Goal: Task Accomplishment & Management: Complete application form

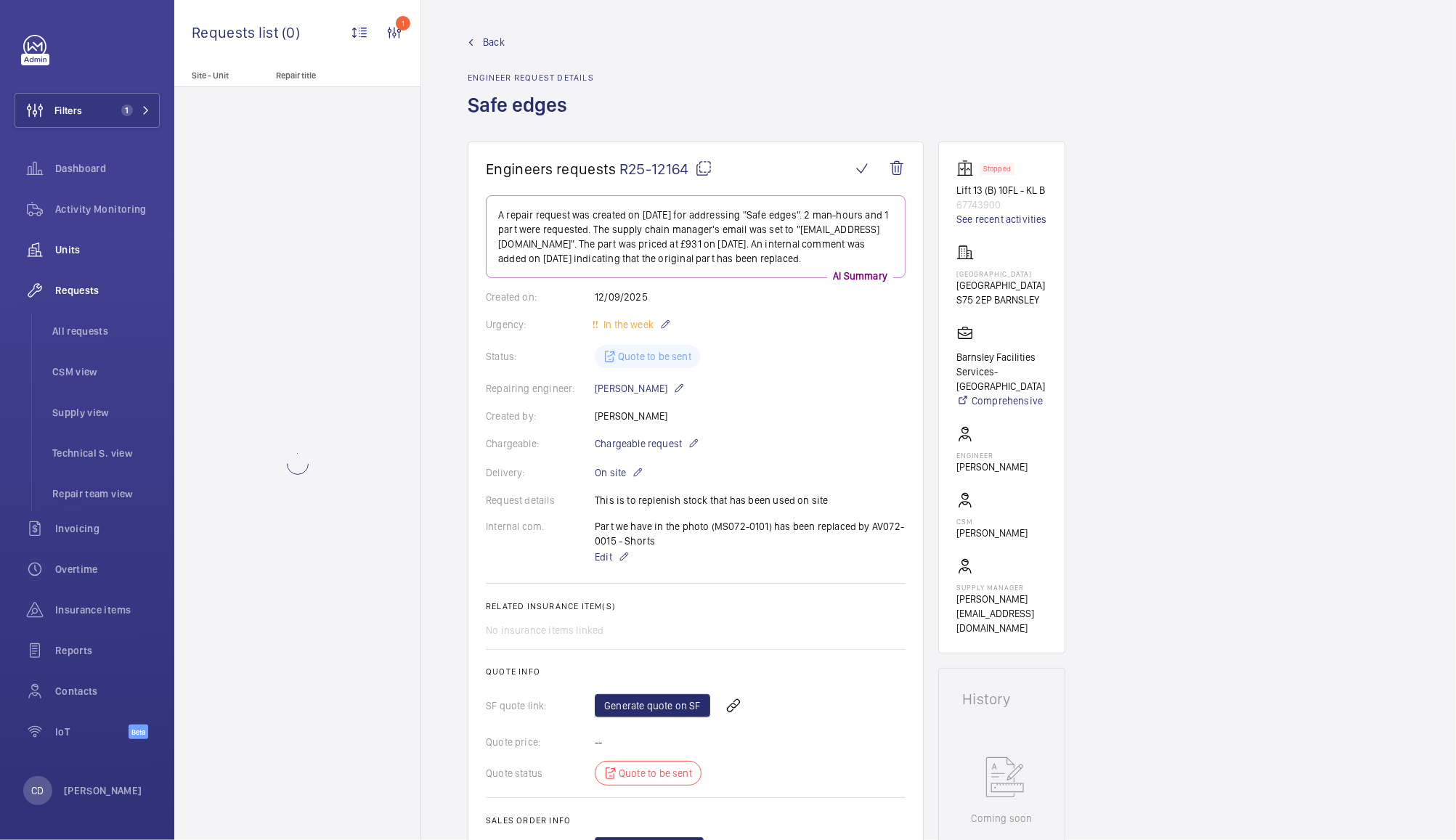
click at [79, 264] on div "Units" at bounding box center [86, 250] width 145 height 35
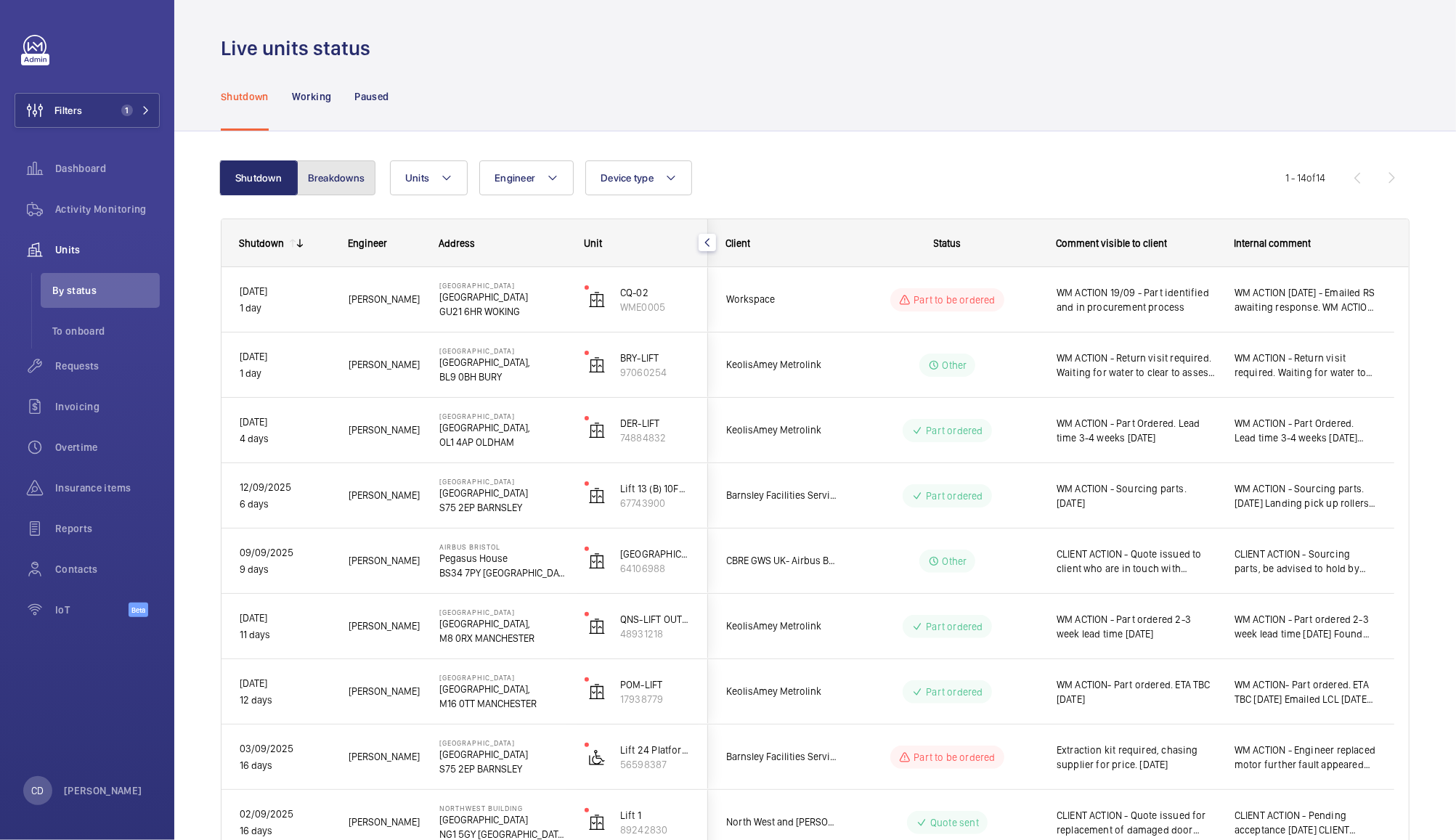
click at [332, 177] on button "Breakdowns" at bounding box center [336, 178] width 79 height 35
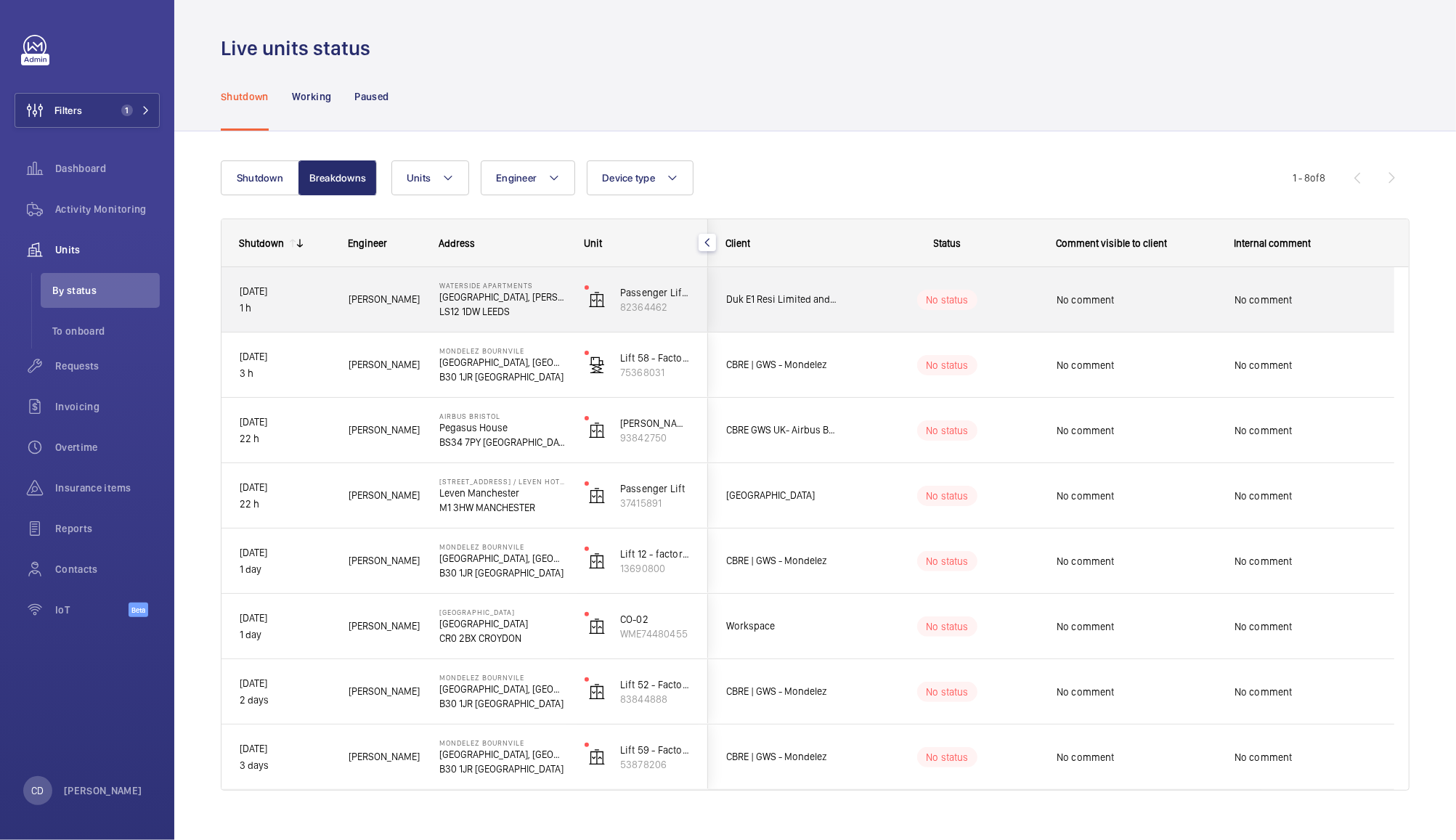
click at [825, 303] on span "Duk E1 Resi Limited and Duke E2 Resi Limited - Waterside Apartments" at bounding box center [782, 299] width 112 height 17
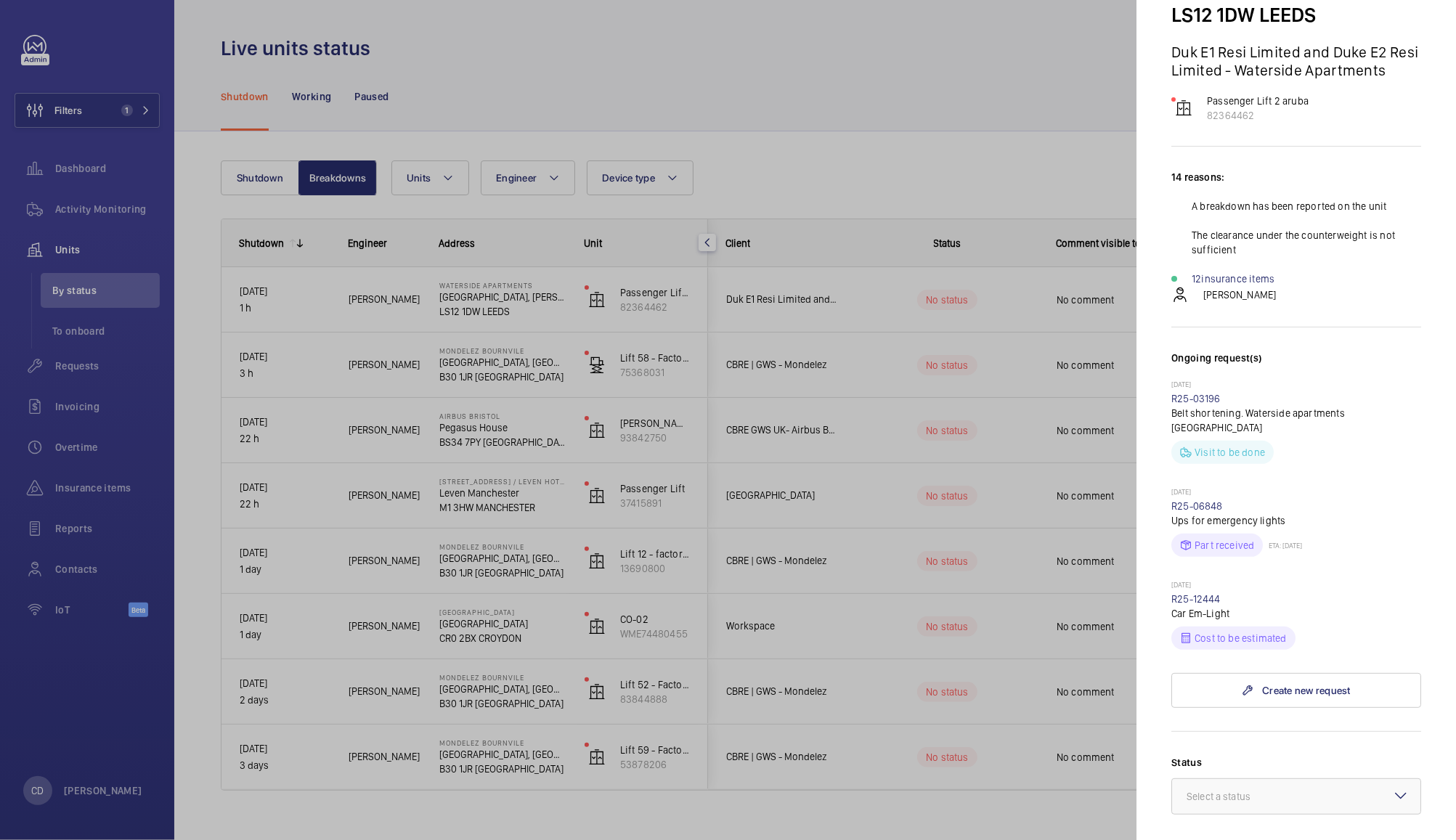
scroll to position [166, 0]
click at [962, 808] on div at bounding box center [728, 420] width 1456 height 840
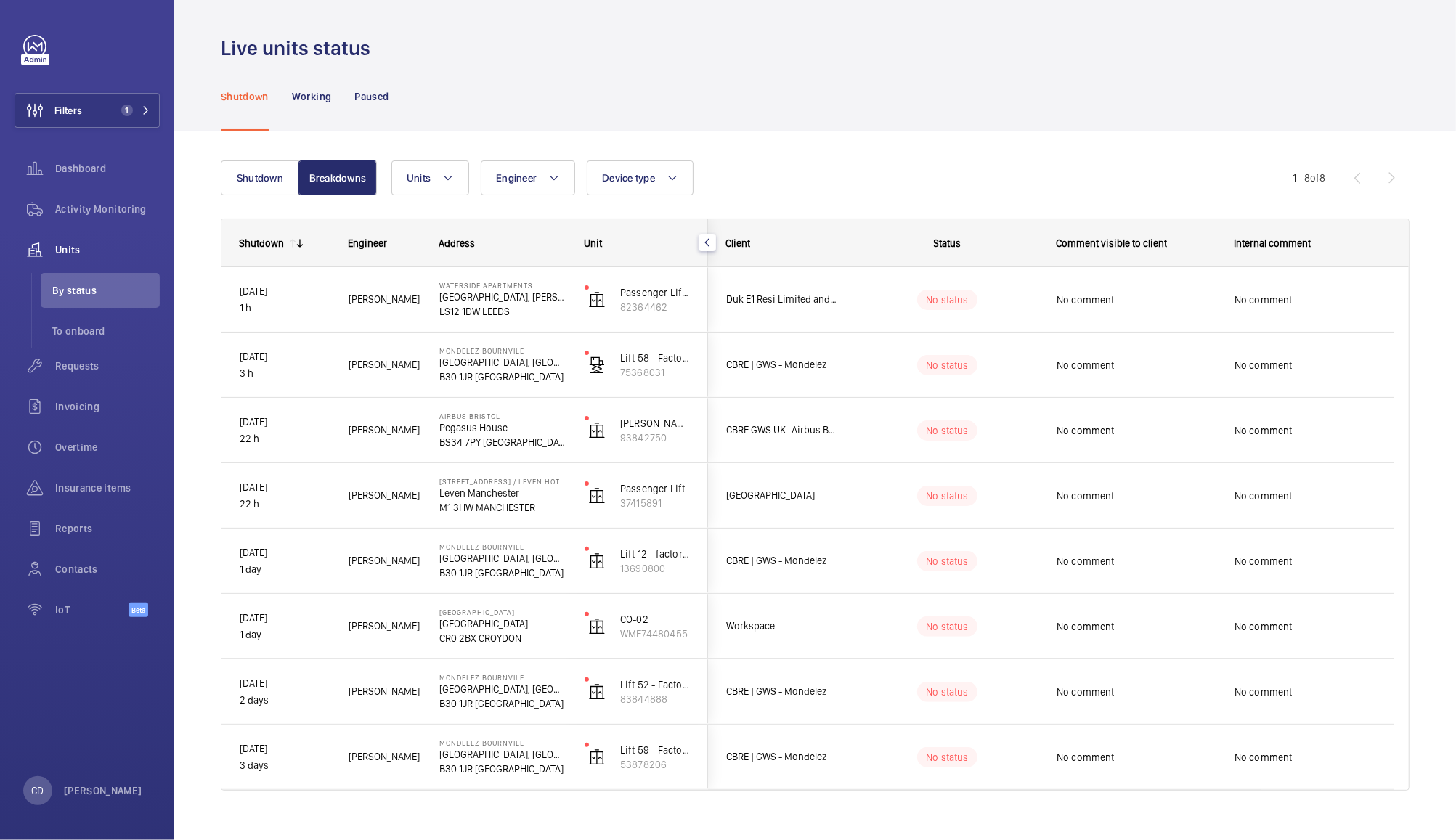
scroll to position [0, 0]
click at [665, 292] on p "Passenger Lift 2 aruba" at bounding box center [655, 292] width 70 height 14
click at [255, 176] on button "Shutdown" at bounding box center [260, 178] width 79 height 35
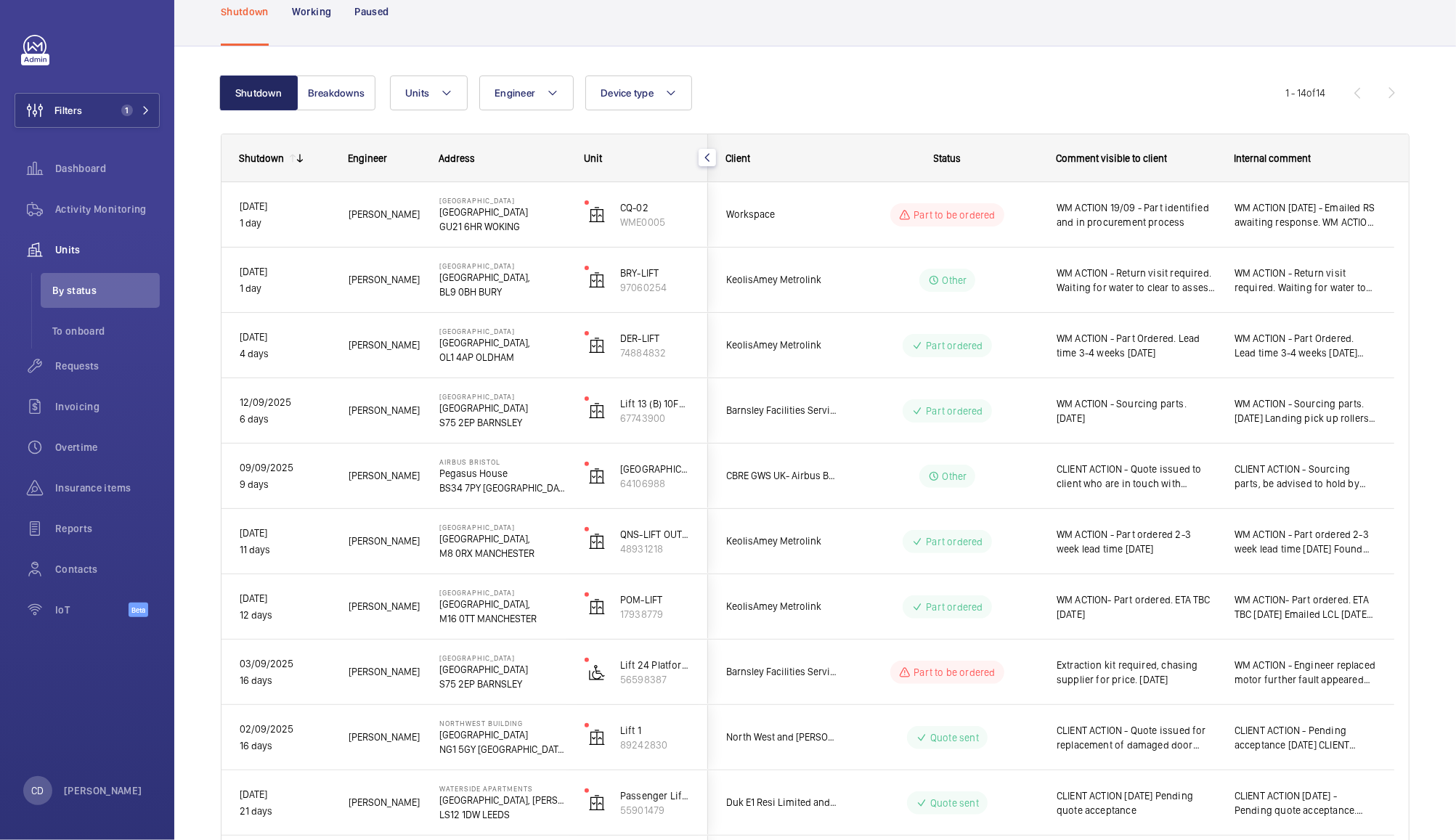
scroll to position [84, 0]
click at [1153, 203] on span "WM ACTION 19/09 - Part identified and in procurement process" at bounding box center [1136, 215] width 159 height 29
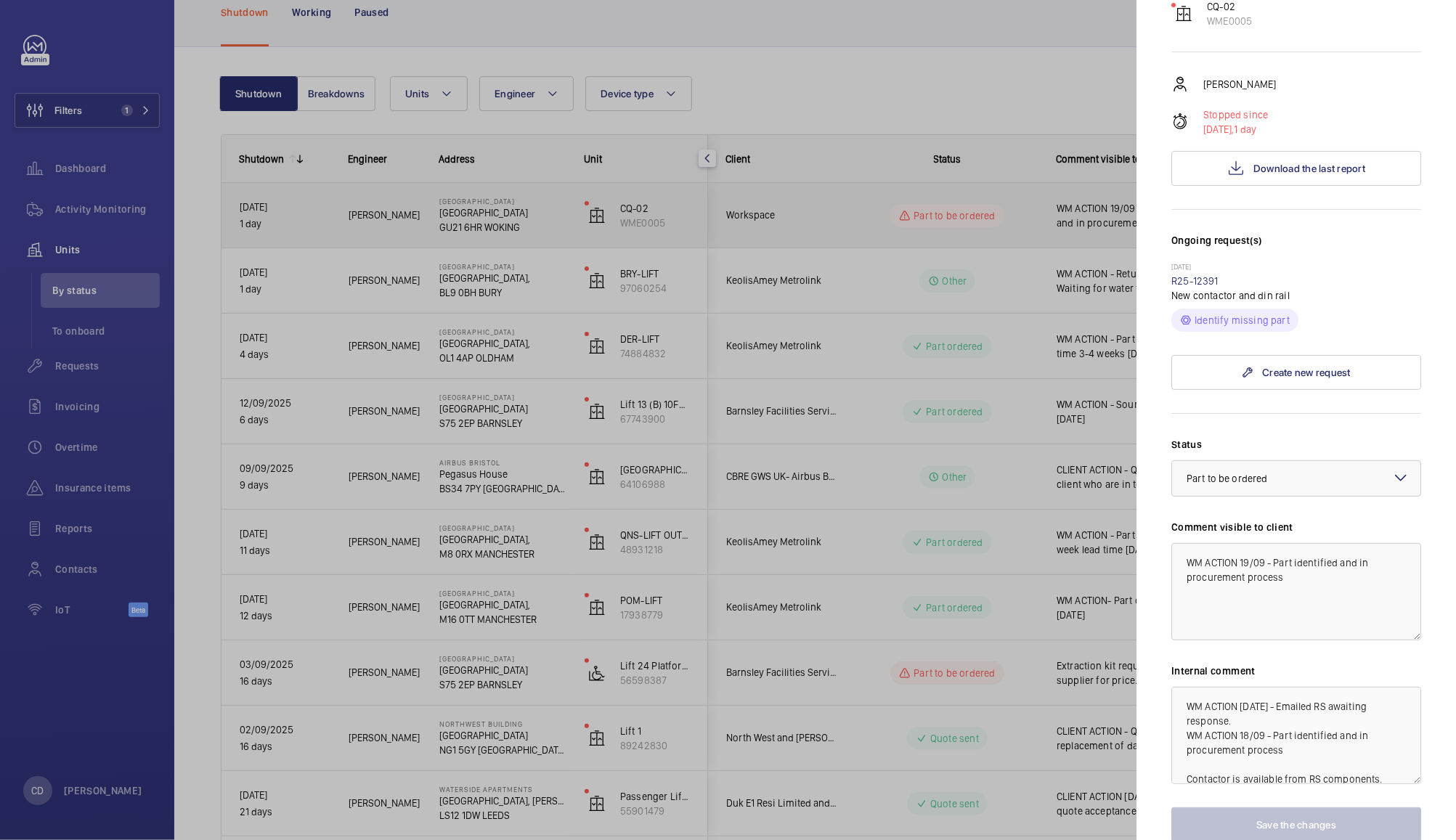
scroll to position [186, 0]
click at [985, 88] on div at bounding box center [728, 420] width 1456 height 840
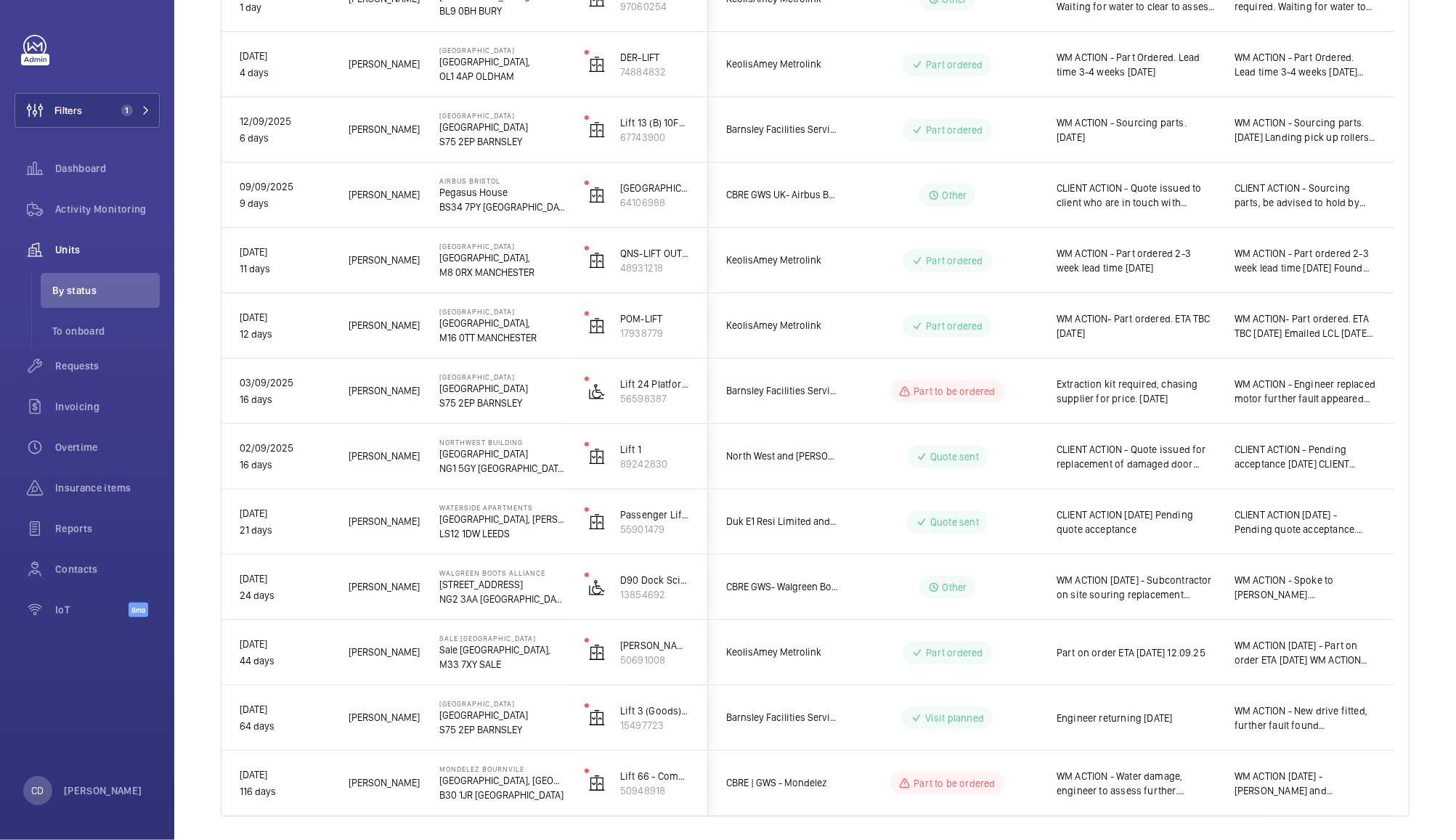
scroll to position [0, 0]
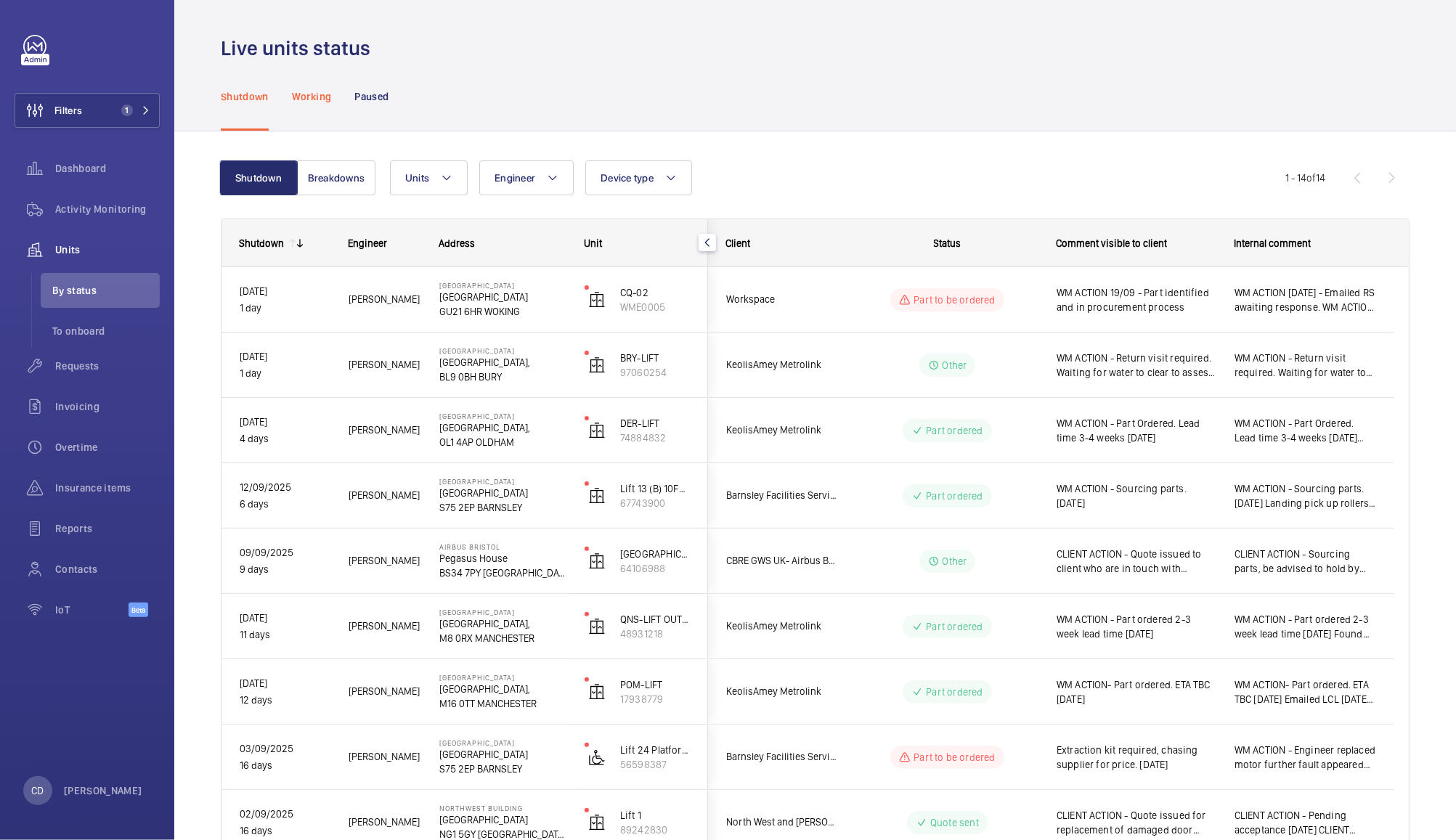
click at [313, 102] on p "Working" at bounding box center [311, 97] width 39 height 14
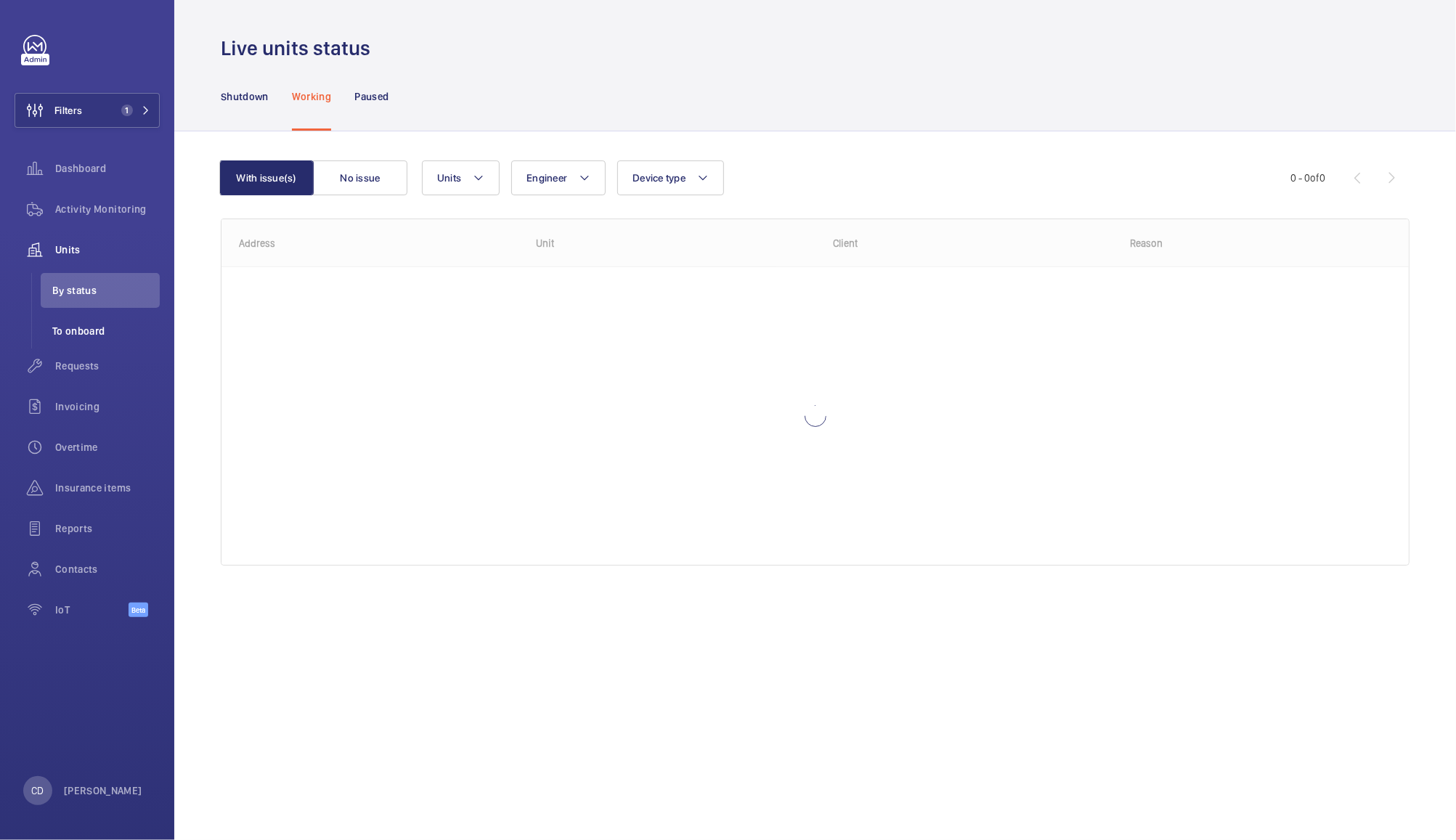
click at [88, 336] on span "To onboard" at bounding box center [106, 331] width 108 height 14
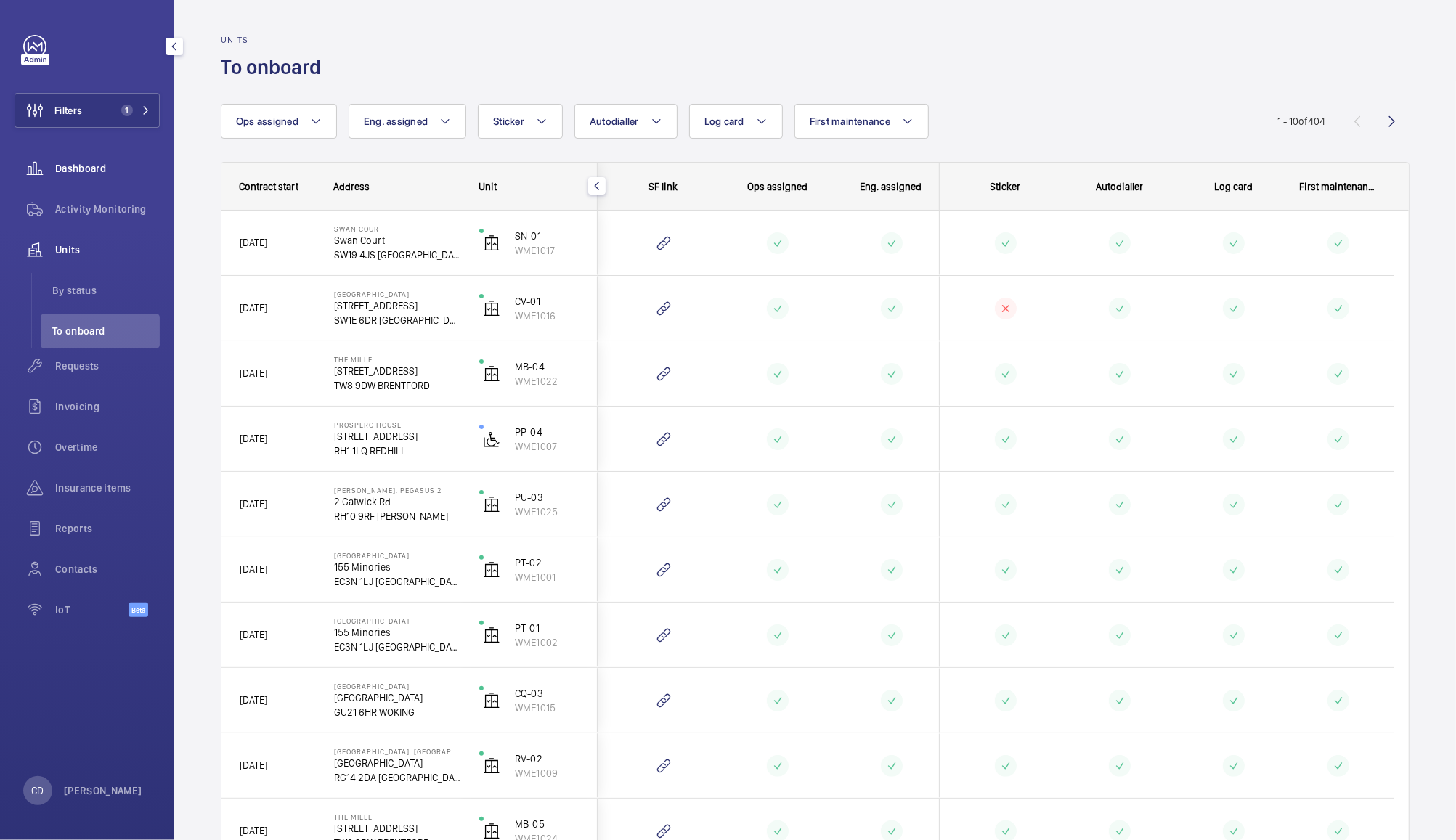
click at [49, 163] on wm-front-icon-button at bounding box center [35, 168] width 41 height 35
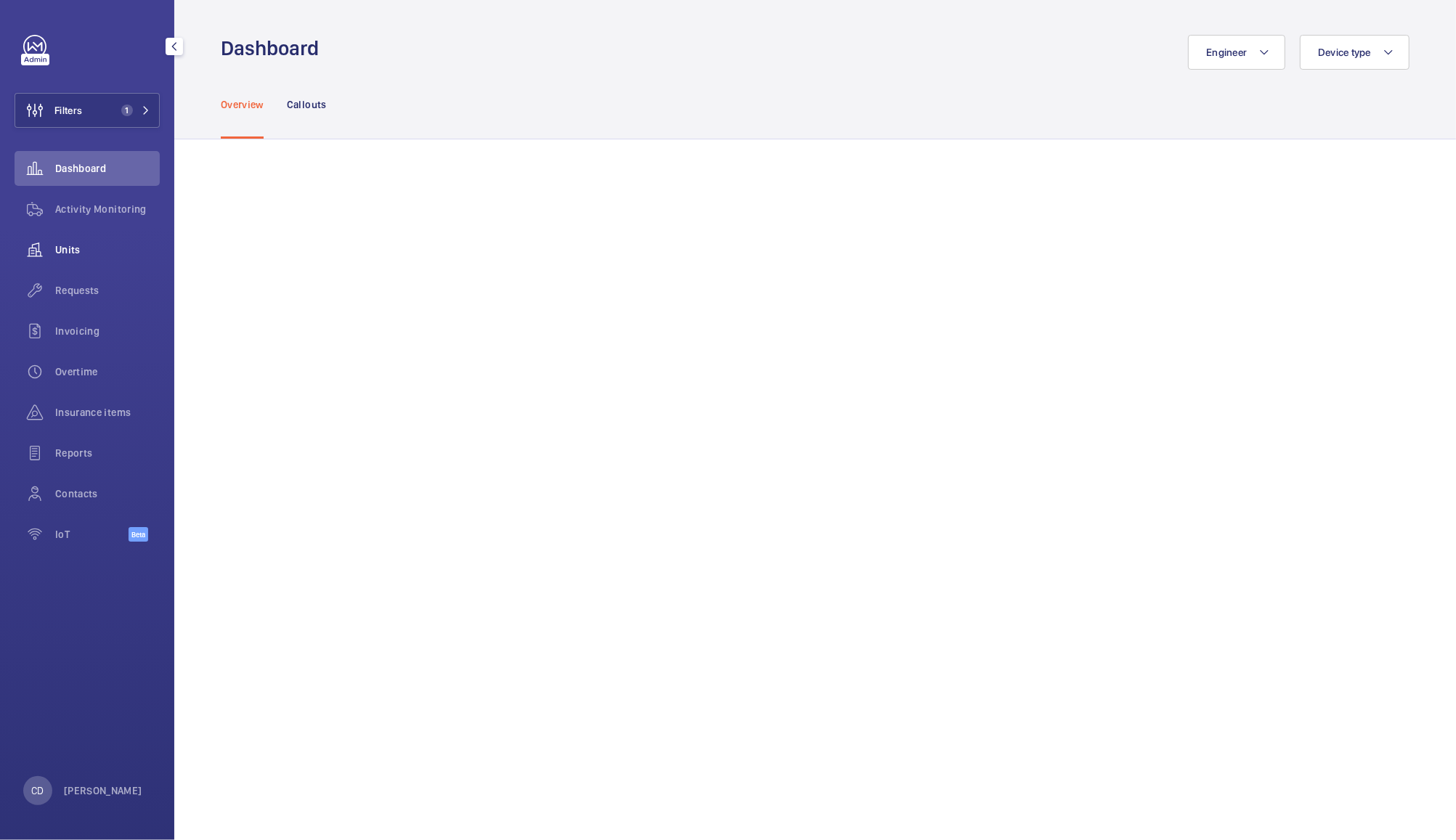
click at [72, 262] on div "Units" at bounding box center [86, 250] width 145 height 35
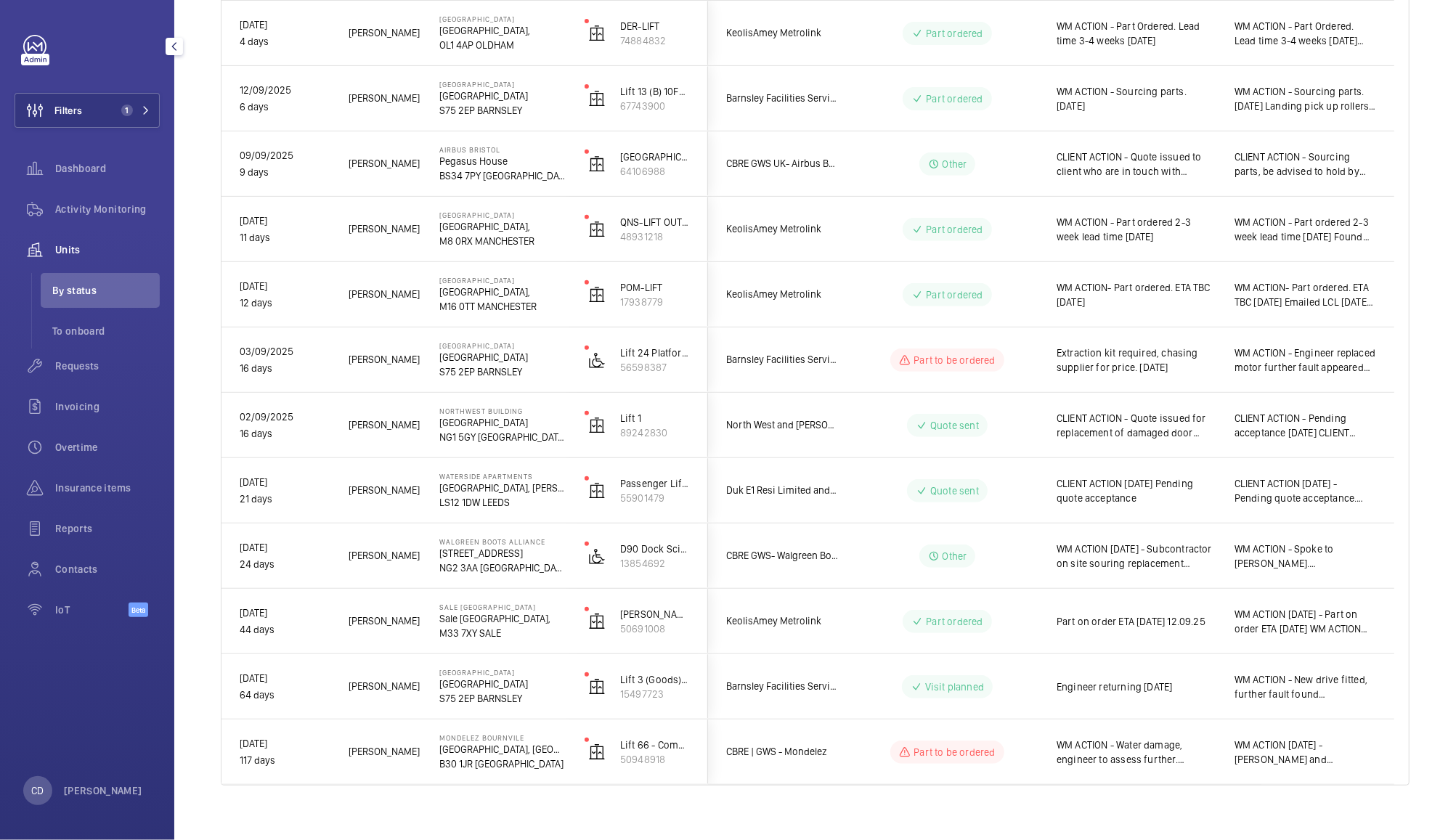
scroll to position [412, 0]
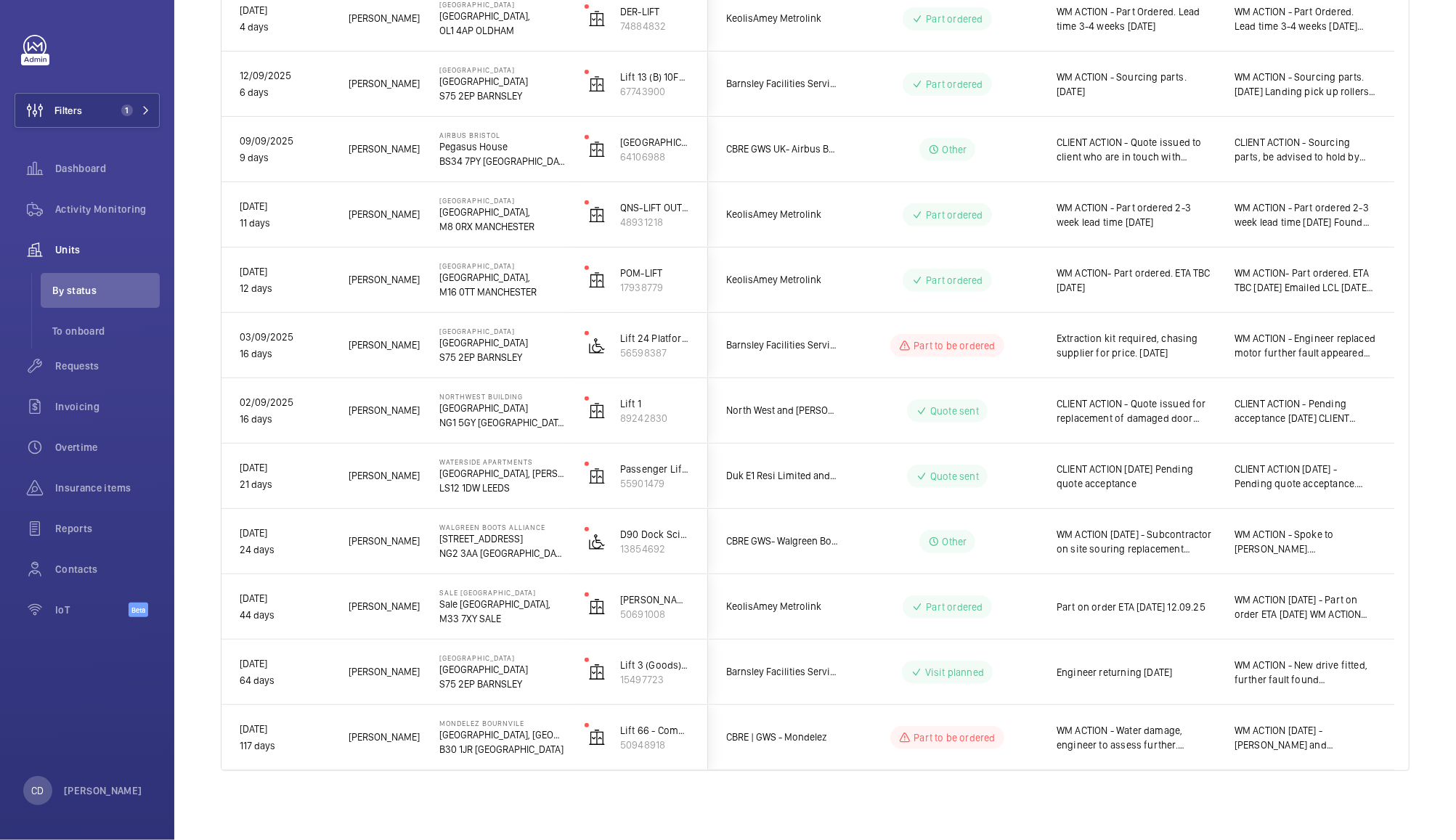
click at [1207, 614] on span "Part on order ETA [DATE] 12.09.25" at bounding box center [1136, 607] width 159 height 14
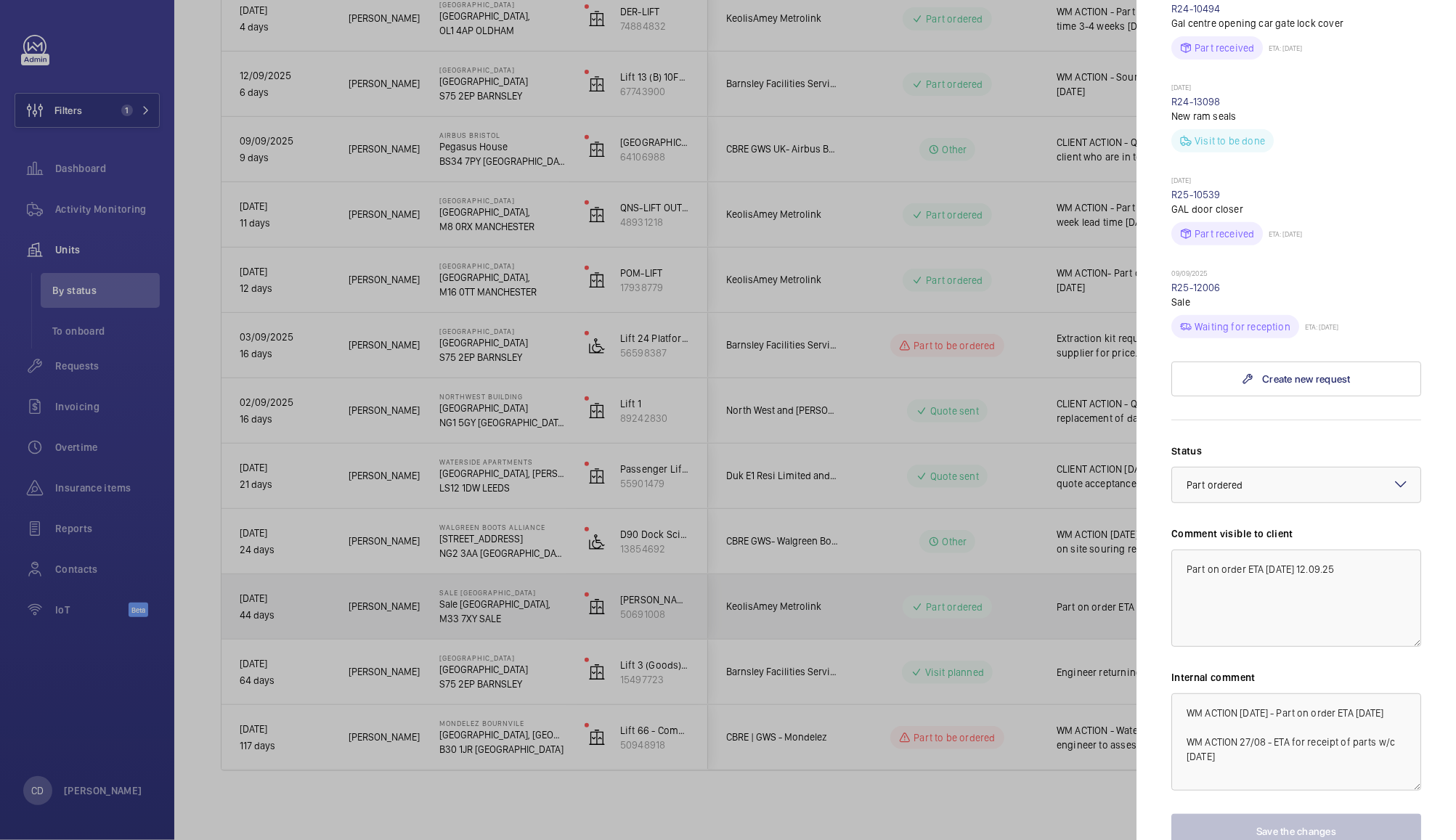
scroll to position [459, 0]
click at [1315, 494] on div at bounding box center [1296, 483] width 248 height 35
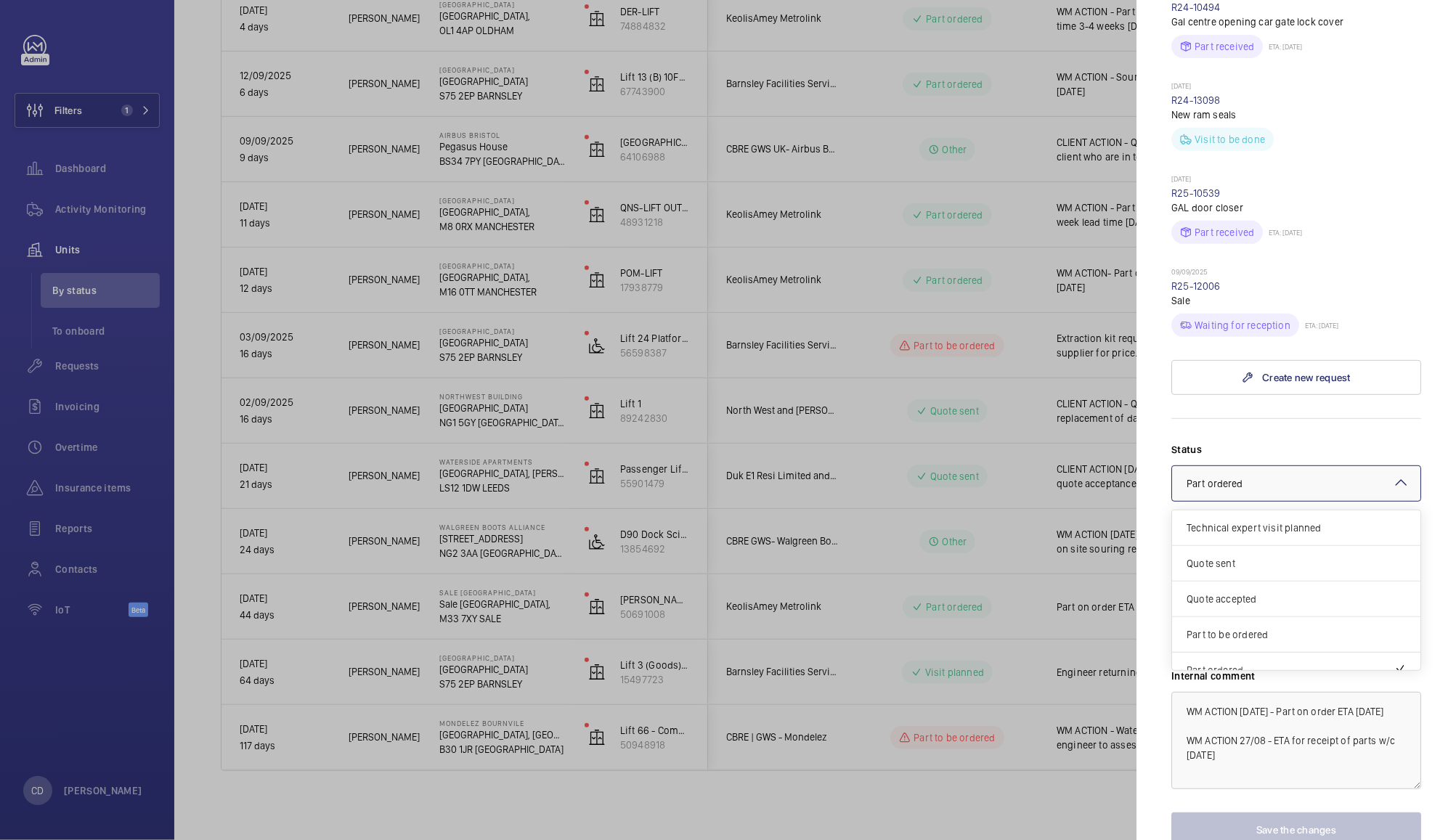
scroll to position [123, 0]
click at [1295, 614] on span "Visit planned" at bounding box center [1296, 618] width 219 height 14
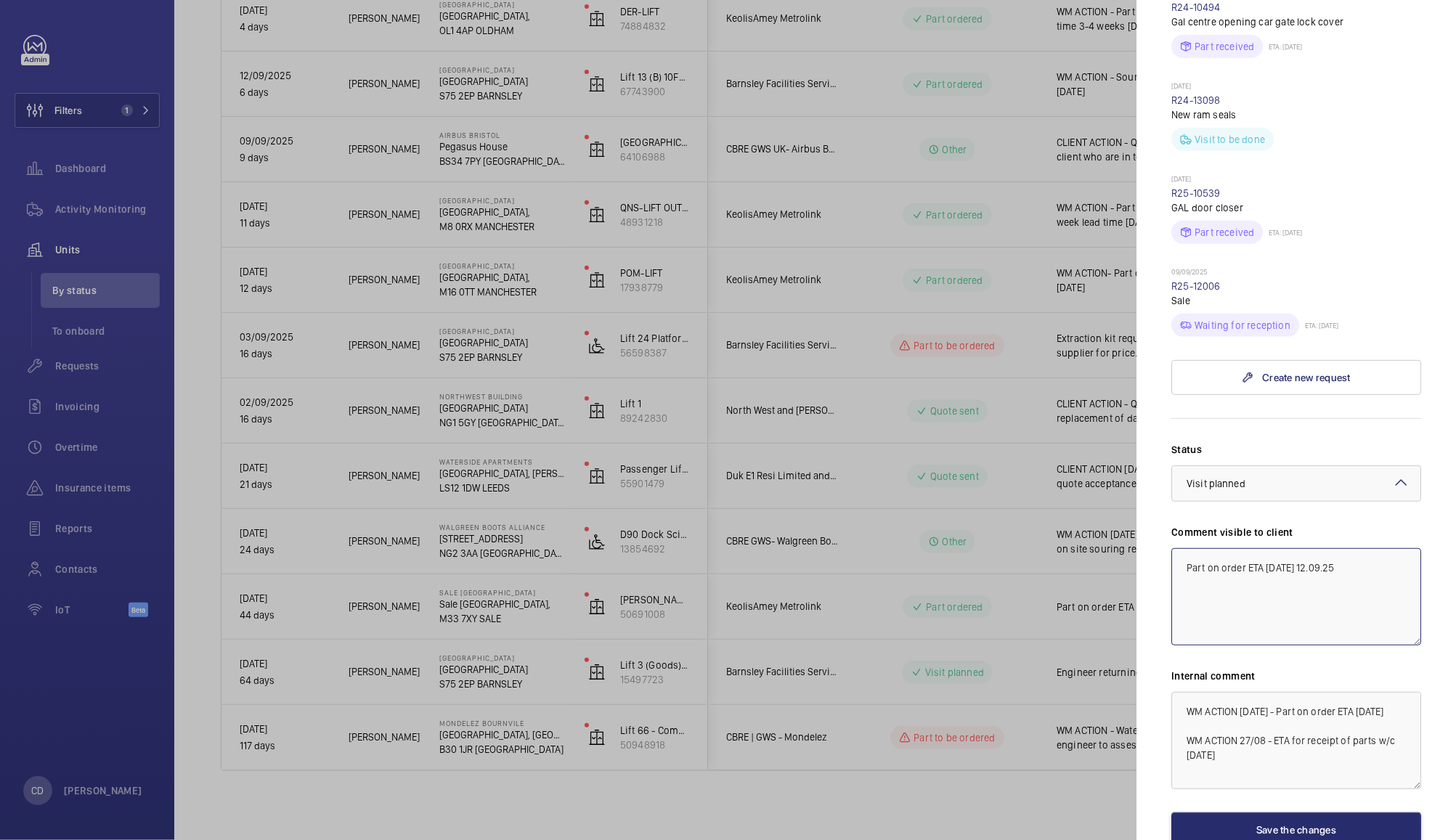
click at [1326, 627] on textarea "Part on order ETA [DATE] 12.09.25" at bounding box center [1296, 597] width 250 height 97
type textarea "WM ACTION - 2 man repair team on site [DATE]"
paste textarea "- 2 man repair team on site 19th"
type textarea "WM ACTION - 2 man repair team on site [DATE]"
click at [1275, 831] on button "Save the changes" at bounding box center [1296, 830] width 250 height 35
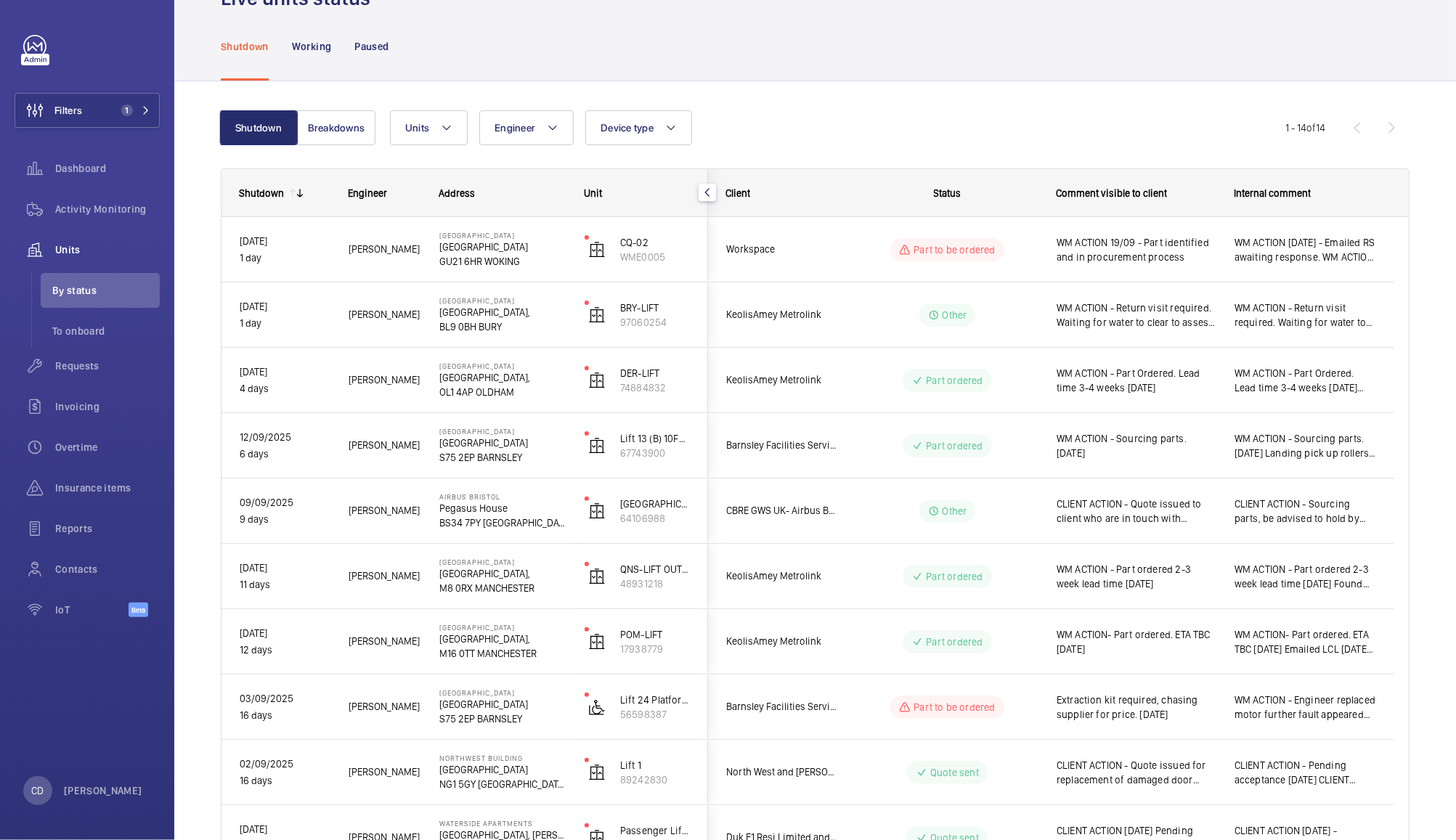
scroll to position [47, 0]
click at [1139, 648] on span "WM ACTION- Part ordered. ETA TBC [DATE]" at bounding box center [1136, 644] width 159 height 29
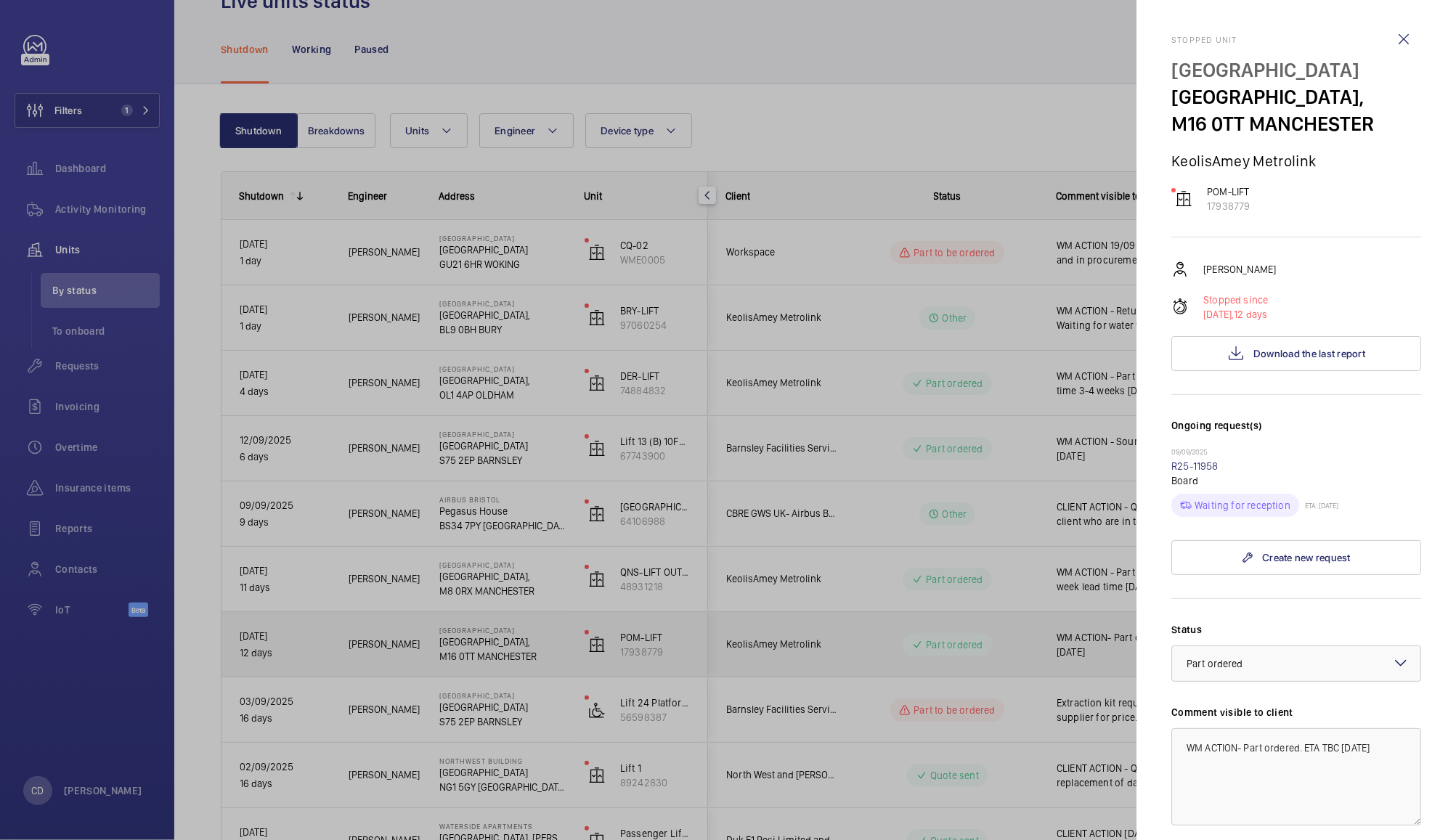
click at [1079, 663] on div at bounding box center [728, 420] width 1456 height 840
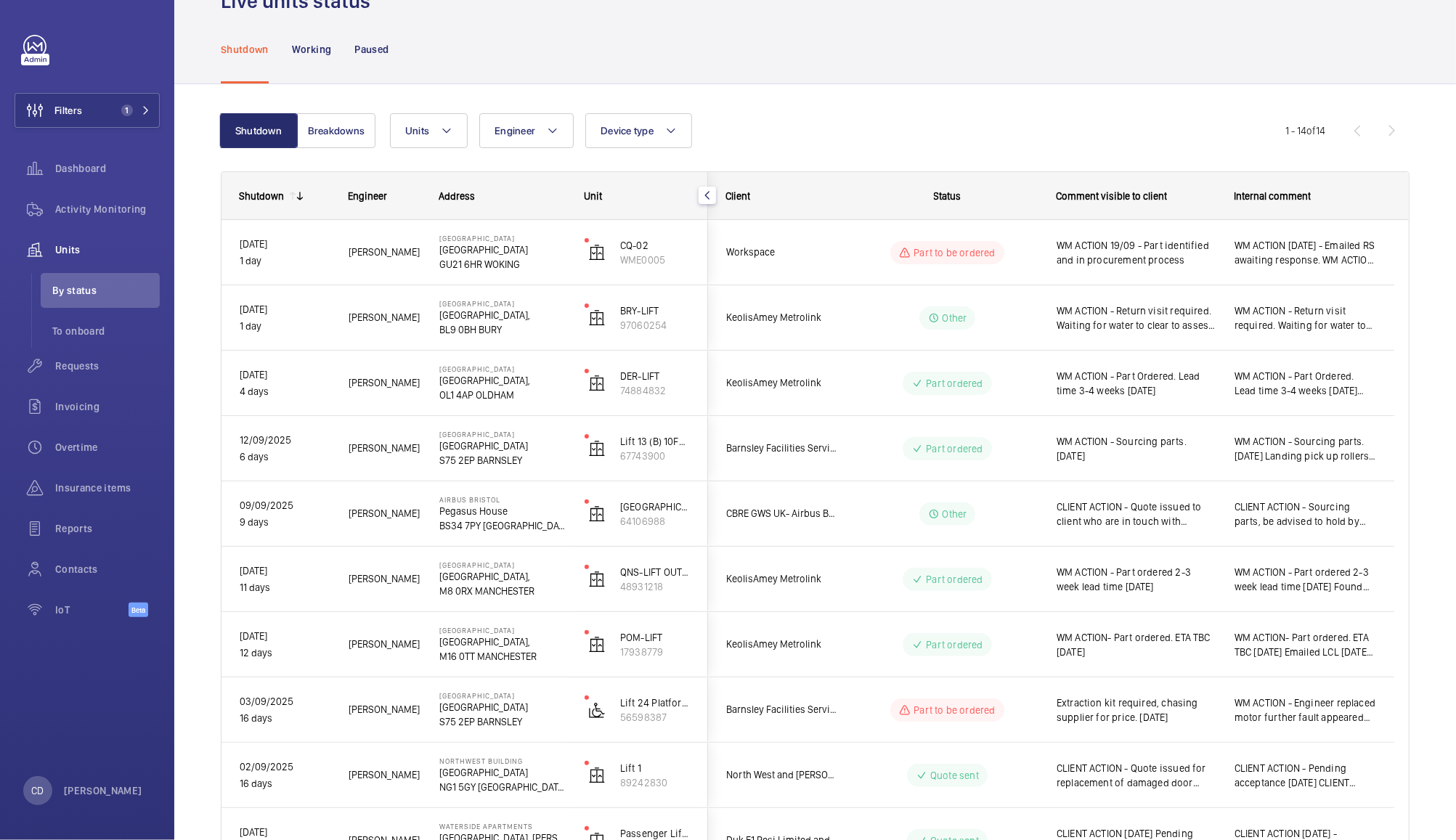
click at [1147, 647] on span "WM ACTION- Part ordered. ETA TBC [DATE]" at bounding box center [1136, 644] width 159 height 29
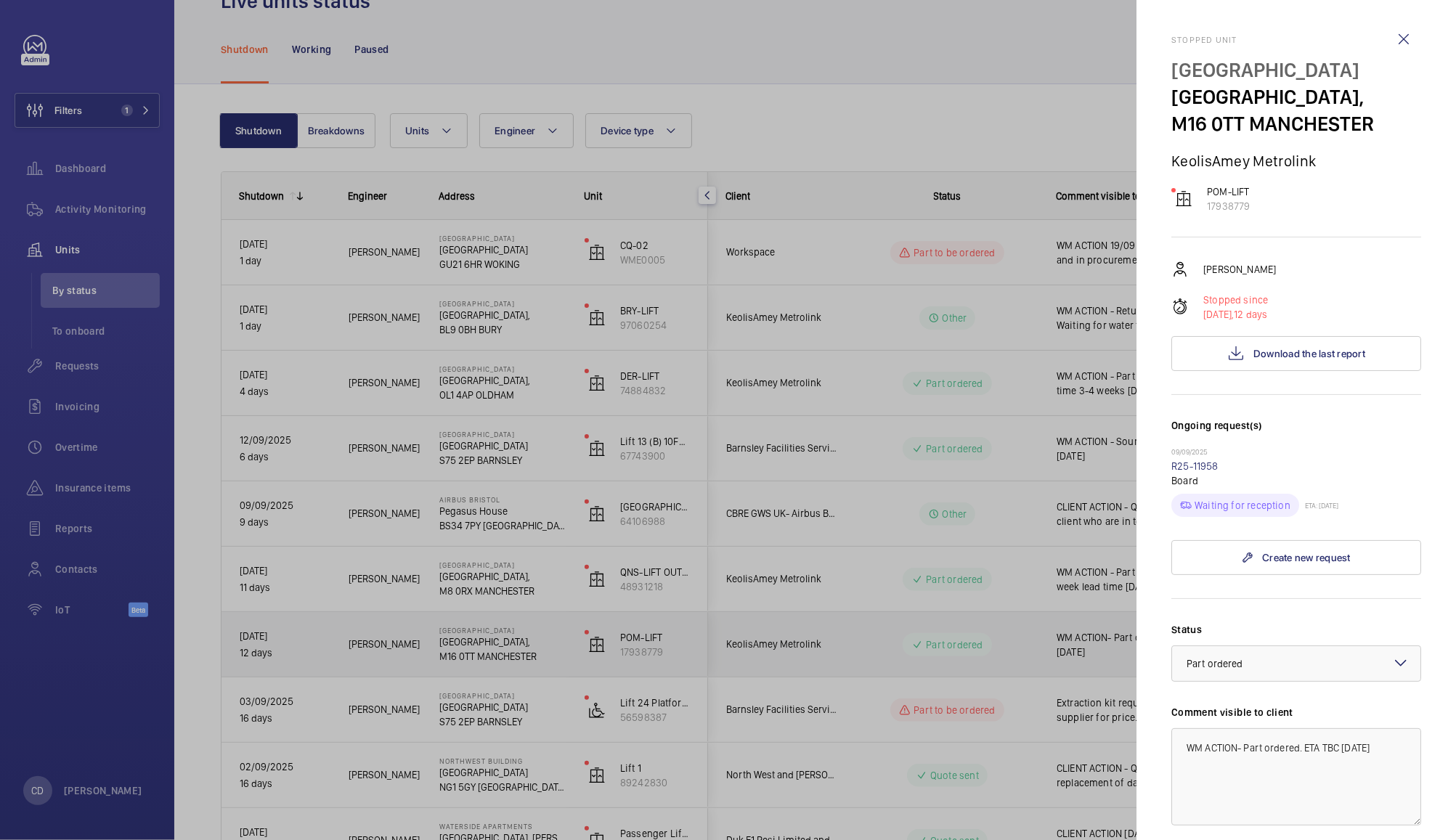
click at [1098, 649] on div at bounding box center [728, 420] width 1456 height 840
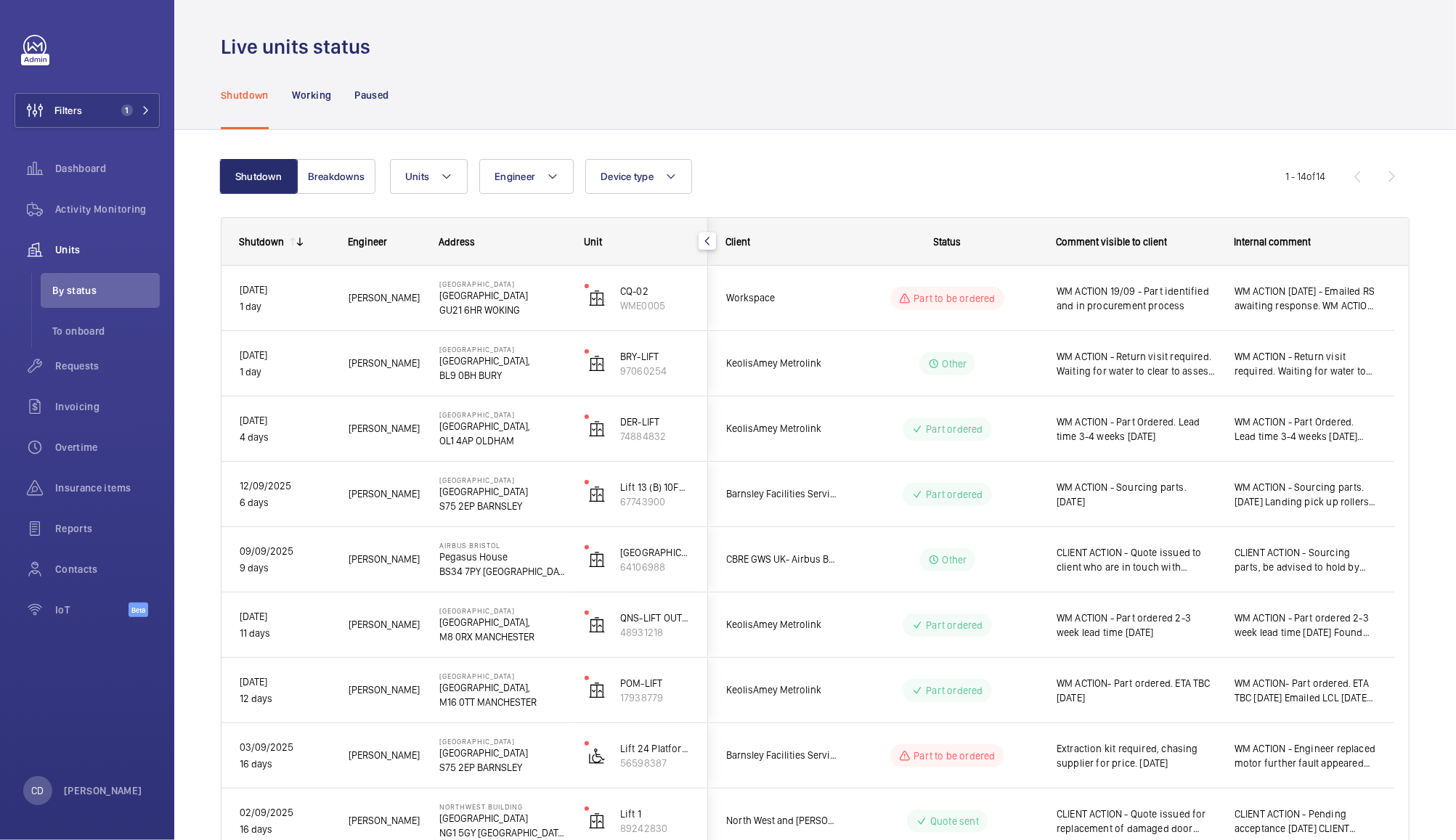
scroll to position [0, 0]
click at [1301, 504] on span "WM ACTION - Sourcing parts. [DATE] Landing pick up rollers ordered 2 man attend…" at bounding box center [1305, 496] width 141 height 29
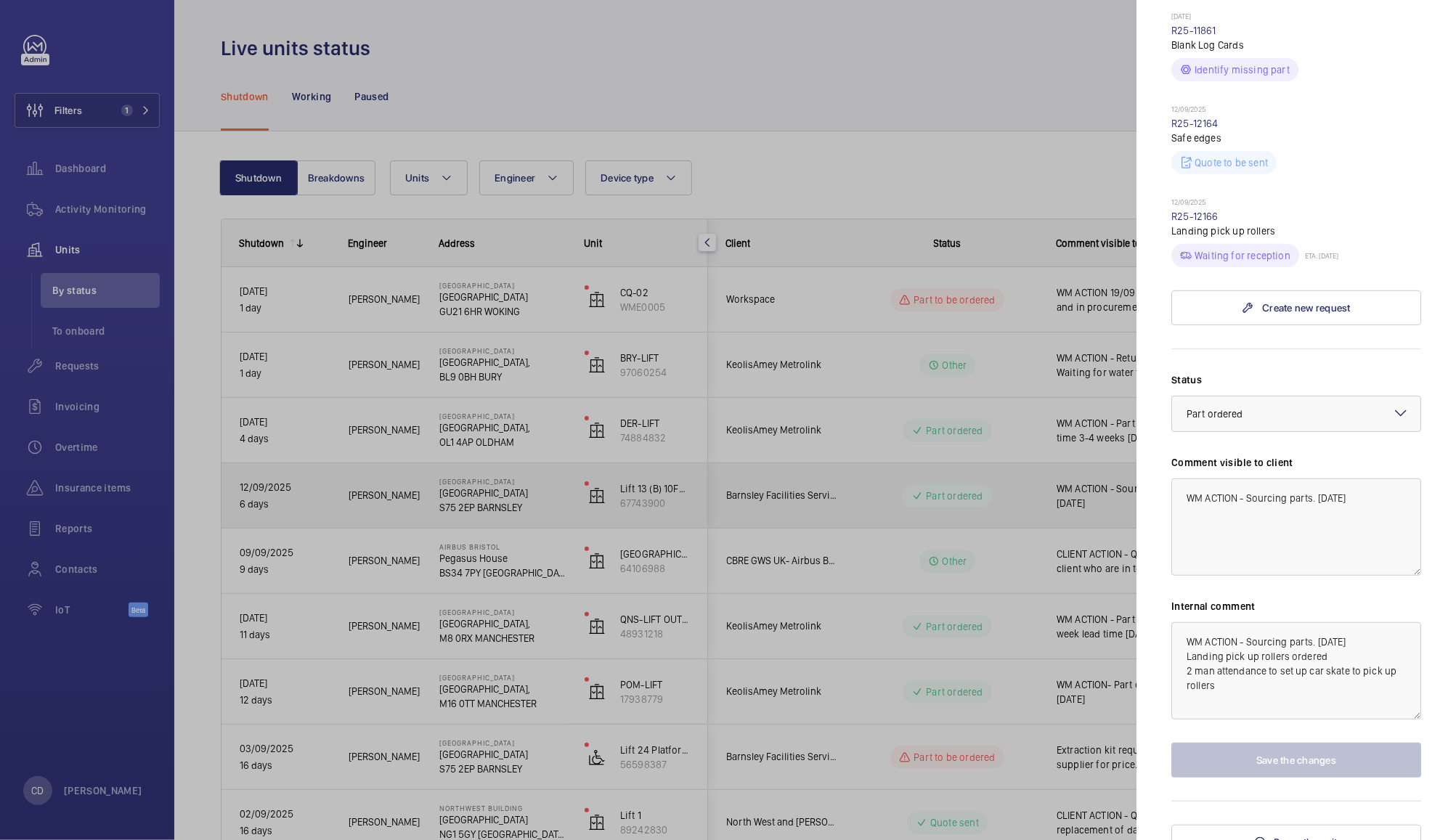
scroll to position [472, 0]
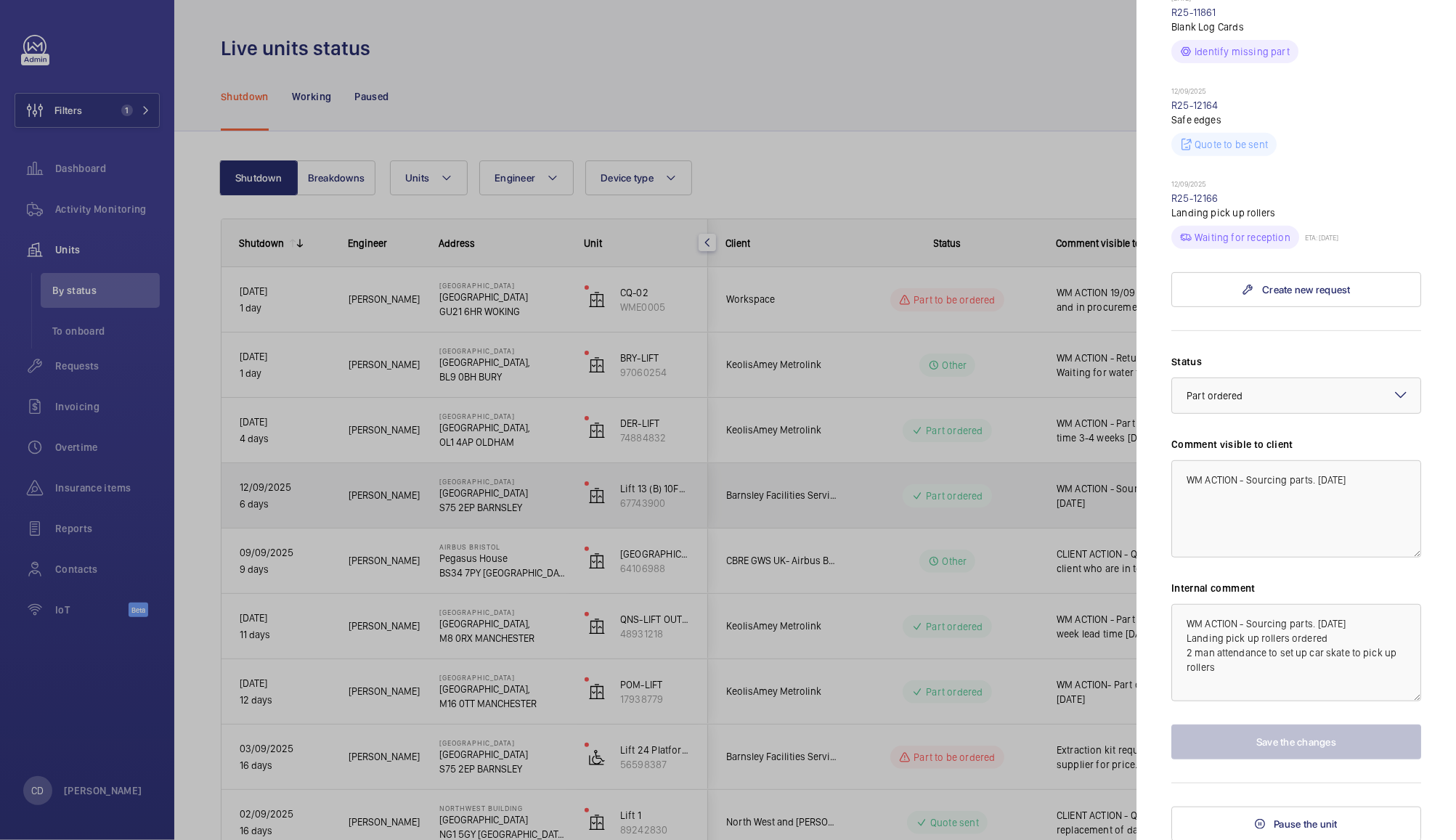
click at [1042, 644] on div at bounding box center [728, 420] width 1456 height 840
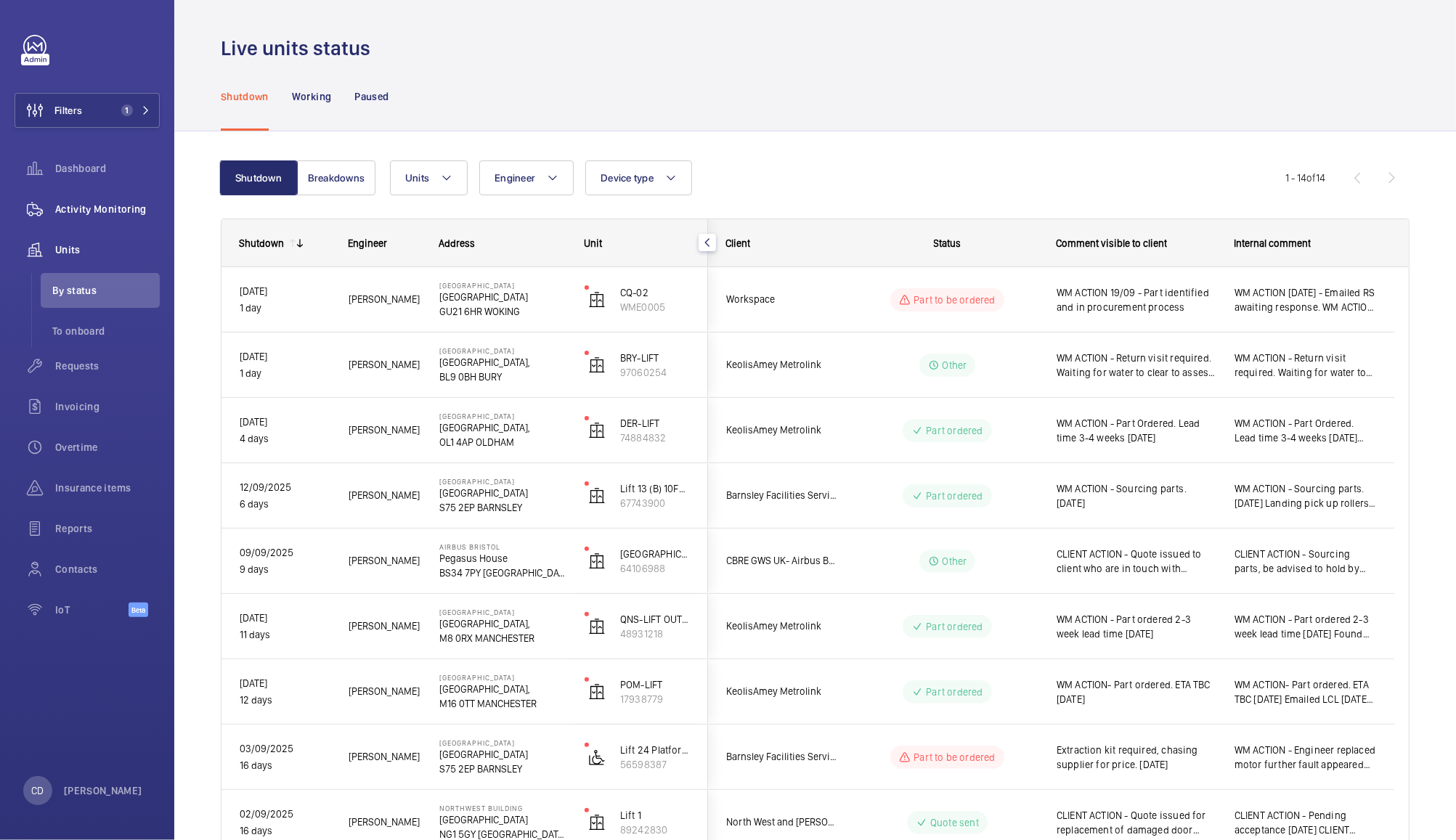
click at [89, 204] on span "Activity Monitoring" at bounding box center [107, 209] width 105 height 14
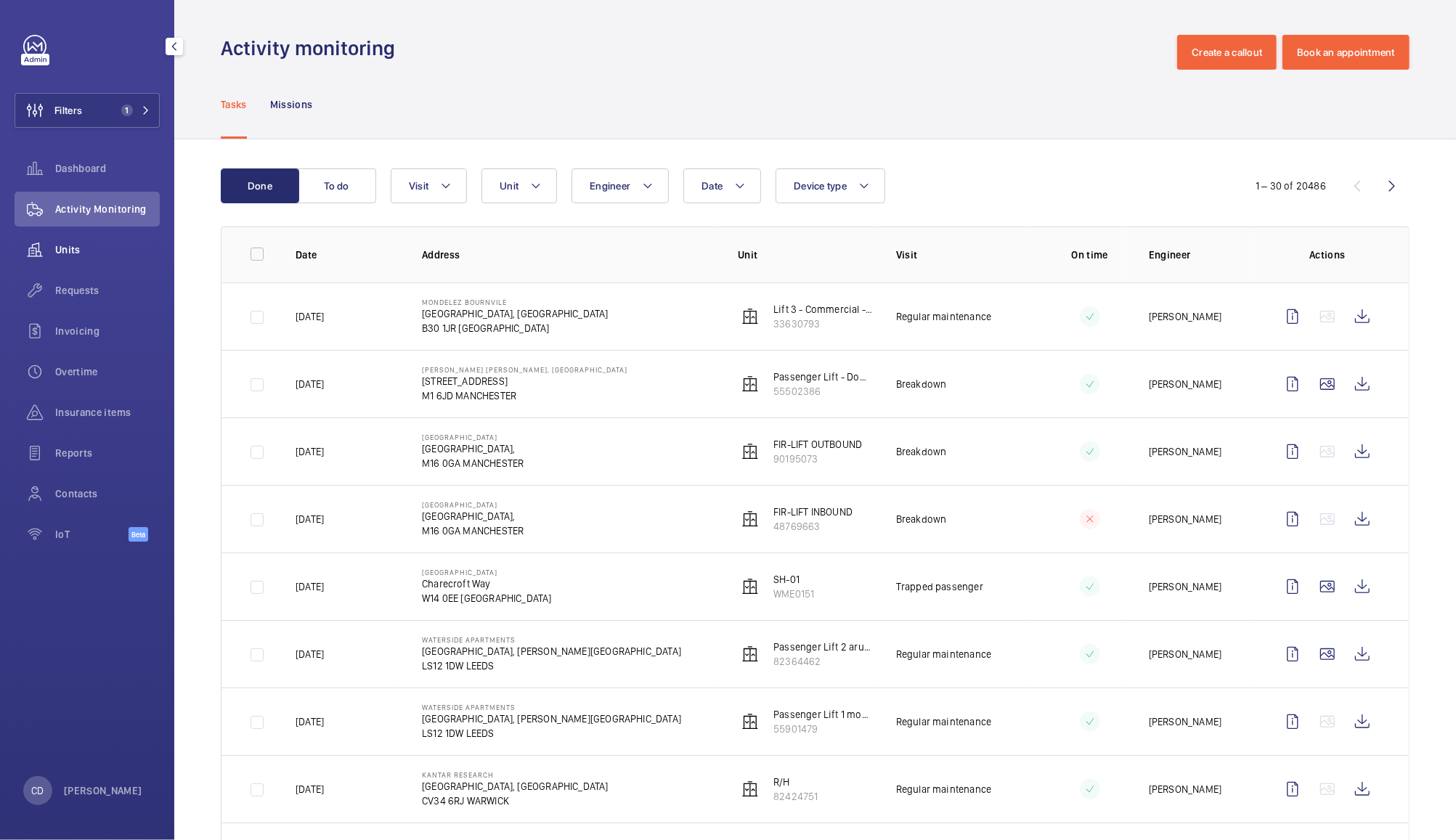
click at [71, 244] on span "Units" at bounding box center [107, 250] width 105 height 14
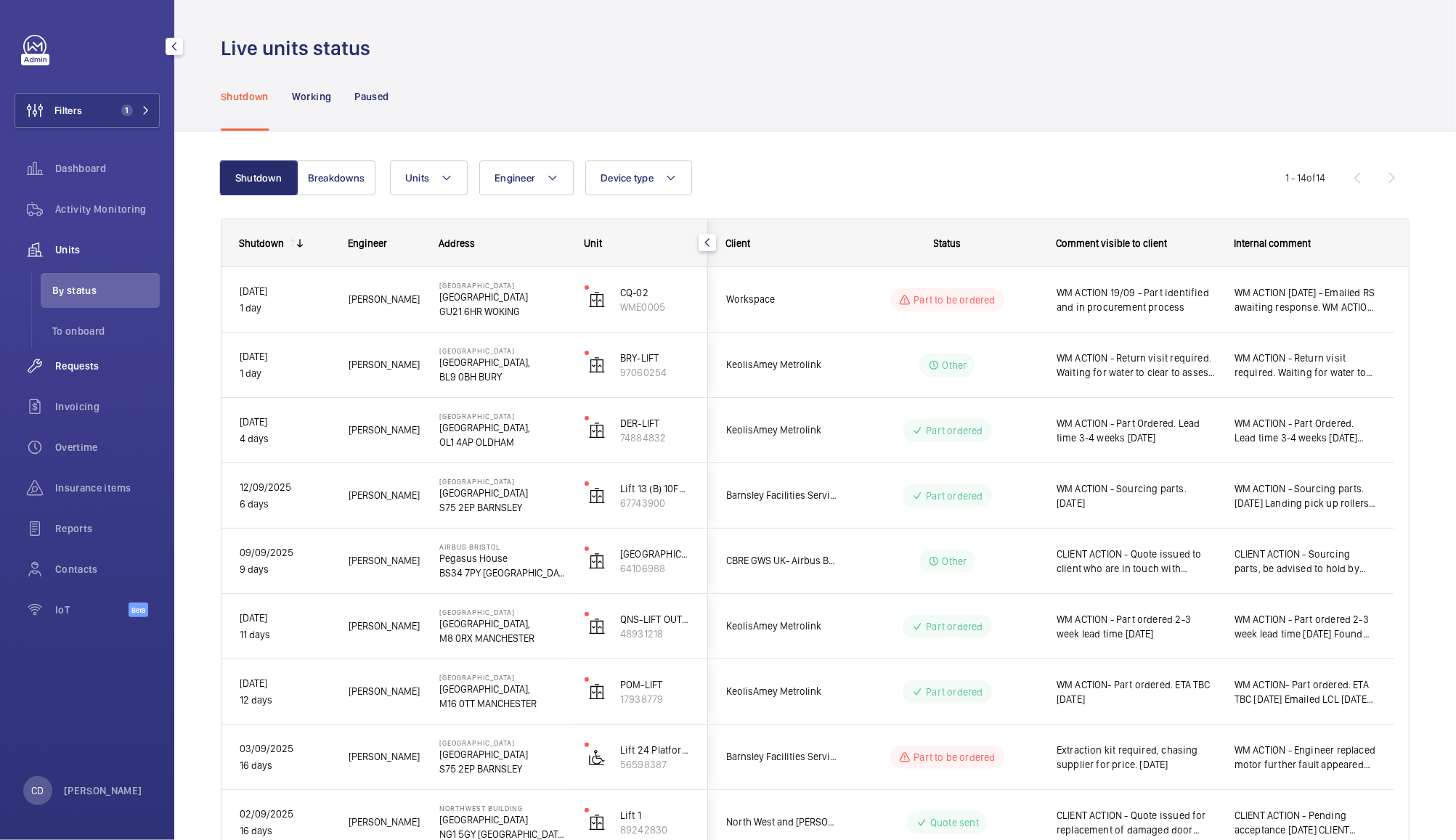
click at [84, 366] on span "Requests" at bounding box center [107, 366] width 105 height 14
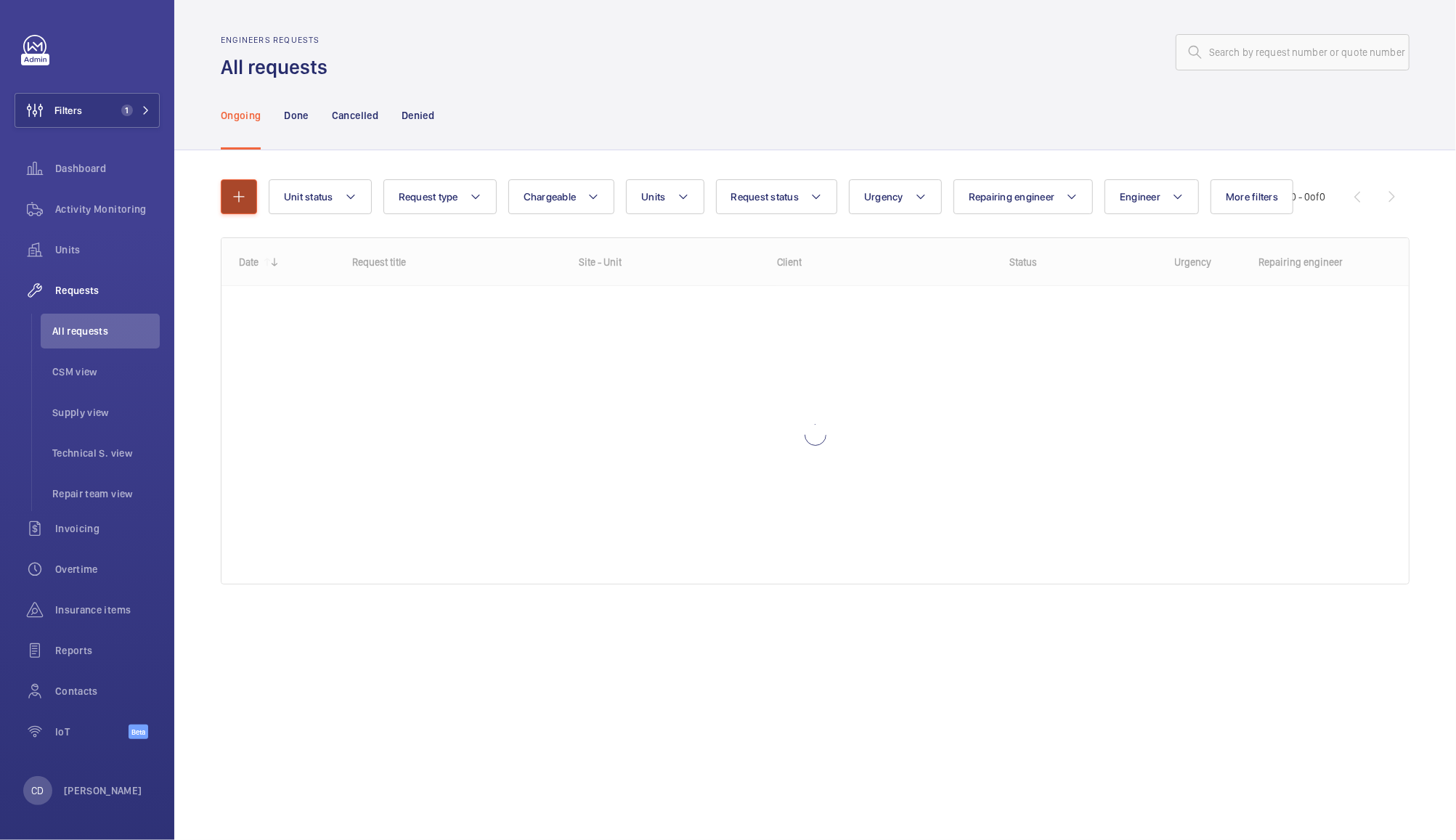
click at [238, 196] on mat-icon "button" at bounding box center [239, 196] width 17 height 17
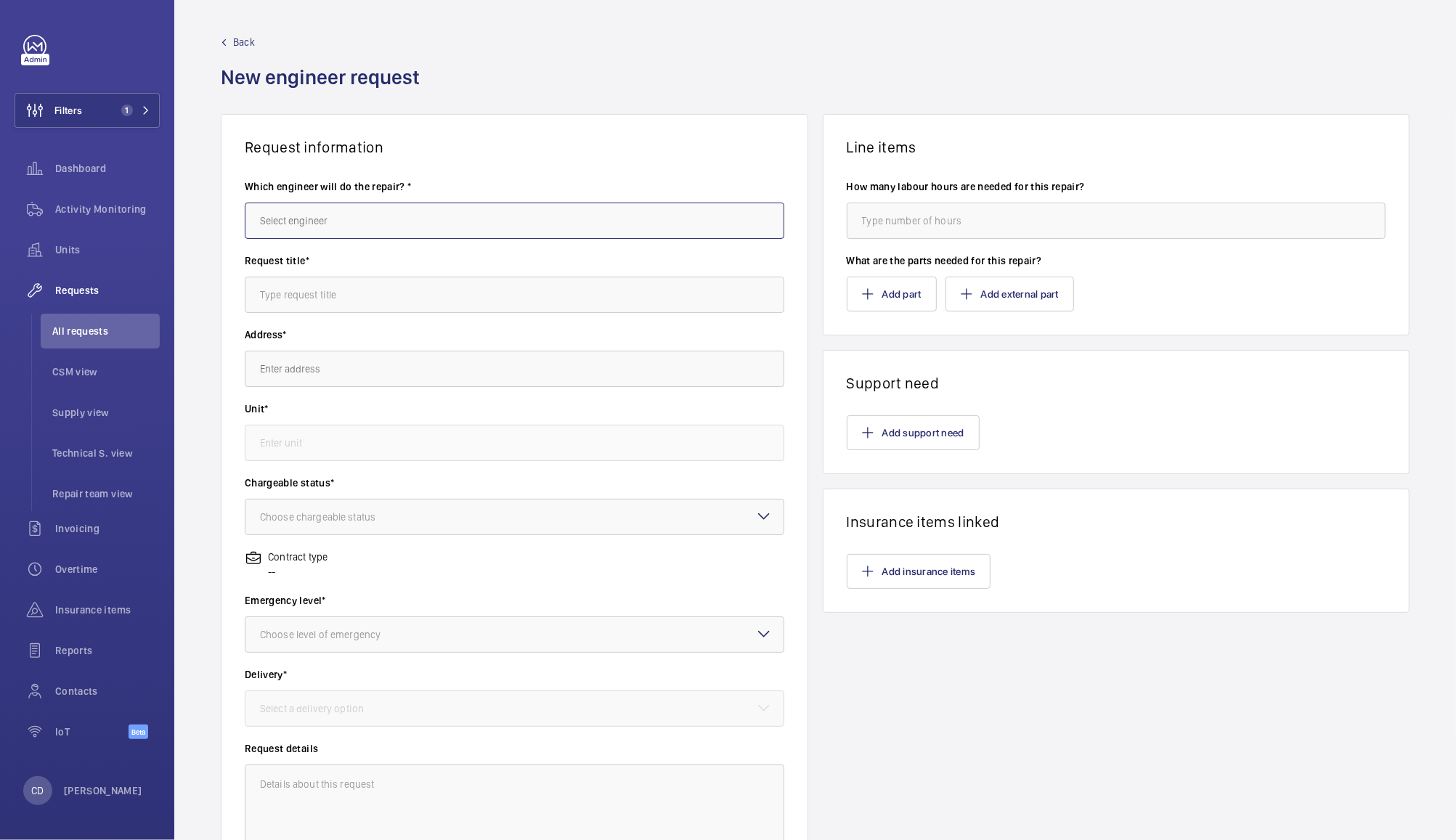
click at [582, 218] on input "text" at bounding box center [514, 221] width 540 height 36
click at [529, 274] on mat-option "[PERSON_NAME]" at bounding box center [511, 264] width 531 height 35
type input "[PERSON_NAME]"
click at [537, 296] on input "text" at bounding box center [514, 295] width 540 height 36
type input "BS8899 Annex A and B investigations"
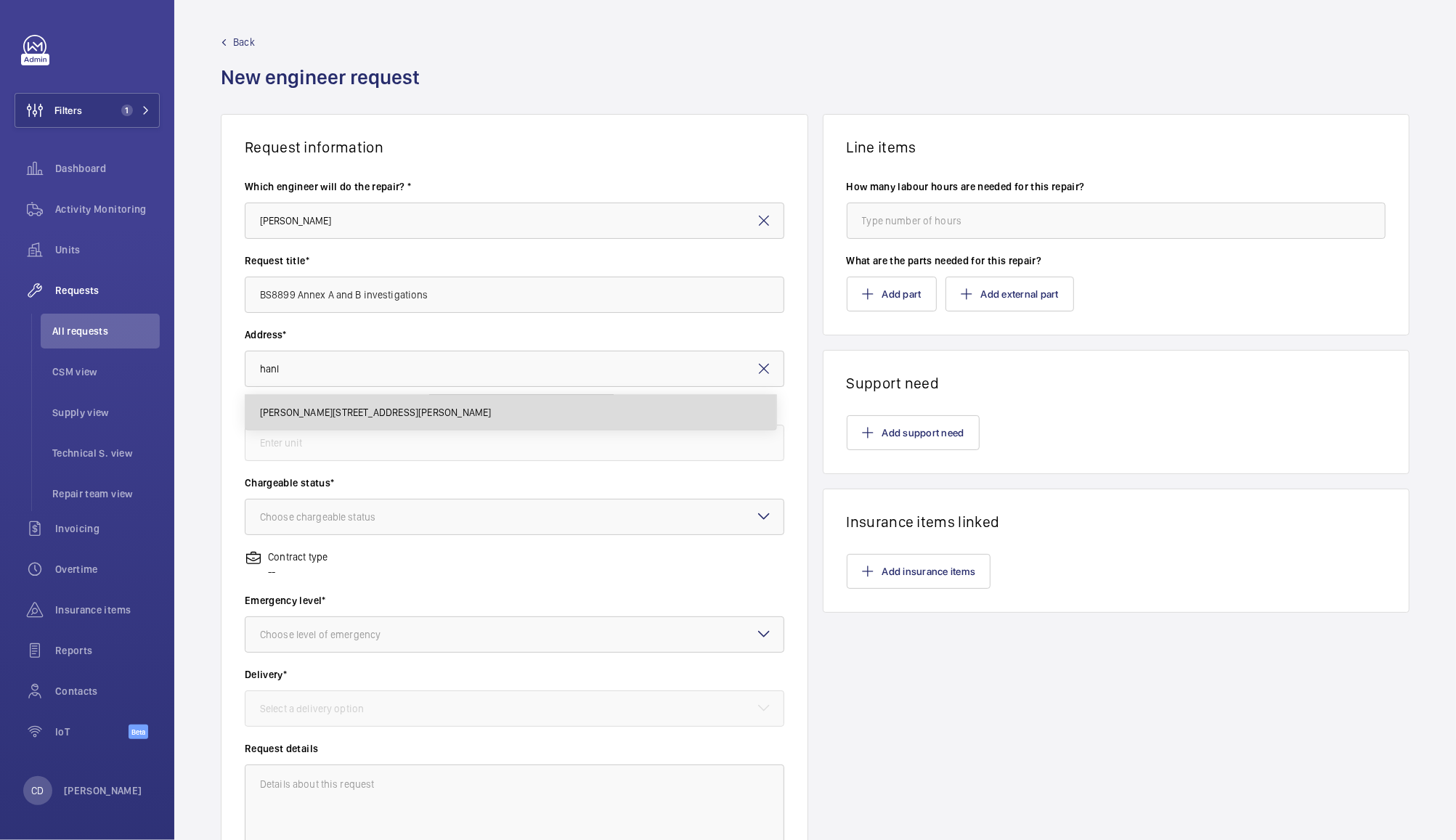
click at [565, 421] on mat-option "[PERSON_NAME][STREET_ADDRESS][PERSON_NAME]" at bounding box center [511, 413] width 531 height 35
type input "[PERSON_NAME][STREET_ADDRESS][PERSON_NAME]"
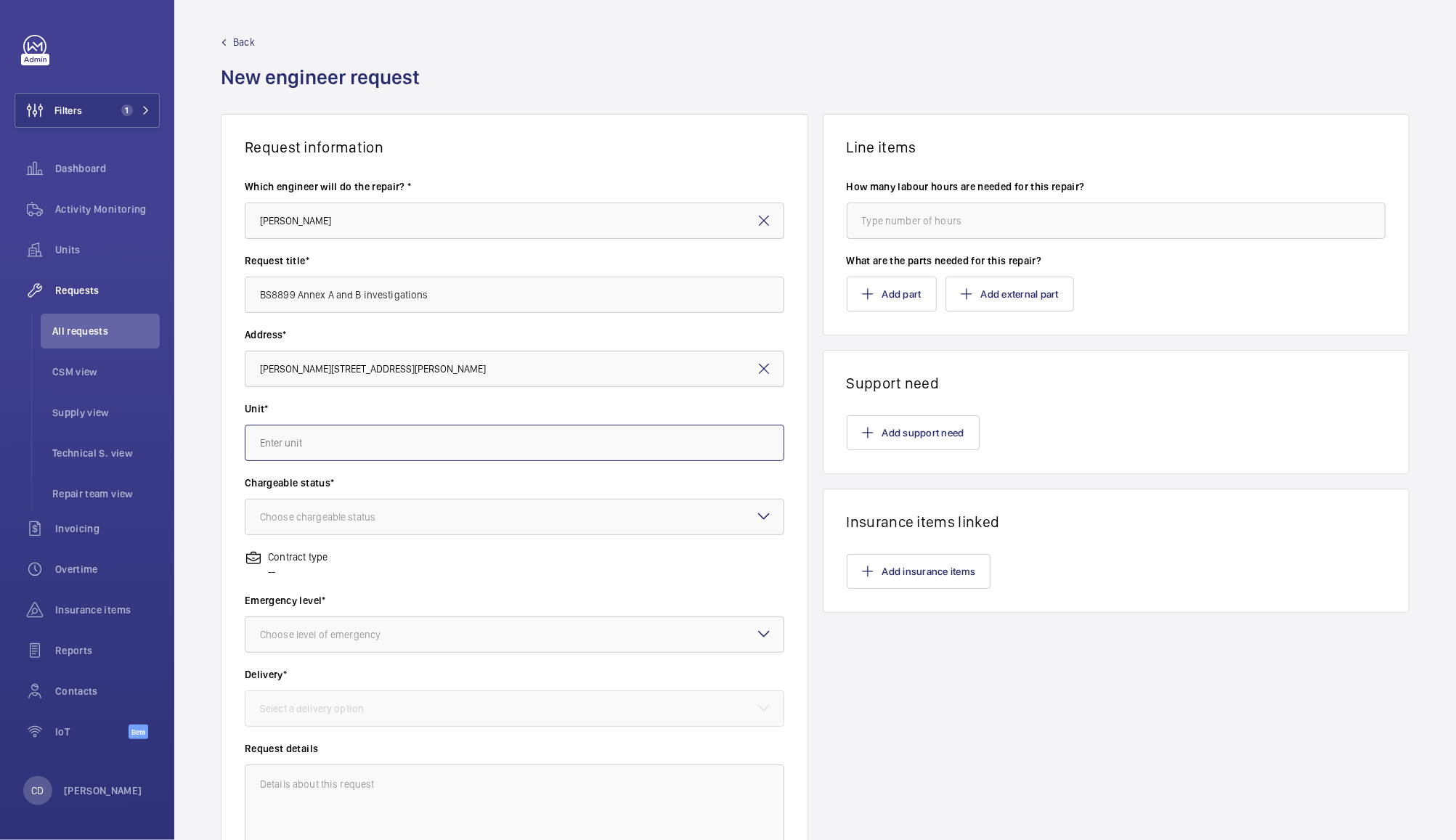
click at [598, 444] on input "text" at bounding box center [514, 443] width 540 height 36
click at [644, 445] on input "text" at bounding box center [514, 443] width 540 height 36
click at [605, 533] on mat-option "68633928 - Lift 1" at bounding box center [511, 522] width 531 height 35
type input "68633928 - Lift 1"
click at [606, 515] on div at bounding box center [514, 517] width 538 height 35
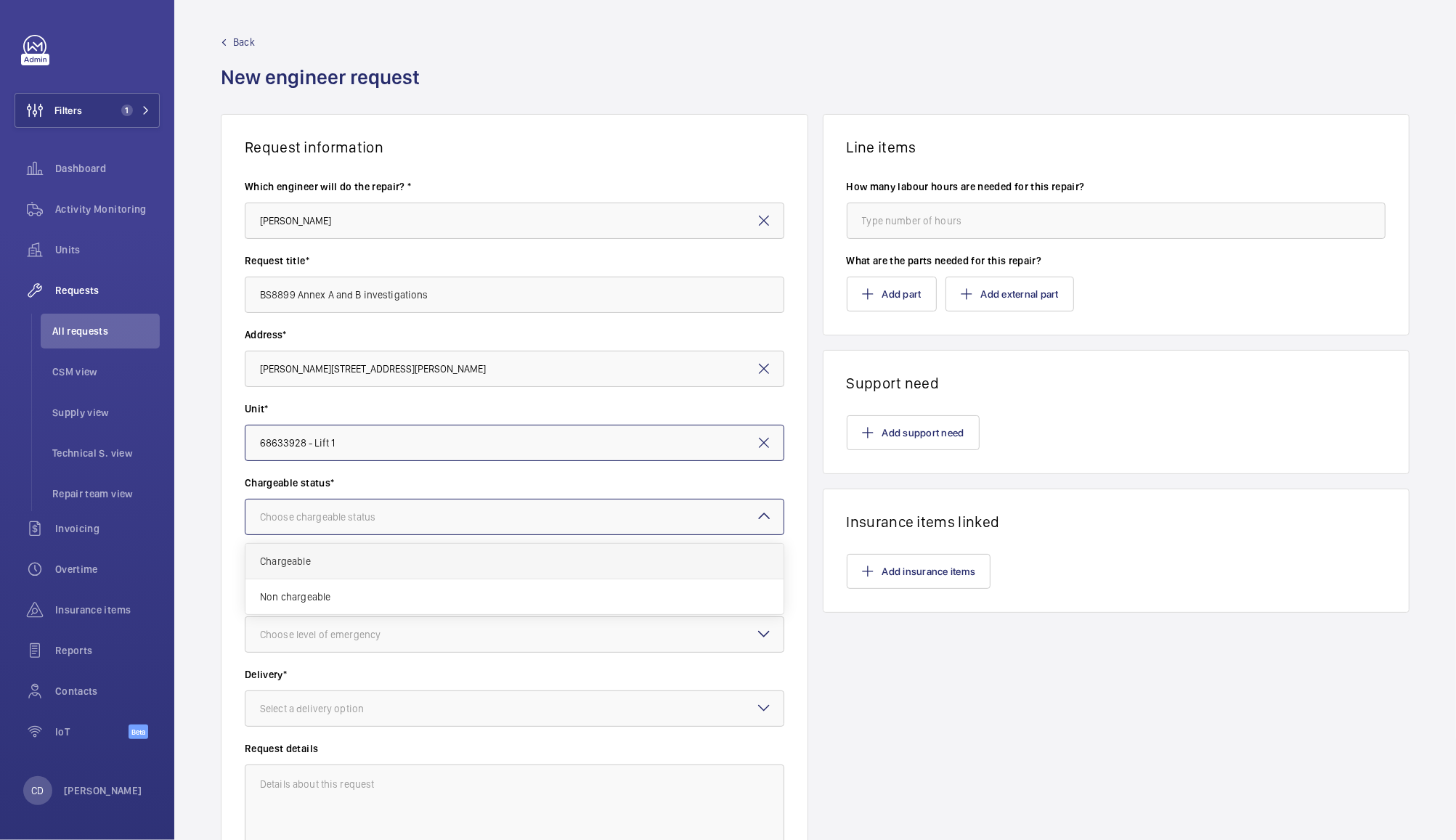
click at [587, 556] on span "Chargeable" at bounding box center [515, 561] width 509 height 14
click at [583, 639] on div at bounding box center [514, 634] width 538 height 35
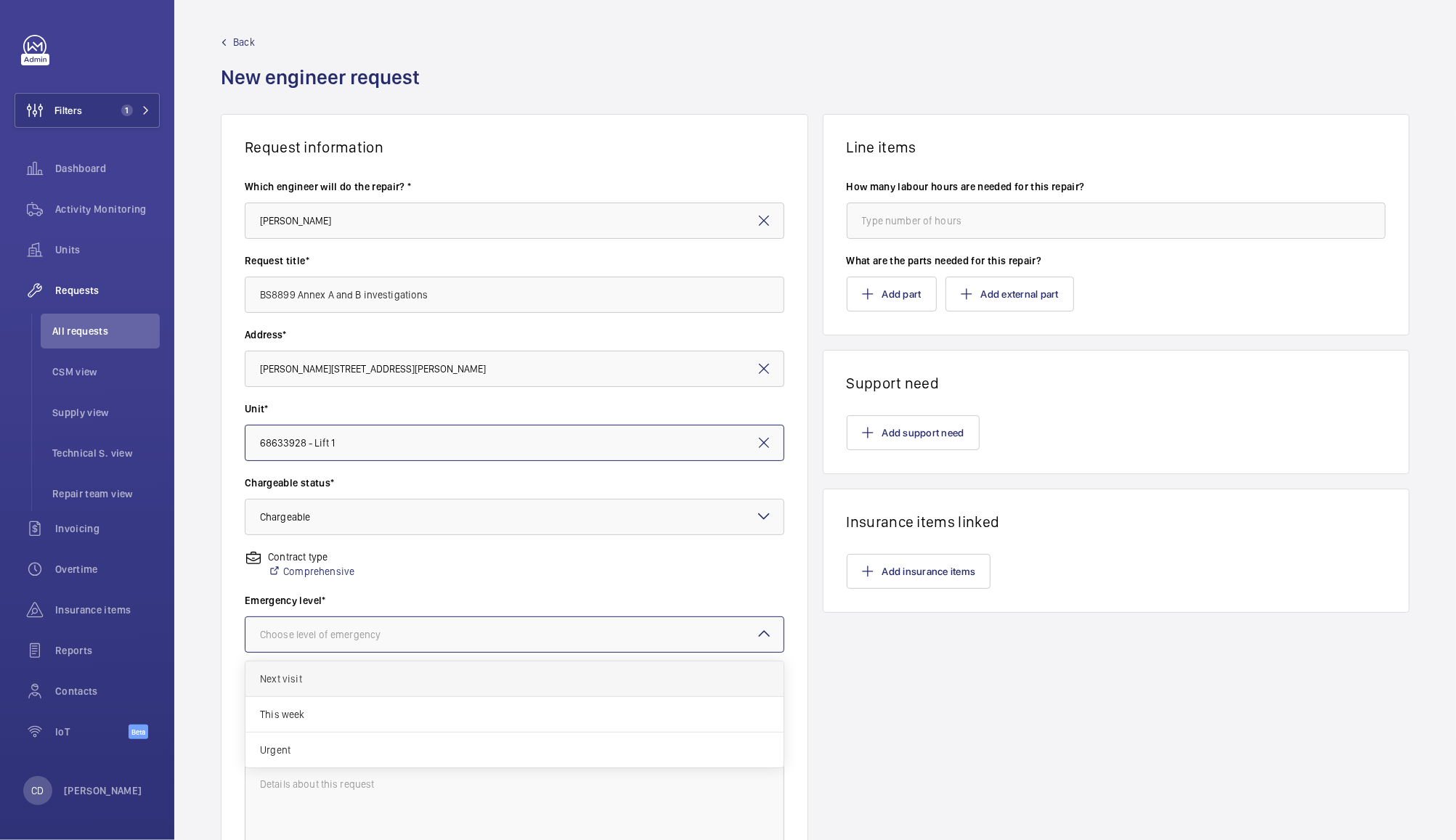
click at [544, 684] on span "Next visit" at bounding box center [515, 679] width 509 height 14
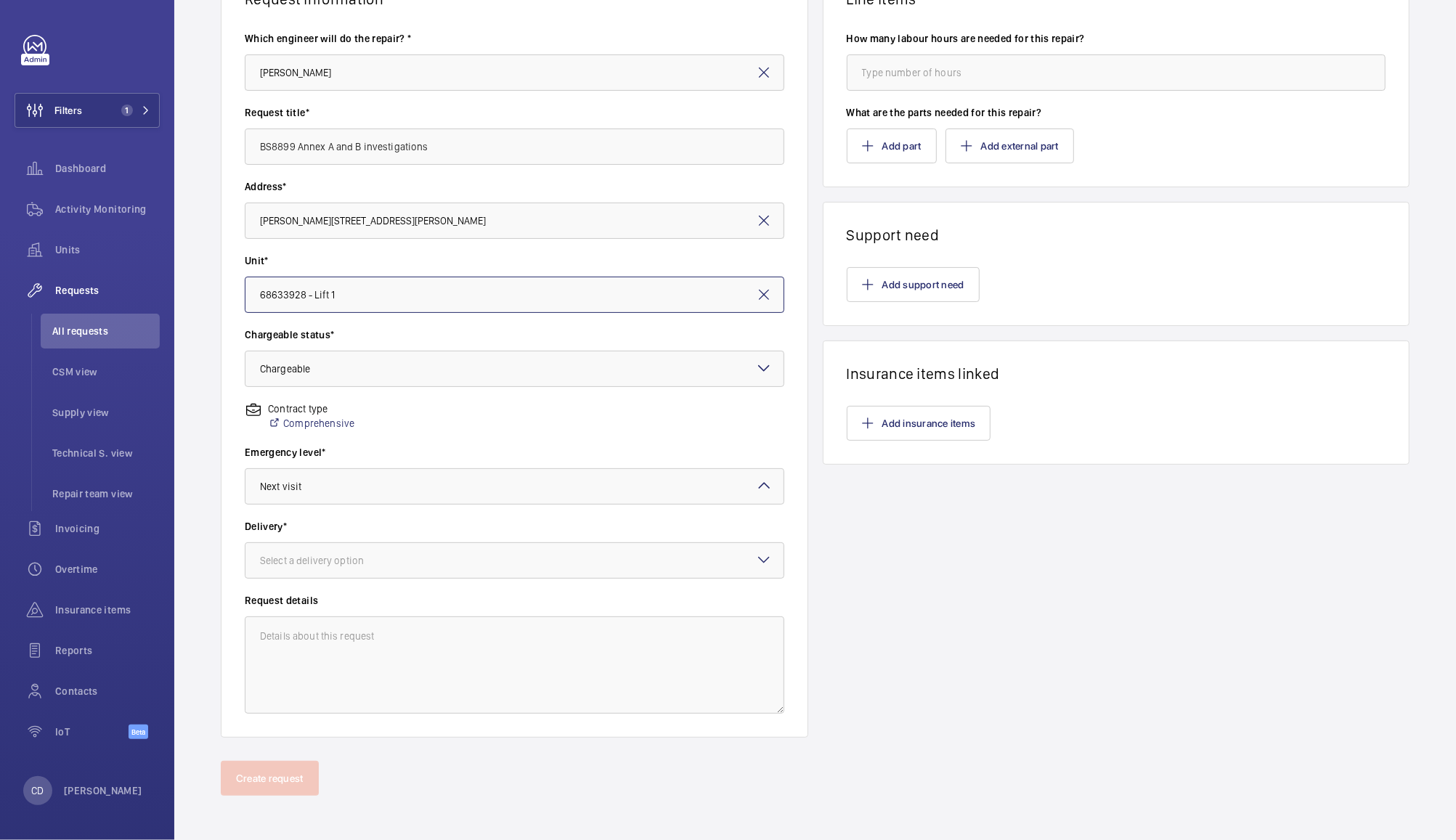
scroll to position [149, 0]
click at [610, 572] on div at bounding box center [514, 559] width 538 height 35
click at [582, 636] on span "On site" at bounding box center [515, 640] width 509 height 14
click at [594, 658] on textarea at bounding box center [514, 665] width 540 height 97
type textarea "B"
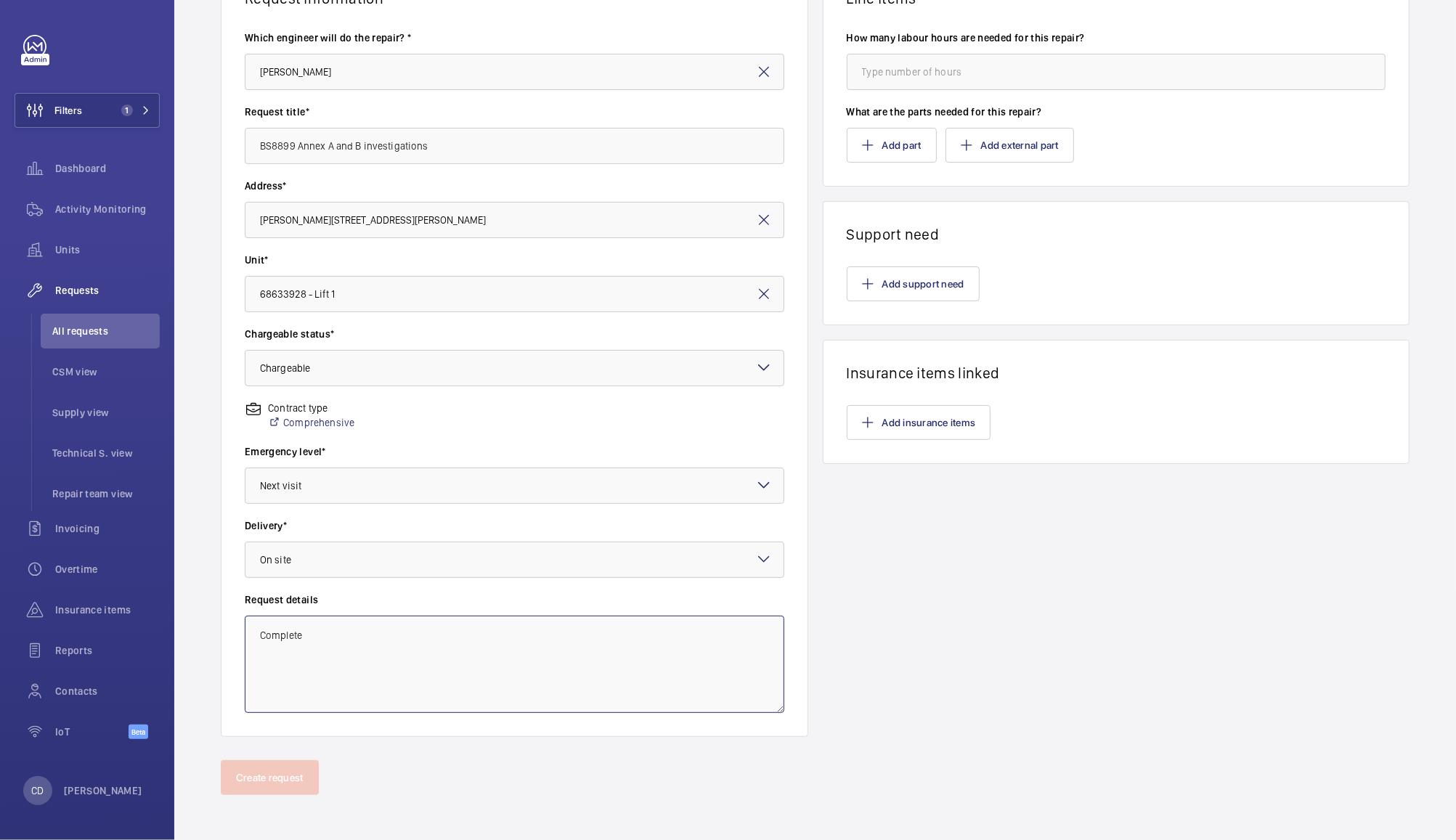
paste textarea "a full check of the lift features using BS 8899, Annex A; should be undertaken …"
click at [258, 651] on textarea "Complete a full check of the lift features using BS 8899, Annex A; should be un…" at bounding box center [514, 665] width 540 height 97
drag, startPoint x: 585, startPoint y: 650, endPoint x: 545, endPoint y: 636, distance: 42.4
click at [545, 636] on textarea "Complete a full check of the lift features using BS 8899, Annex A; should be un…" at bounding box center [514, 665] width 540 height 97
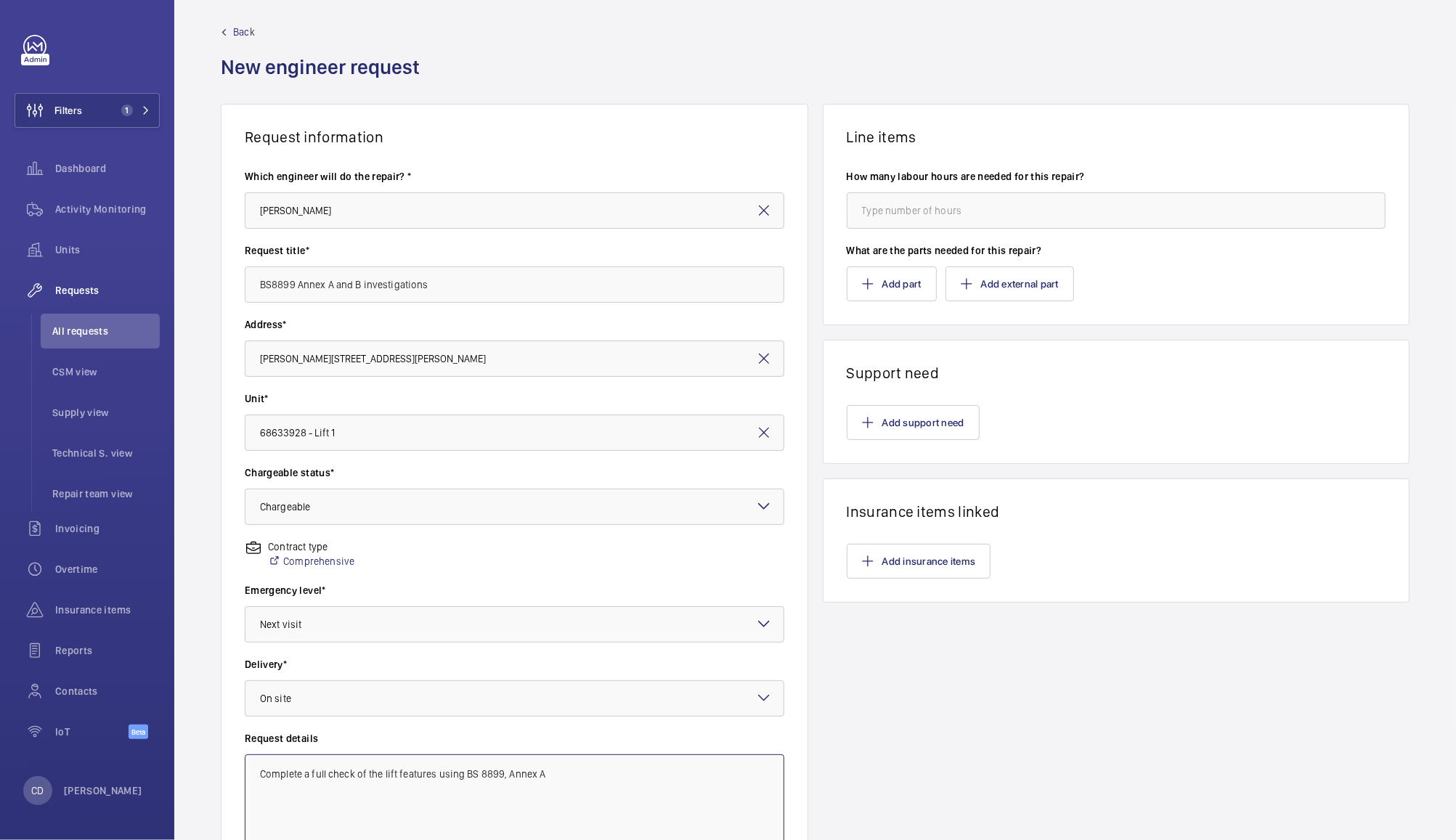
scroll to position [5, 0]
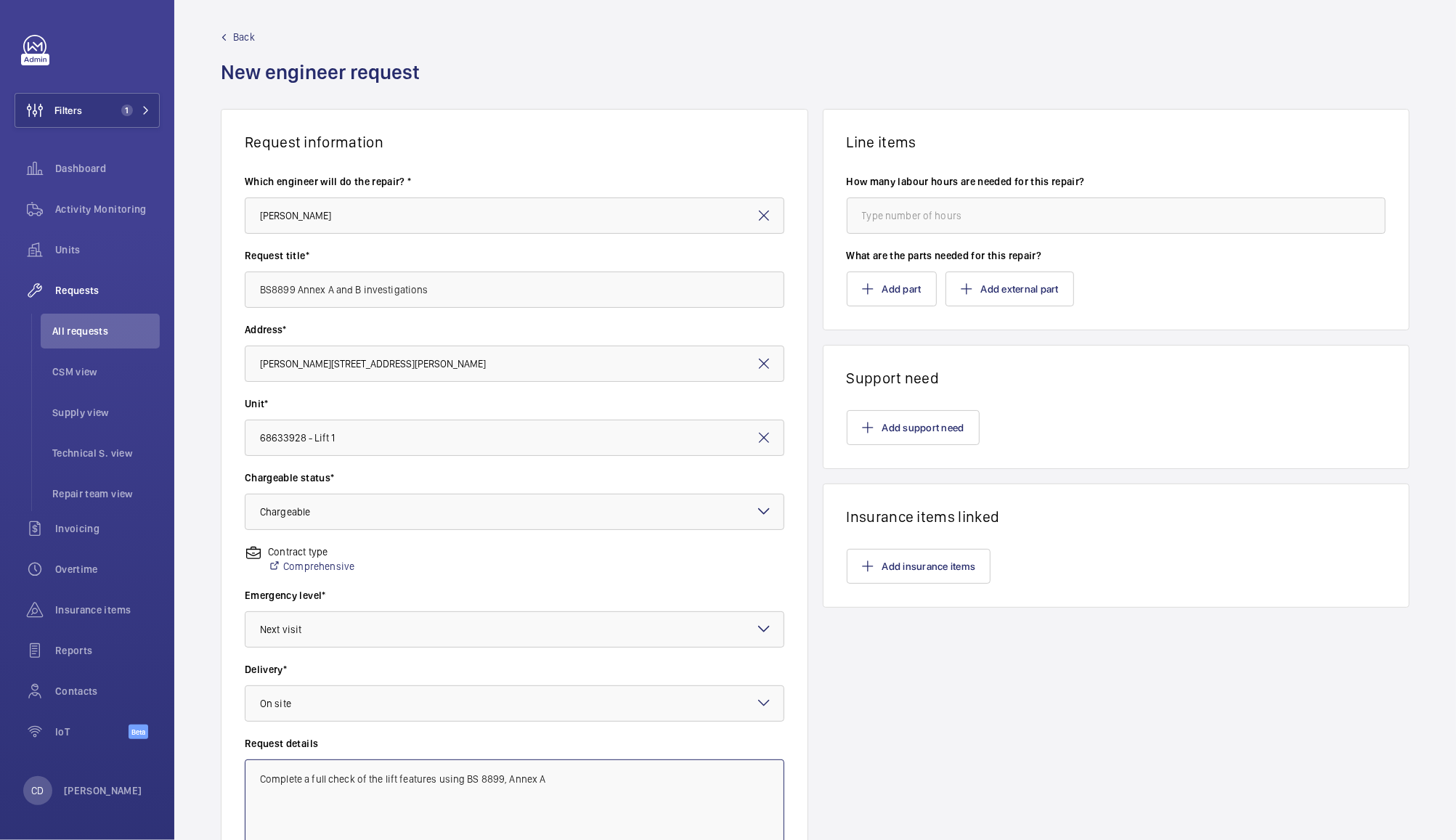
type textarea "Complete a full check of the lift features using BS 8899, Annex A"
click at [926, 435] on button "Add support need" at bounding box center [913, 427] width 133 height 35
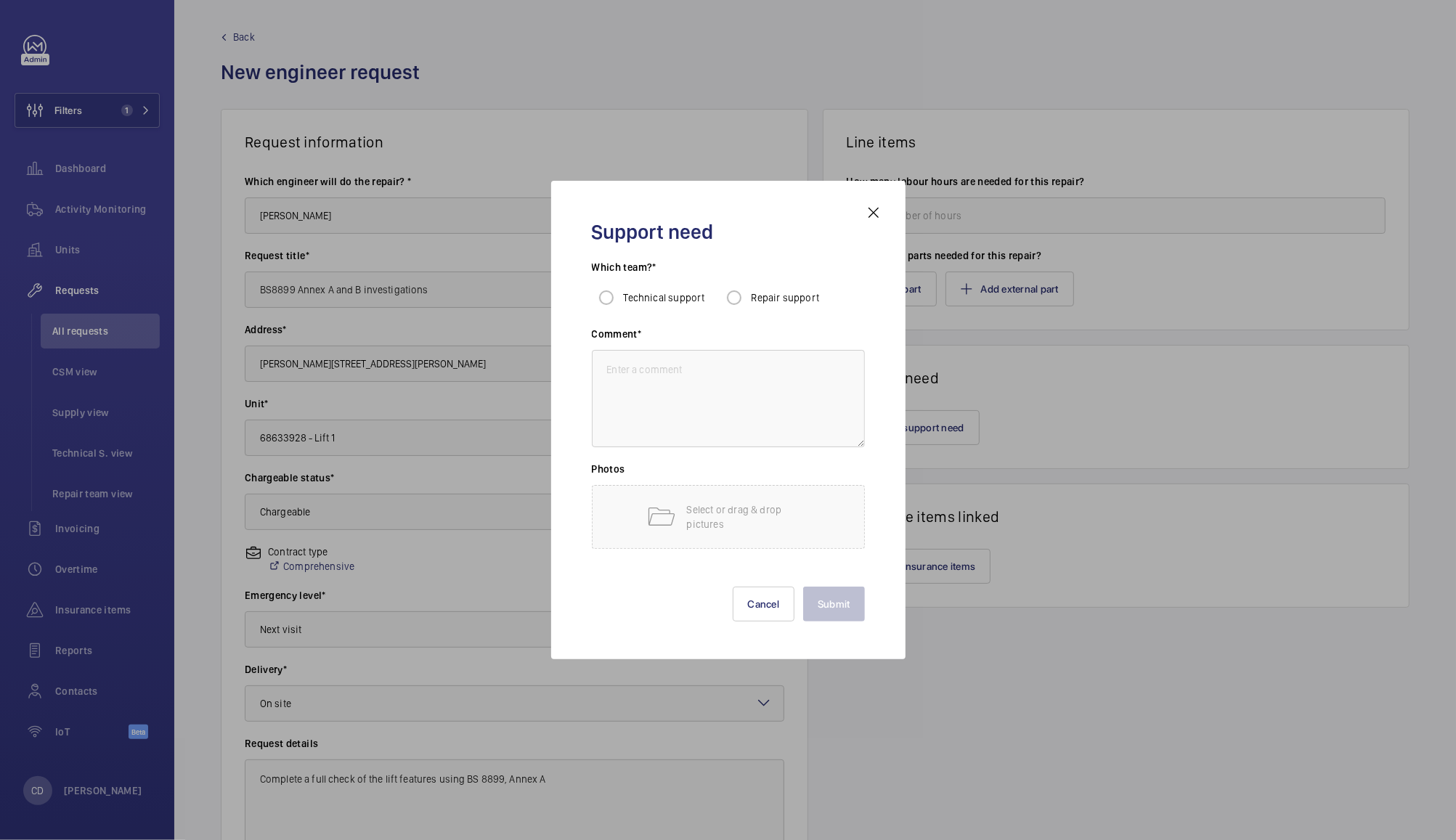
click at [699, 302] on span "Technical support" at bounding box center [665, 297] width 82 height 12
click at [621, 302] on input "Technical support" at bounding box center [606, 297] width 29 height 29
radio input "true"
click at [776, 394] on textarea at bounding box center [728, 398] width 273 height 97
type textarea "To complete a full check of the lift features using BS8899 Annex A and report"
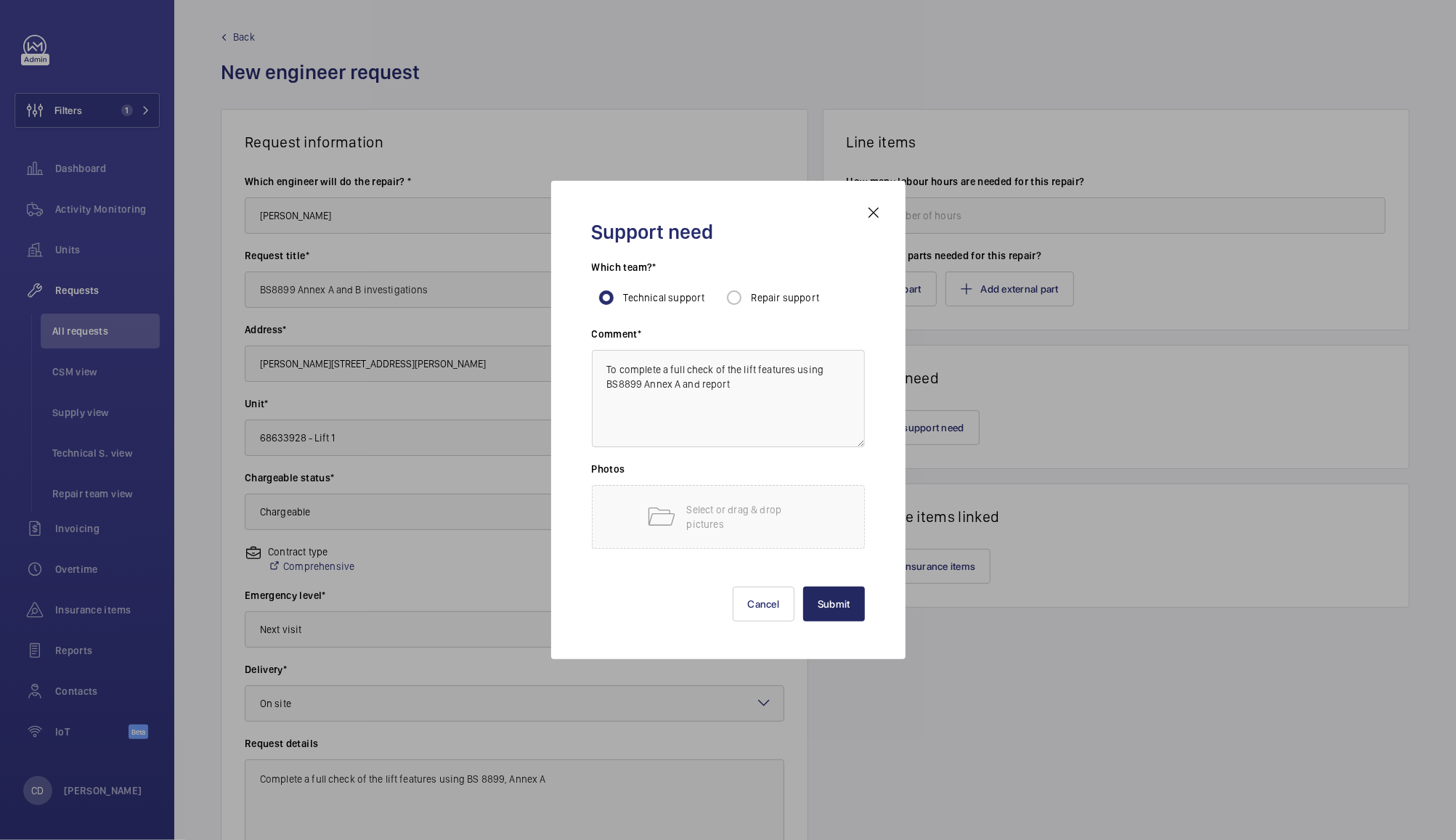
click at [834, 609] on button "Submit" at bounding box center [834, 604] width 62 height 35
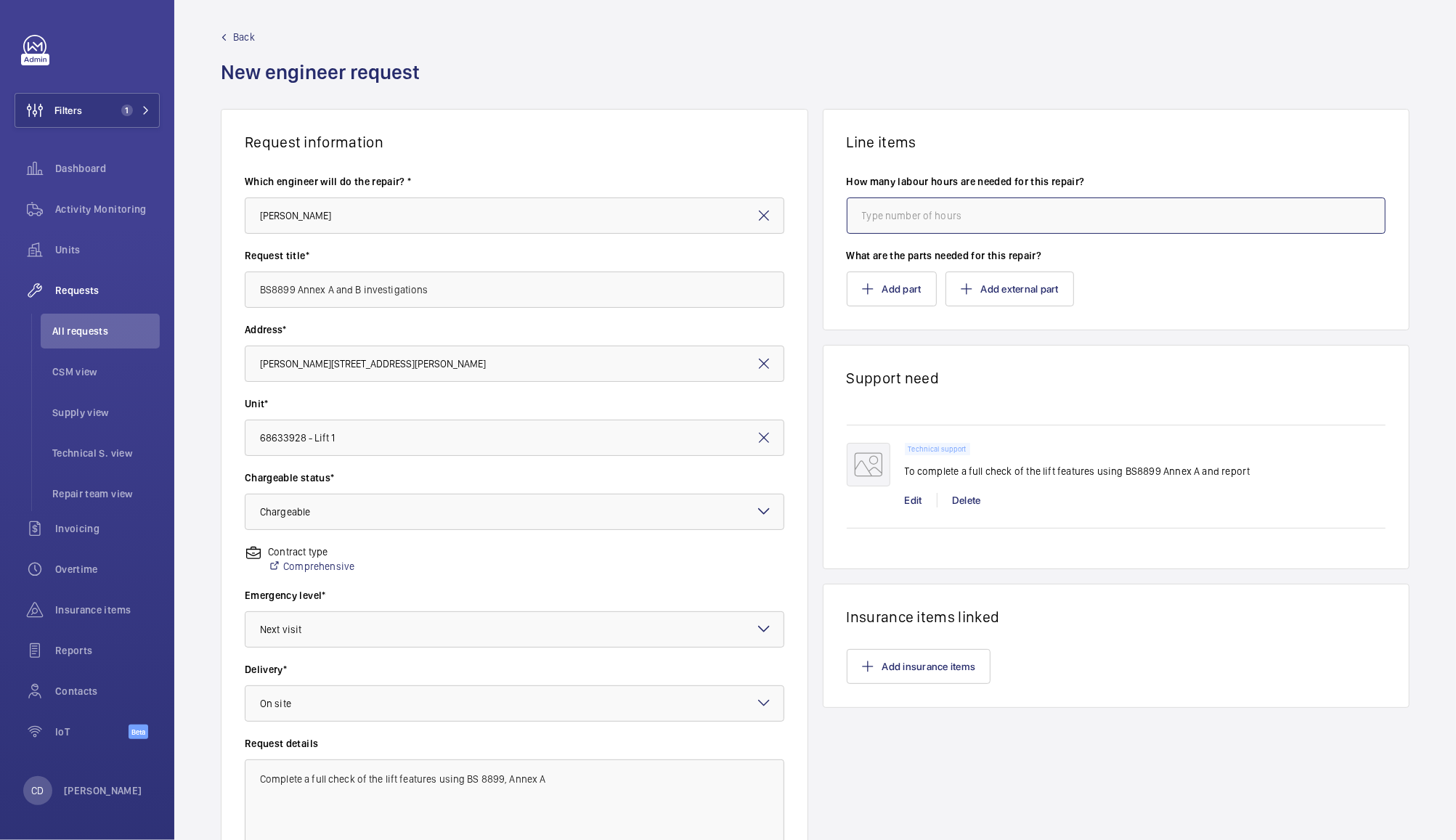
click at [977, 214] on input "number" at bounding box center [1117, 215] width 540 height 36
type input "8"
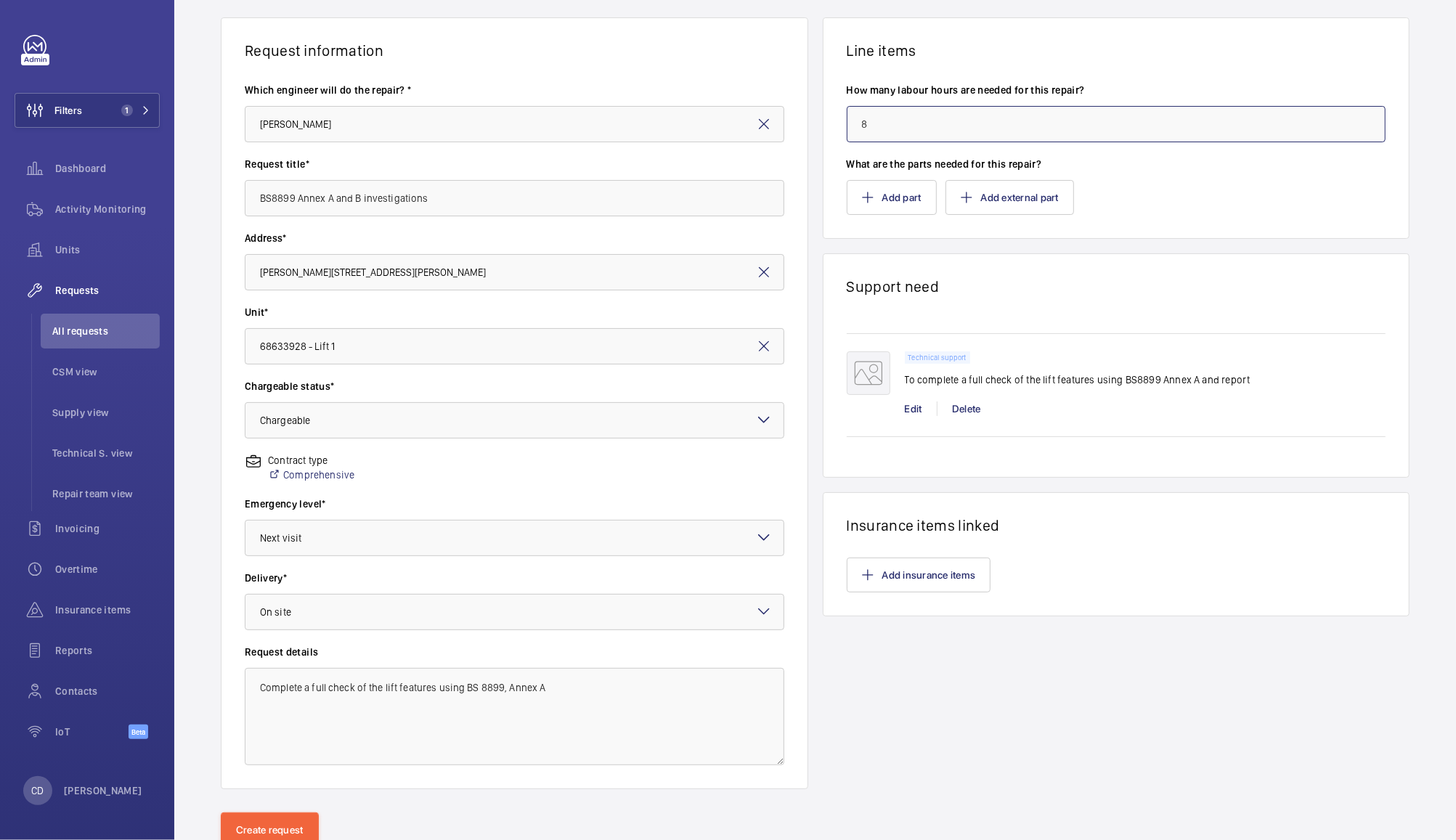
scroll to position [149, 0]
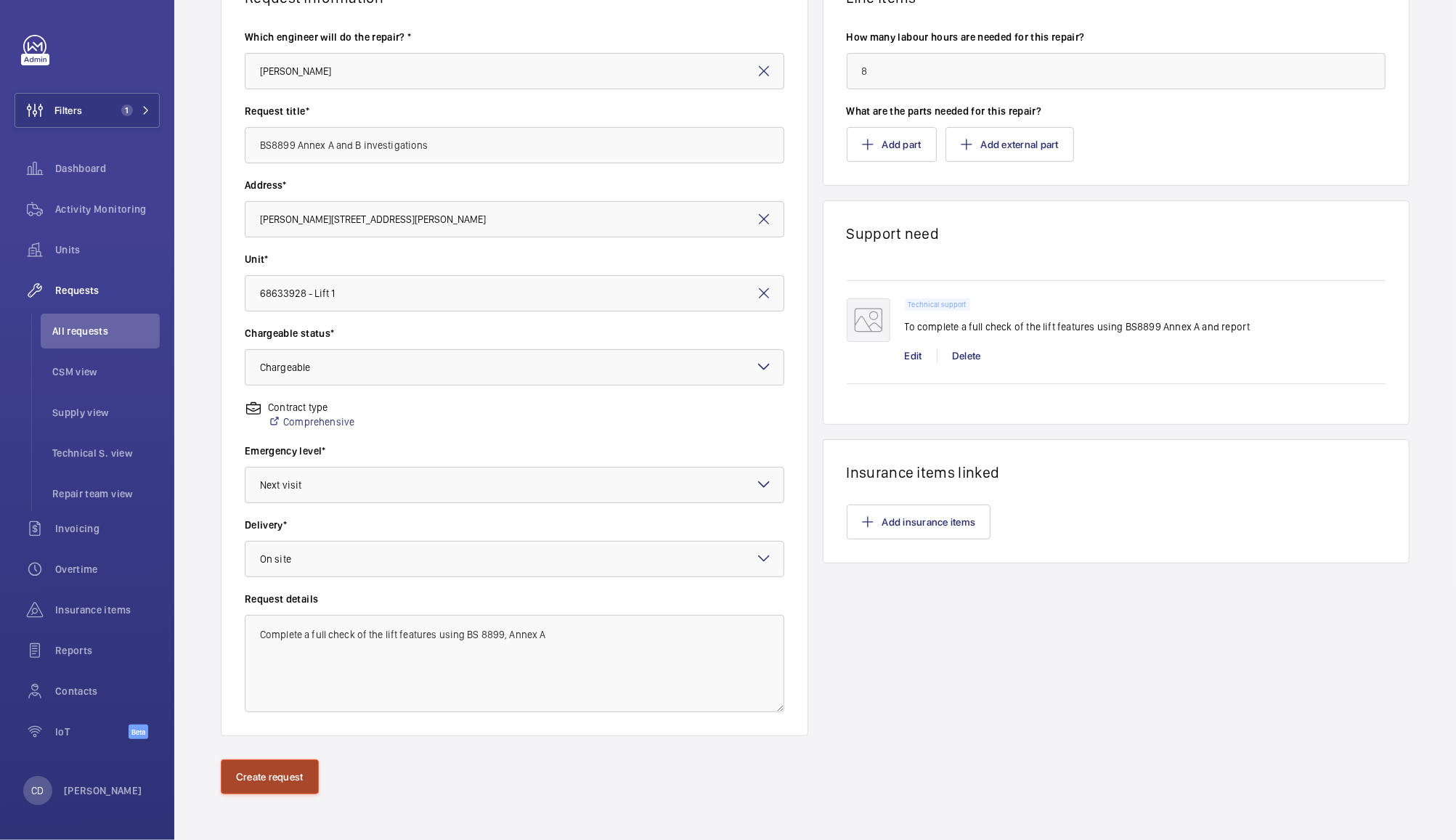
click at [273, 779] on button "Create request" at bounding box center [270, 777] width 98 height 35
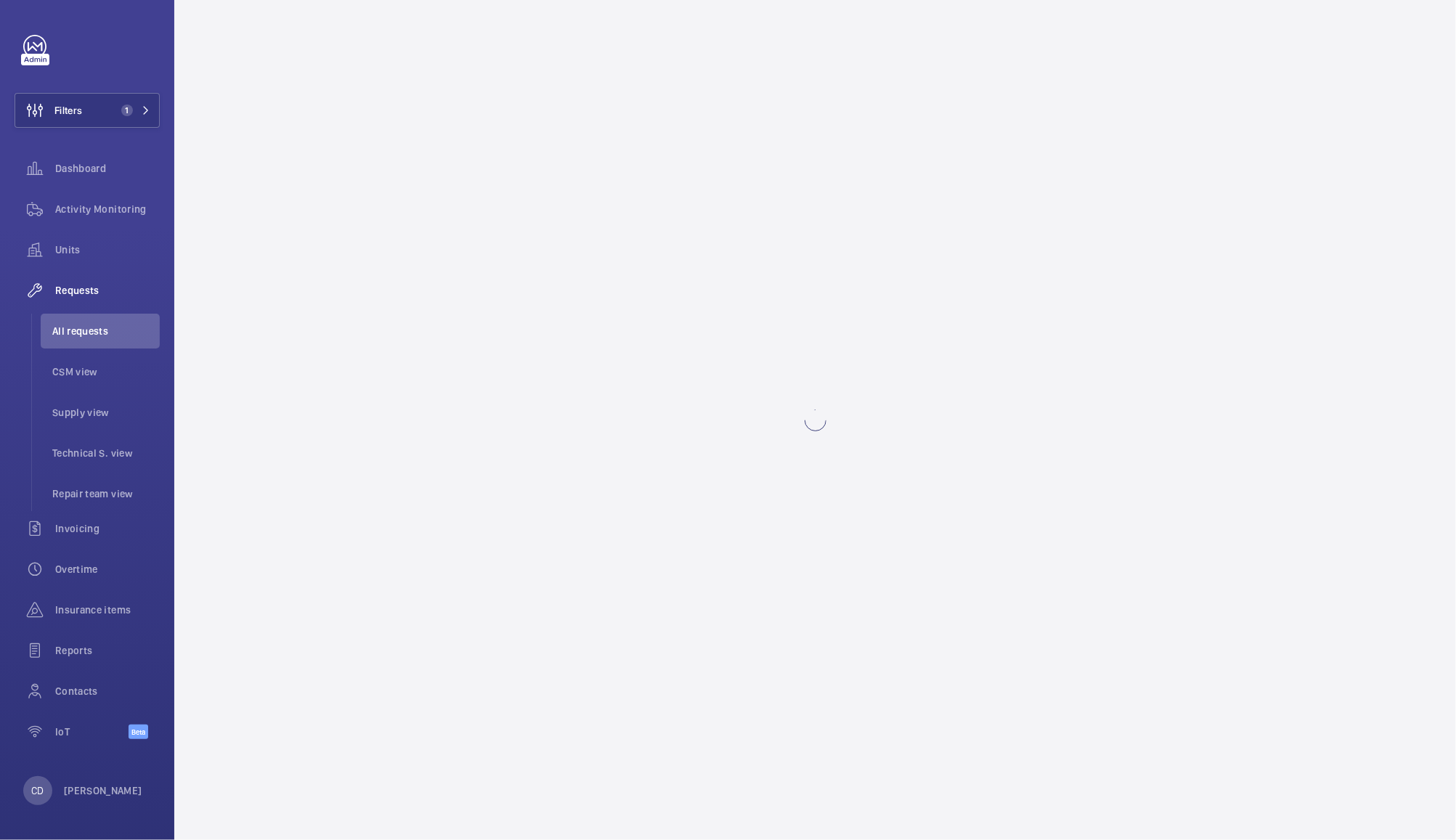
scroll to position [0, 0]
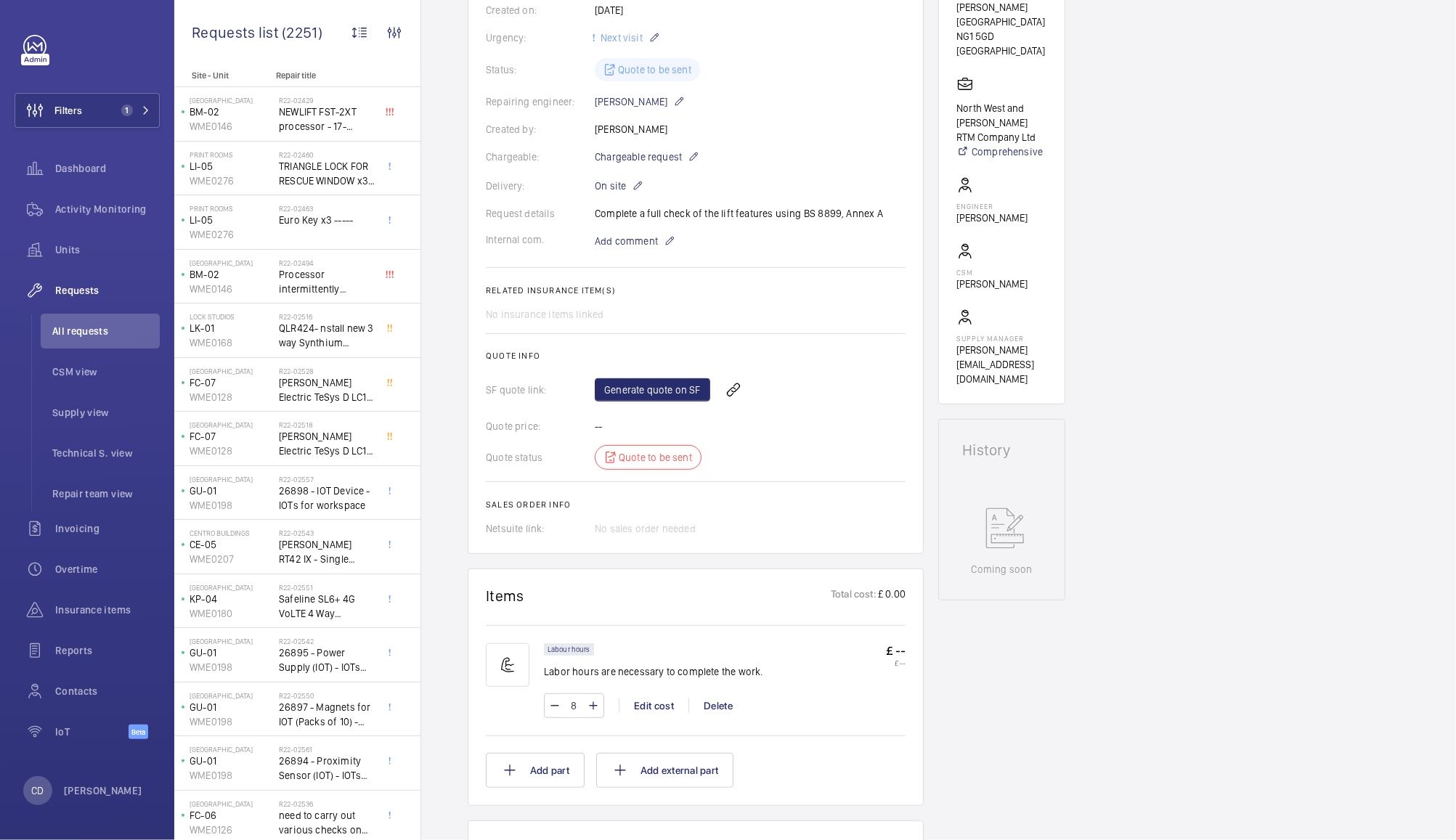
scroll to position [288, 0]
click at [655, 388] on link "Generate quote on SF" at bounding box center [652, 390] width 116 height 24
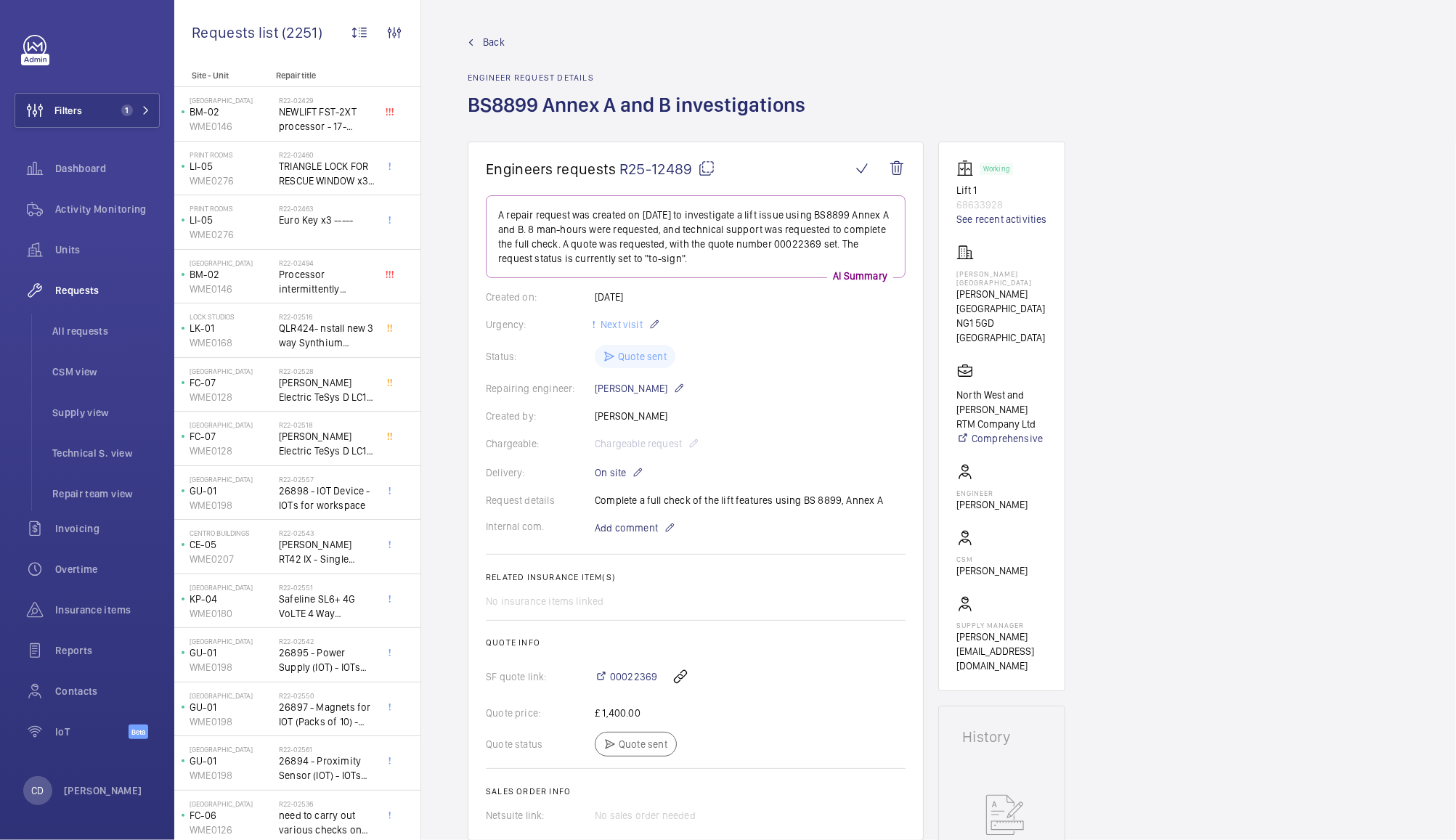
drag, startPoint x: 881, startPoint y: 501, endPoint x: 596, endPoint y: 501, distance: 285.0
click at [596, 501] on div "Request details Complete a full check of the lift features using BS 8899, Annex…" at bounding box center [695, 500] width 420 height 14
click at [691, 502] on div "Request details Complete a full check of the lift features using BS 8899, Annex…" at bounding box center [695, 500] width 420 height 14
drag, startPoint x: 885, startPoint y: 501, endPoint x: 585, endPoint y: 500, distance: 300.0
click at [585, 500] on div "Request details Complete a full check of the lift features using BS 8899, Annex…" at bounding box center [695, 500] width 420 height 14
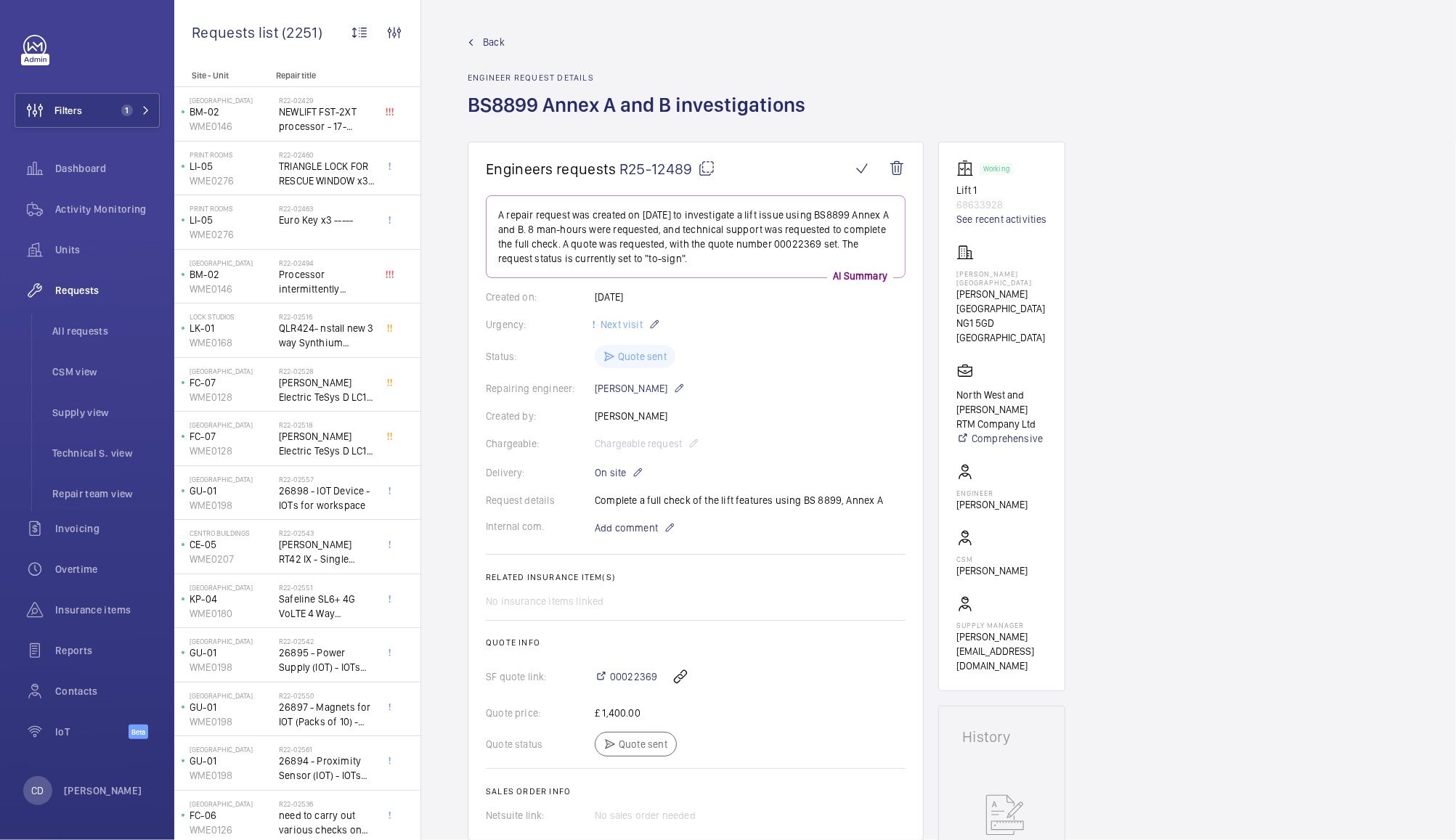
copy div "Complete a full check of the lift features using BS 8899, Annex A"
click at [79, 296] on span "Requests" at bounding box center [107, 290] width 105 height 14
click at [77, 325] on span "All requests" at bounding box center [106, 331] width 108 height 14
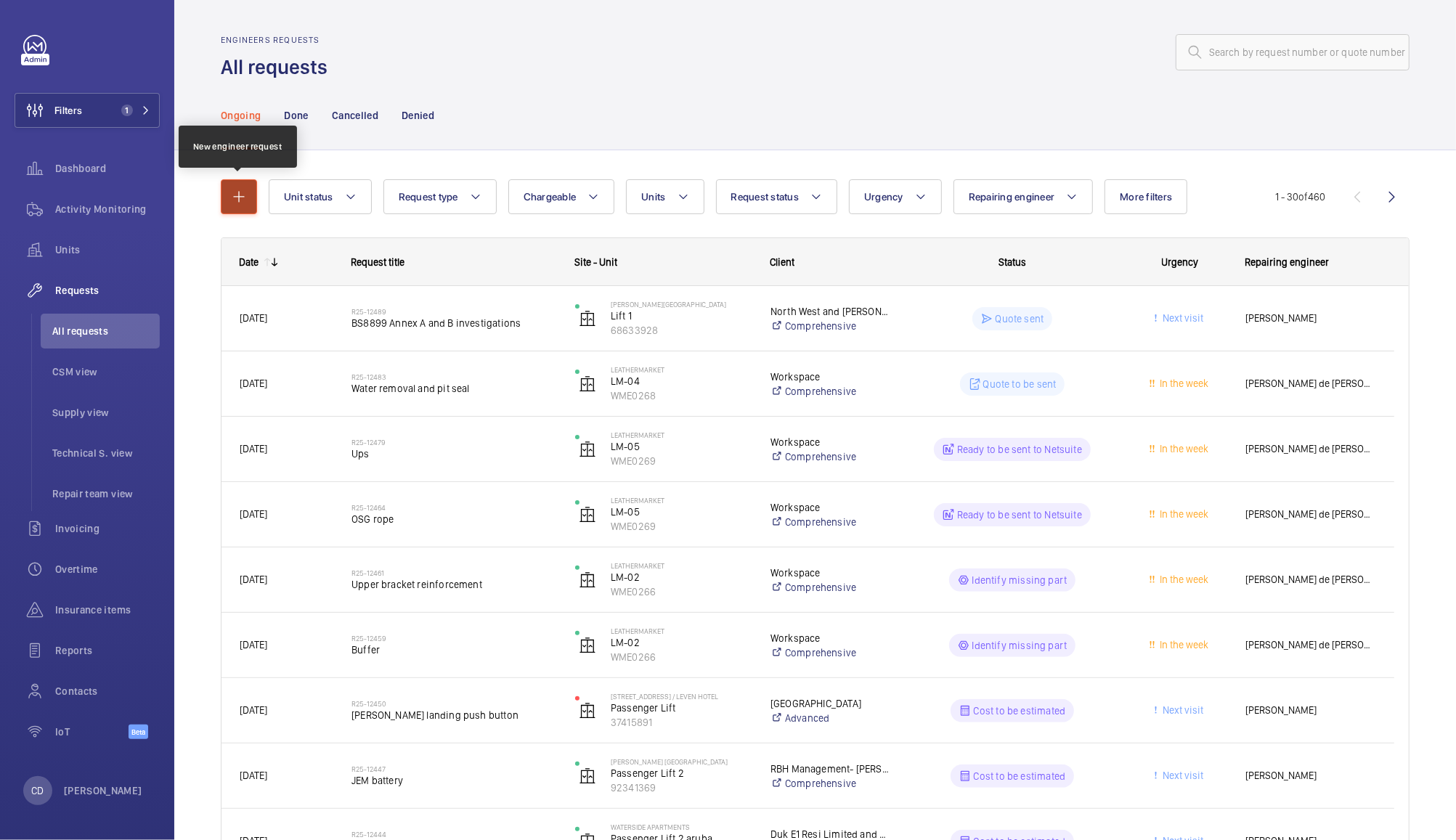
click at [234, 195] on mat-icon "button" at bounding box center [239, 196] width 17 height 17
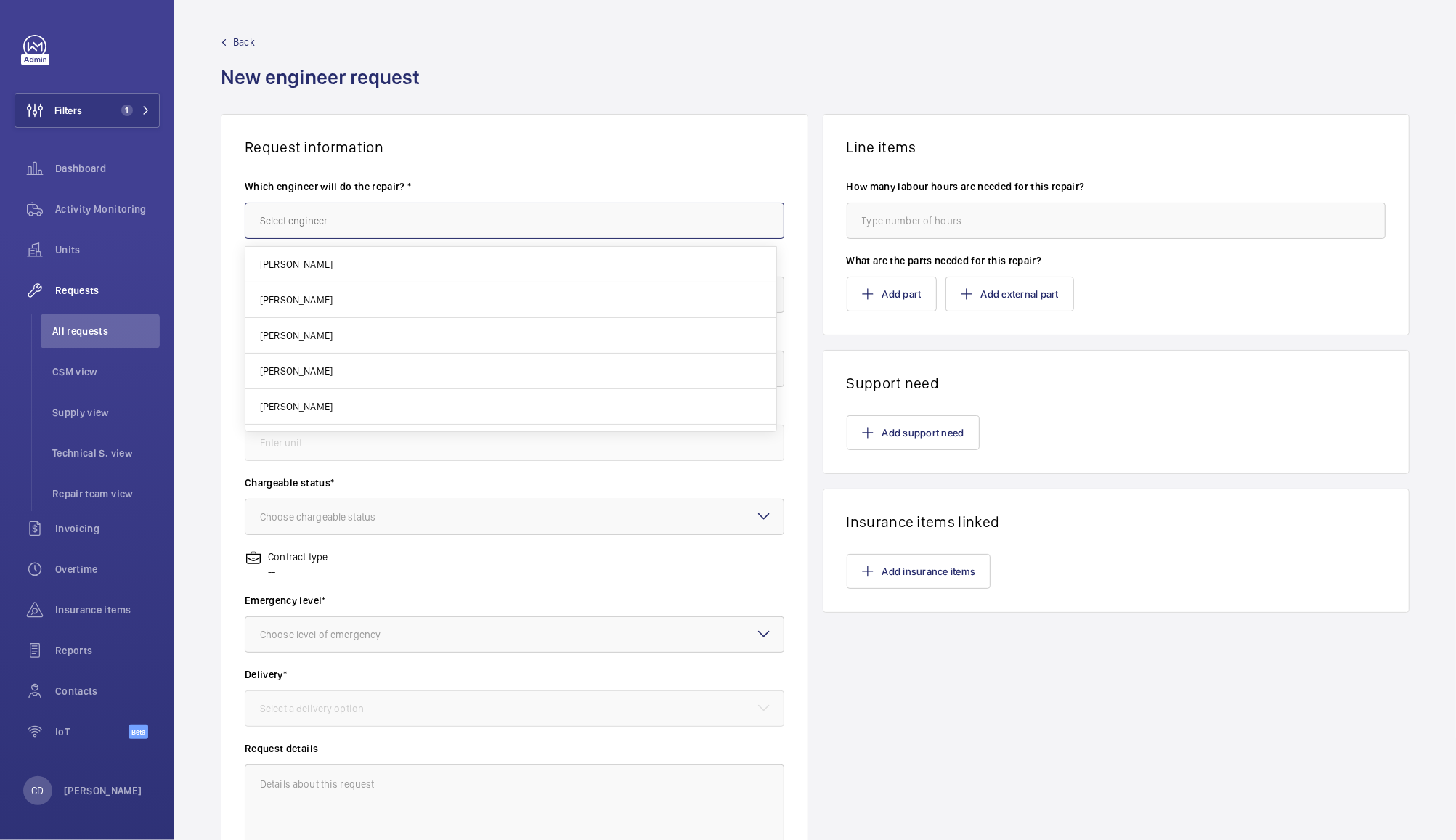
click at [331, 212] on input "text" at bounding box center [514, 221] width 540 height 36
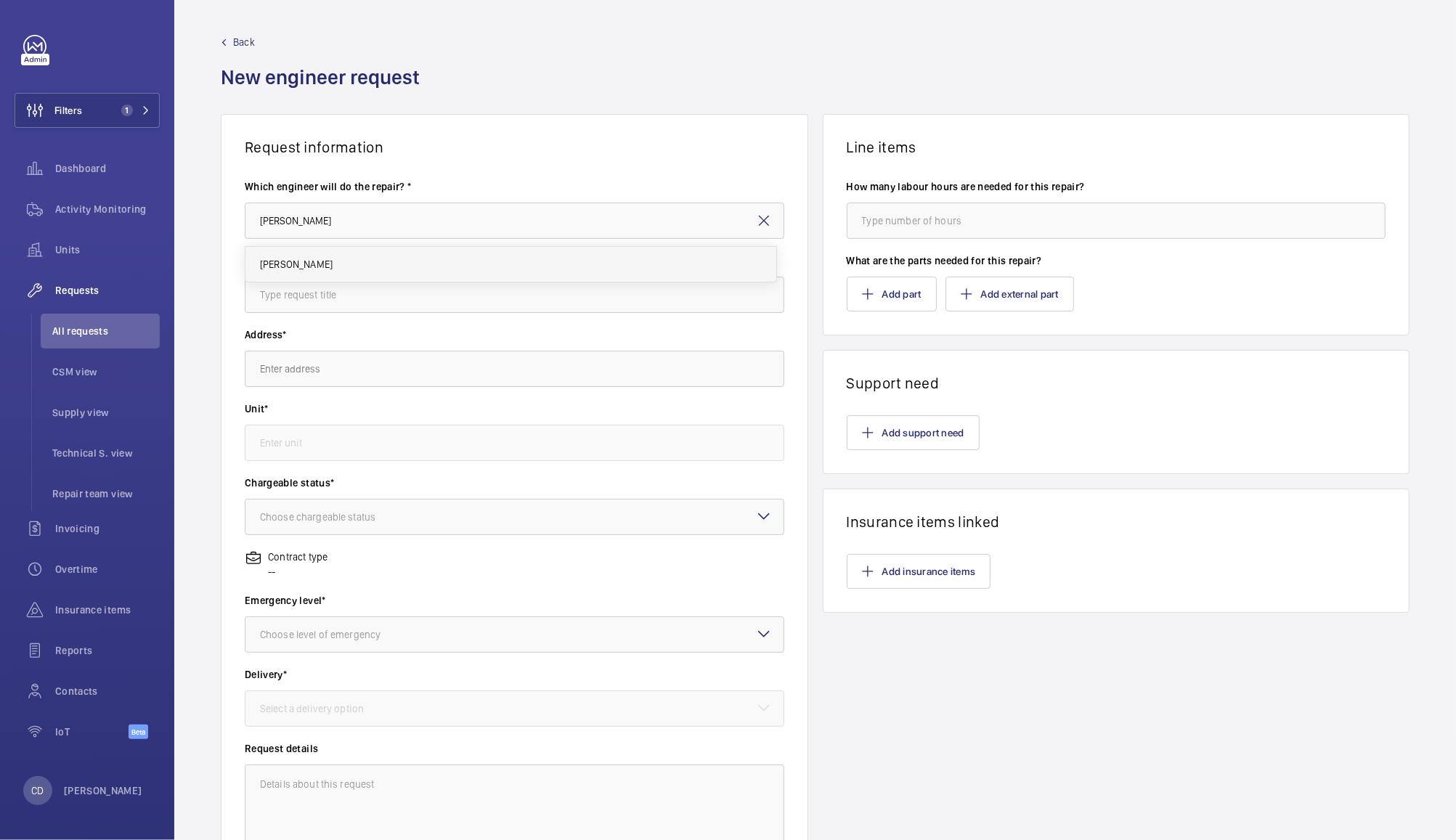
click at [531, 254] on mat-option "[PERSON_NAME]" at bounding box center [511, 264] width 531 height 35
type input "[PERSON_NAME]"
click at [523, 299] on input "text" at bounding box center [514, 295] width 540 height 36
type input "BS8899 Annex A checks"
click at [512, 367] on input "text" at bounding box center [514, 369] width 540 height 36
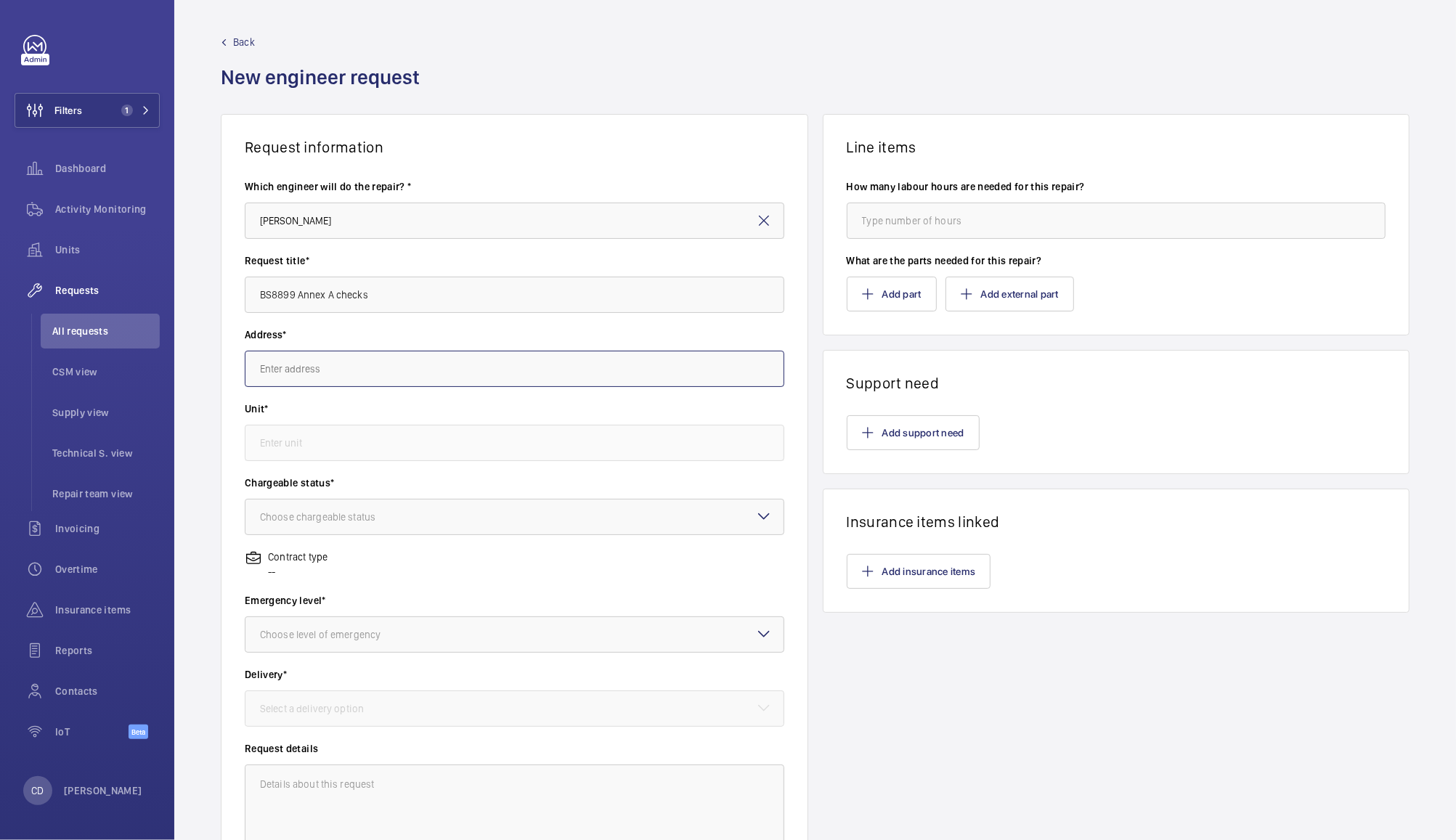
click at [497, 369] on input "text" at bounding box center [514, 369] width 540 height 36
click at [346, 411] on span "northwest building Talbot Street, NG1 5GY NOTTINGHAM" at bounding box center [303, 413] width 86 height 14
type input "northwest building Talbot Street, NG1 5GY NOTTINGHAM"
click at [563, 445] on input "text" at bounding box center [514, 443] width 540 height 36
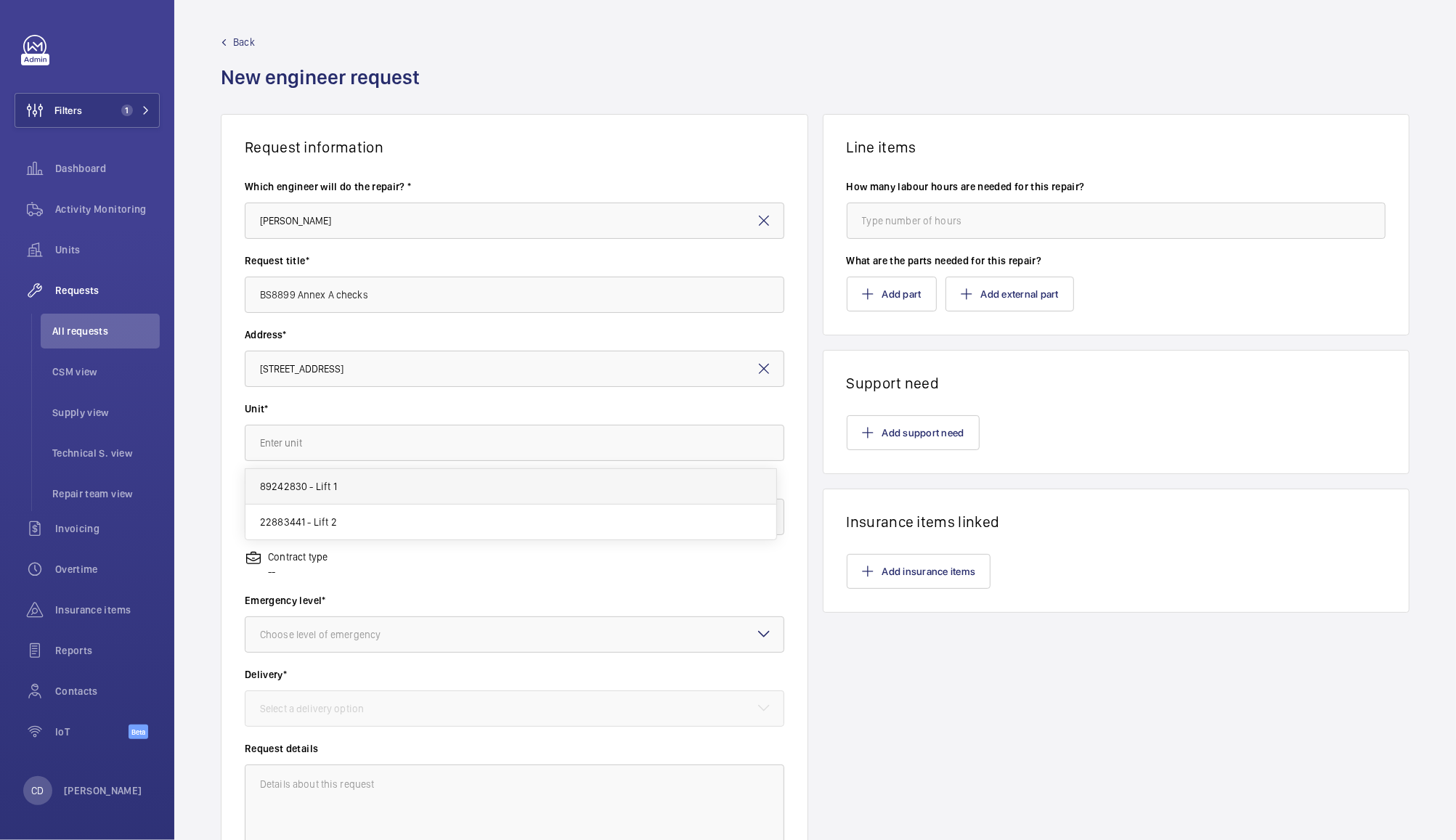
click at [543, 489] on mat-option "89242830 - Lift 1" at bounding box center [511, 486] width 531 height 35
type input "89242830 - Lift 1"
click at [546, 517] on div at bounding box center [514, 517] width 538 height 35
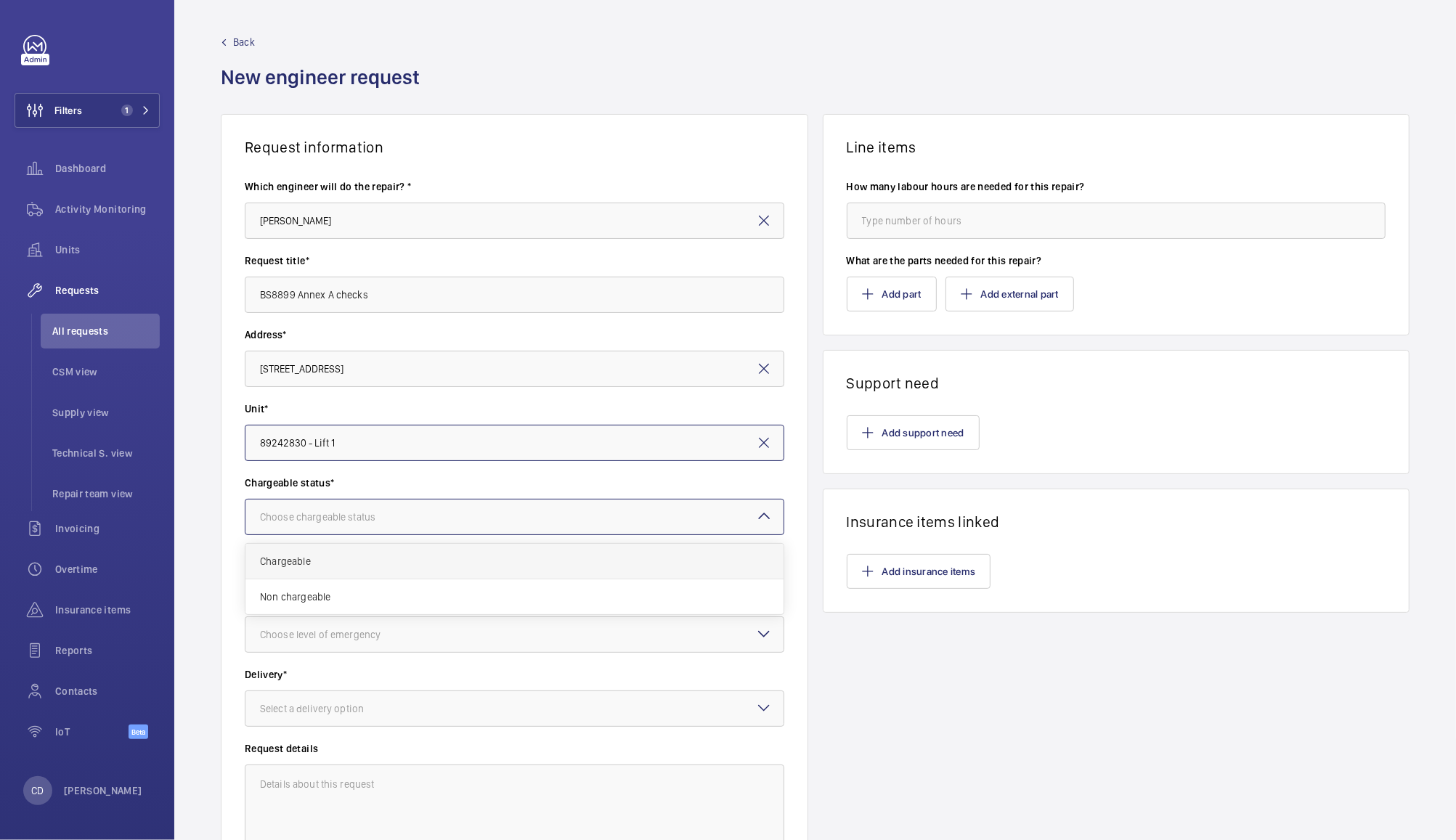
click at [530, 566] on span "Chargeable" at bounding box center [515, 561] width 509 height 14
click at [524, 636] on div at bounding box center [514, 634] width 538 height 35
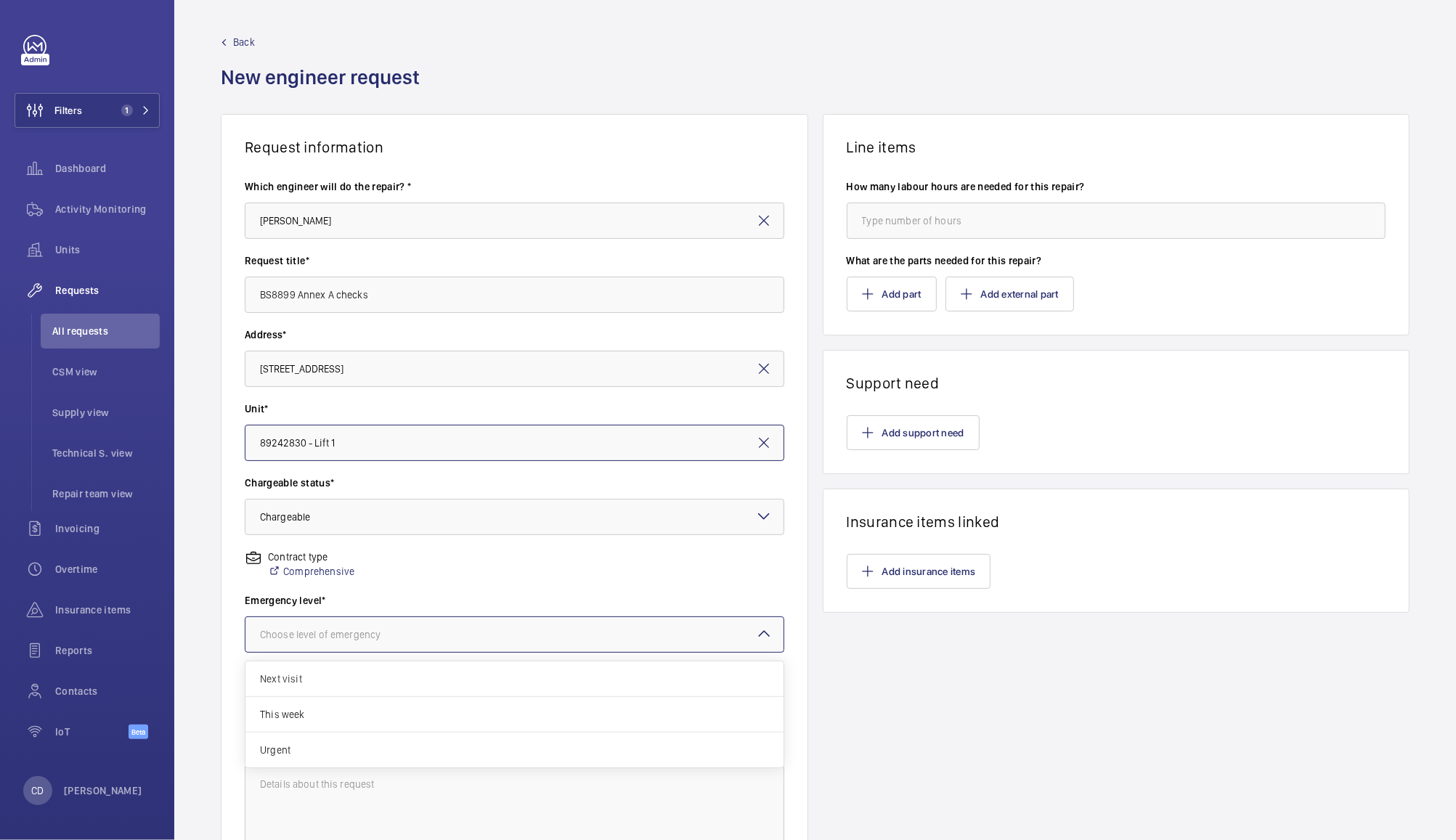
click at [497, 716] on span "This week" at bounding box center [515, 714] width 509 height 14
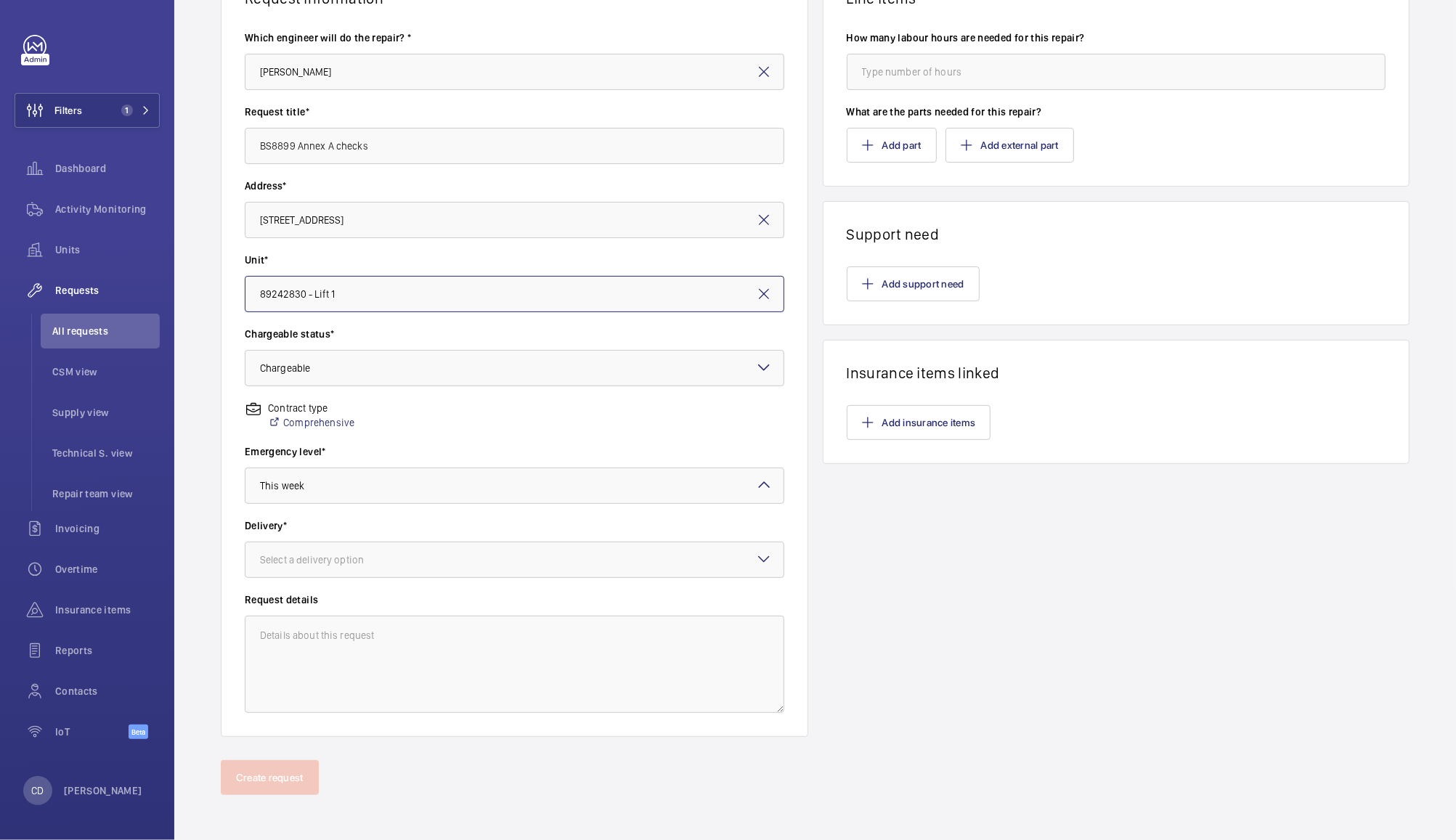
scroll to position [149, 0]
click at [570, 487] on div at bounding box center [514, 485] width 538 height 35
click at [548, 534] on span "Next visit" at bounding box center [515, 529] width 509 height 14
click at [548, 570] on div at bounding box center [514, 559] width 538 height 35
click at [530, 642] on span "On site" at bounding box center [515, 639] width 509 height 14
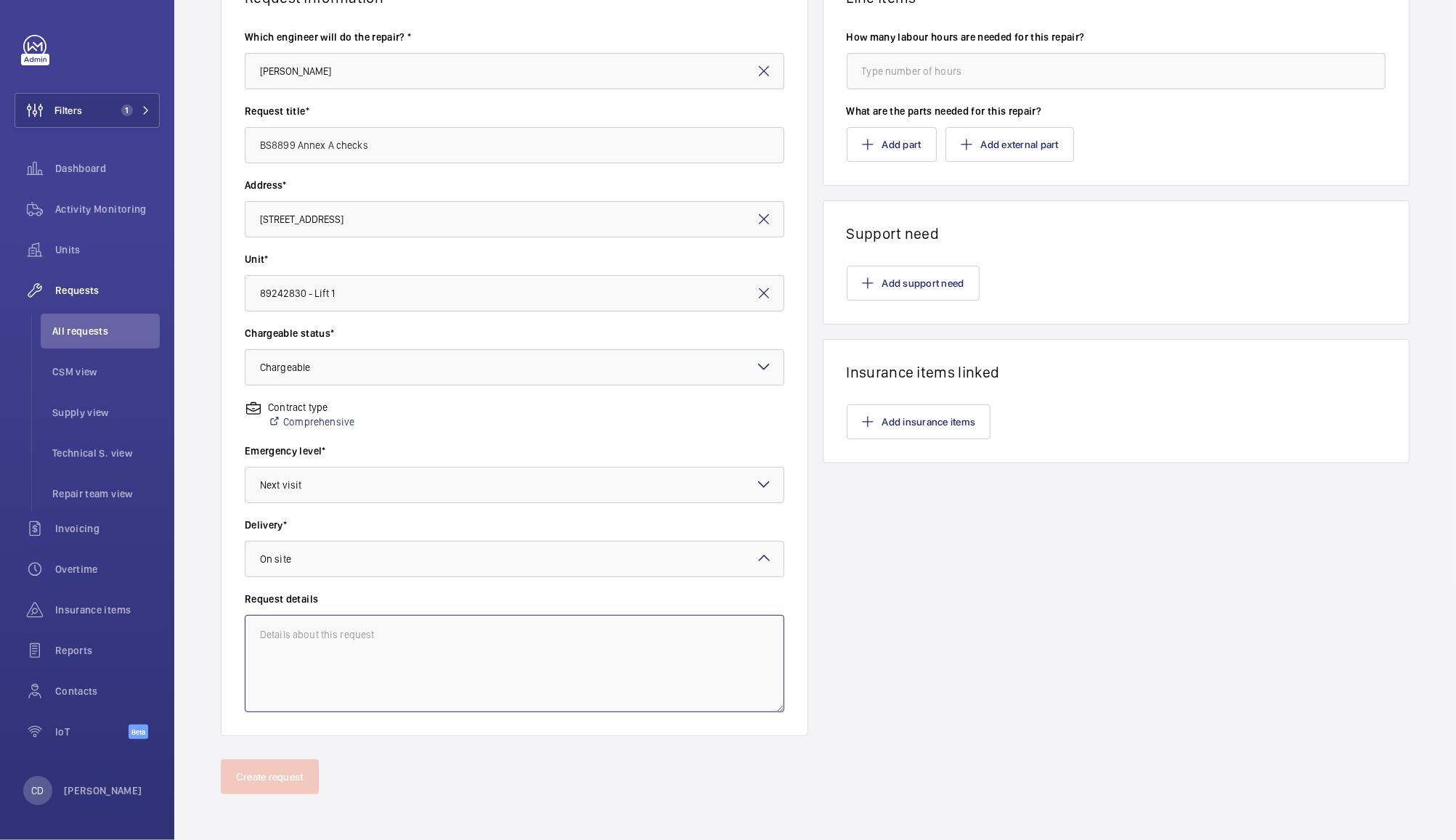
click at [541, 665] on textarea at bounding box center [514, 664] width 540 height 97
paste textarea "Complete a full check of the lift features using BS 8899, Annex A"
click at [519, 629] on textarea "Complete a full check of the lift features using BS 8899, Annex A" at bounding box center [514, 664] width 540 height 97
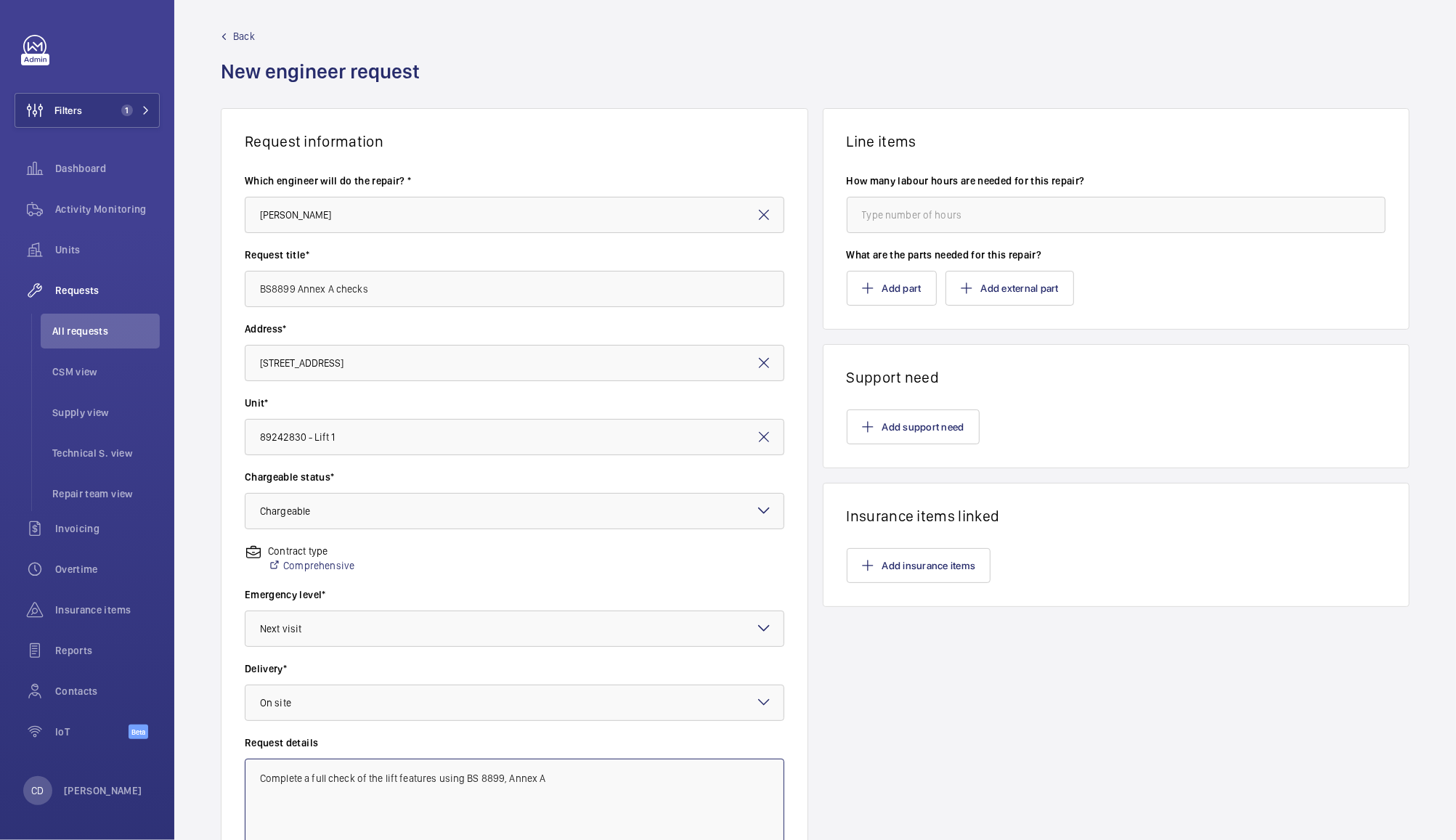
scroll to position [0, 0]
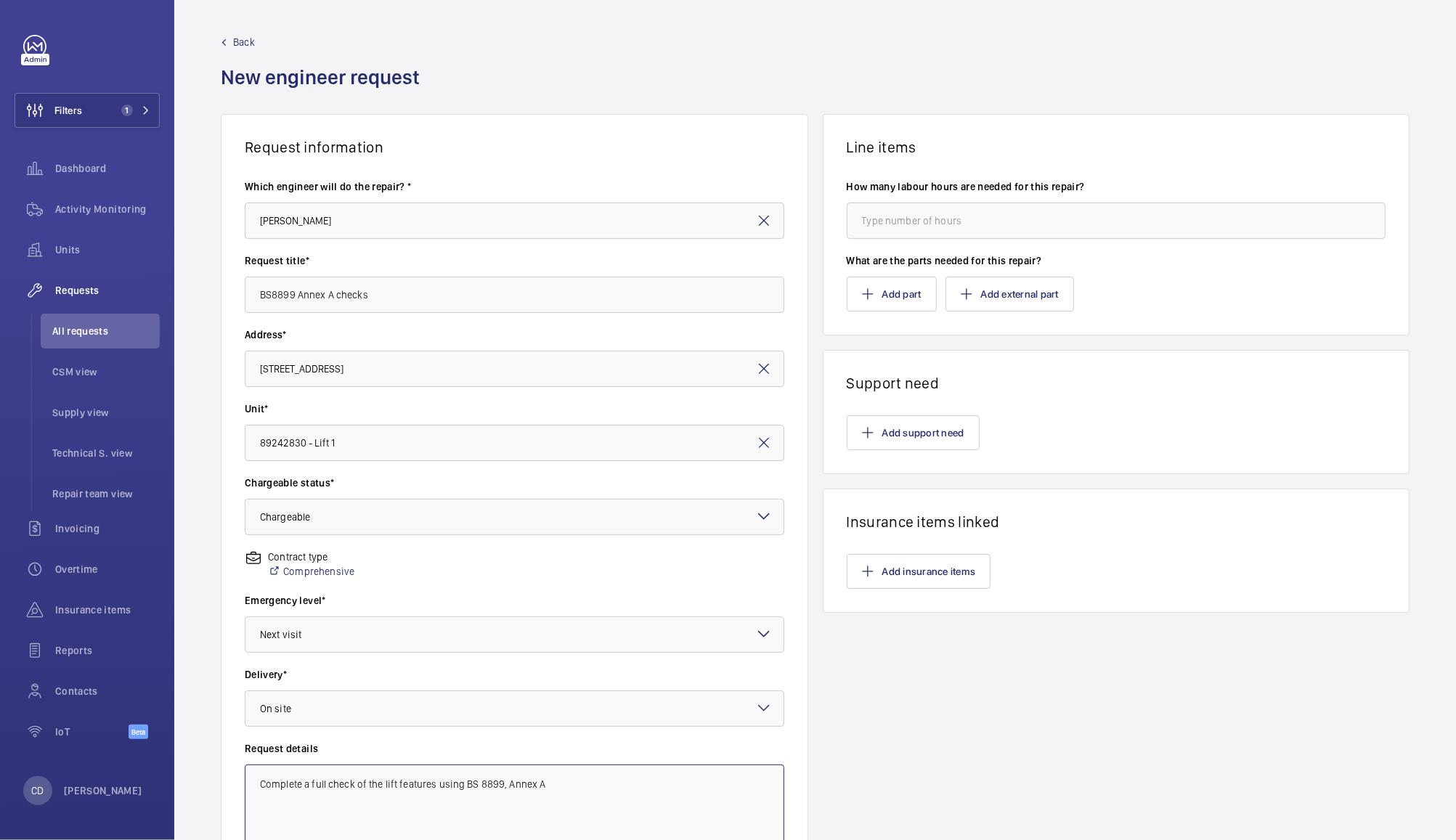
type textarea "Complete a full check of the lift features using BS 8899, Annex A"
click at [964, 215] on input "number" at bounding box center [1117, 221] width 540 height 36
type input "8"
click at [935, 431] on button "Add support need" at bounding box center [913, 433] width 133 height 35
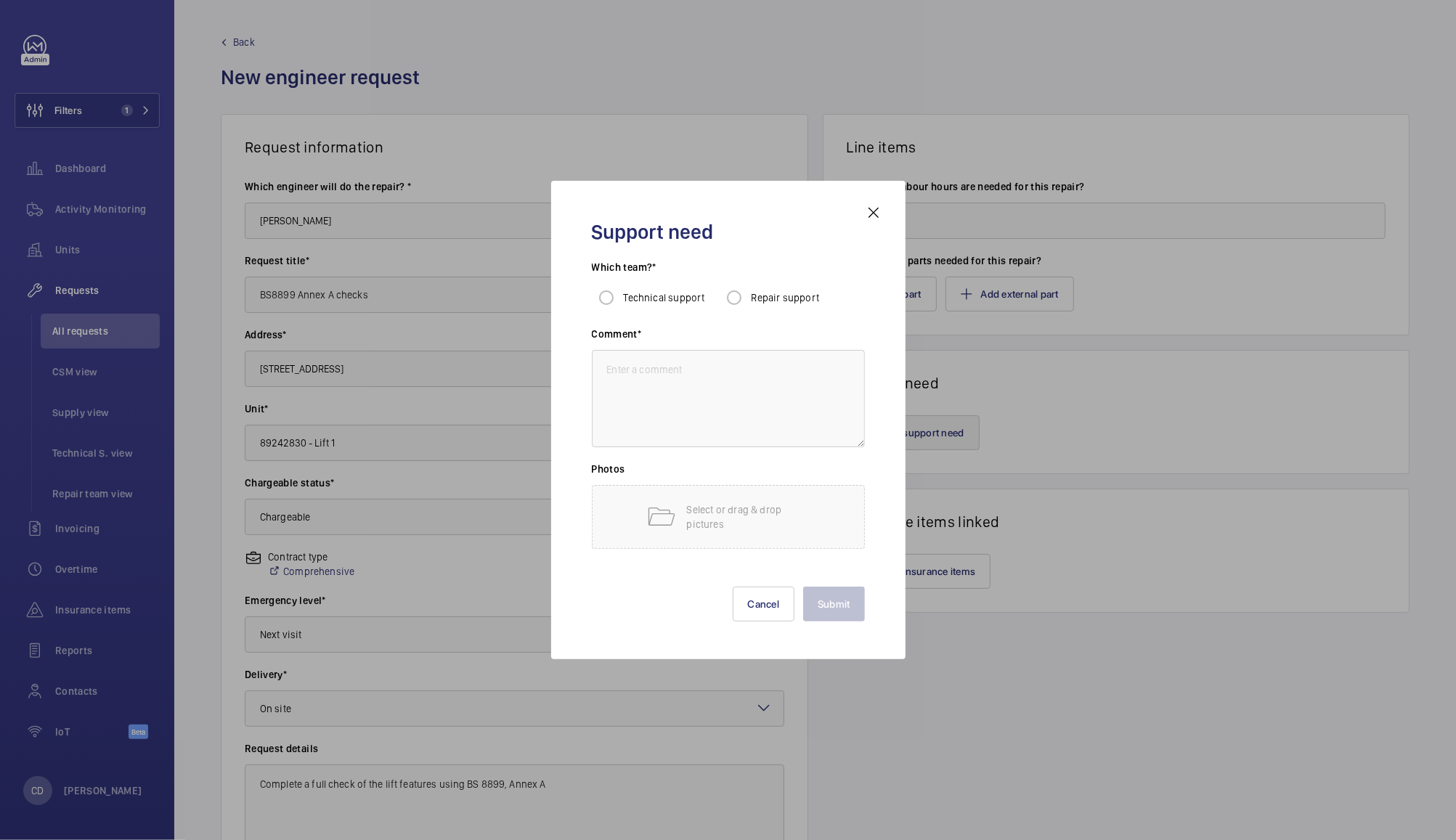
click at [671, 293] on span "Technical support" at bounding box center [665, 297] width 82 height 12
click at [621, 293] on input "Technical support" at bounding box center [606, 297] width 29 height 29
radio input "true"
click at [754, 370] on textarea at bounding box center [728, 398] width 273 height 97
paste textarea "Complete a full check of the lift features using BS 8899, Annex A"
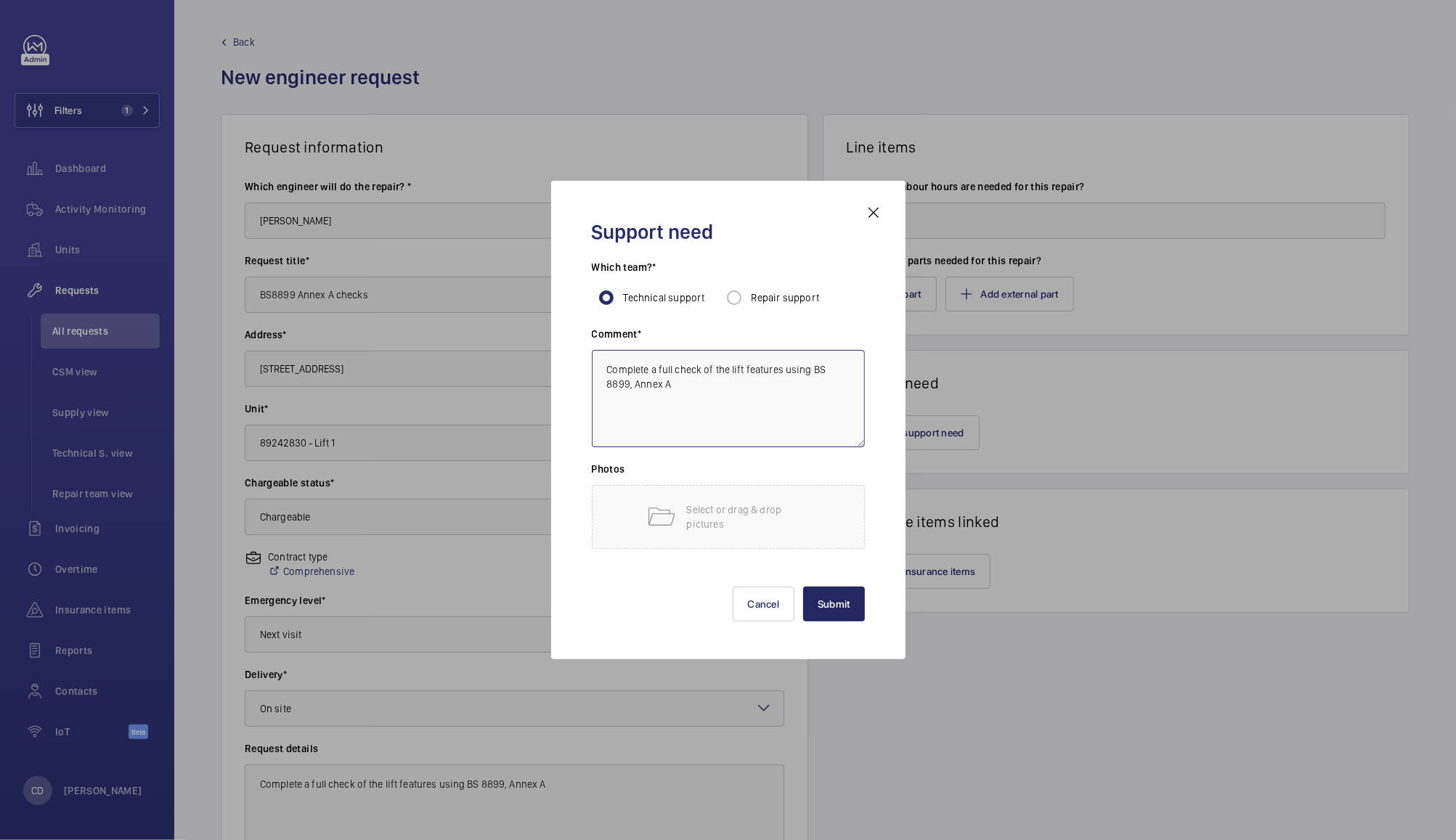
type textarea "Complete a full check of the lift features using BS 8899, Annex A"
click at [847, 615] on button "Submit" at bounding box center [834, 604] width 62 height 35
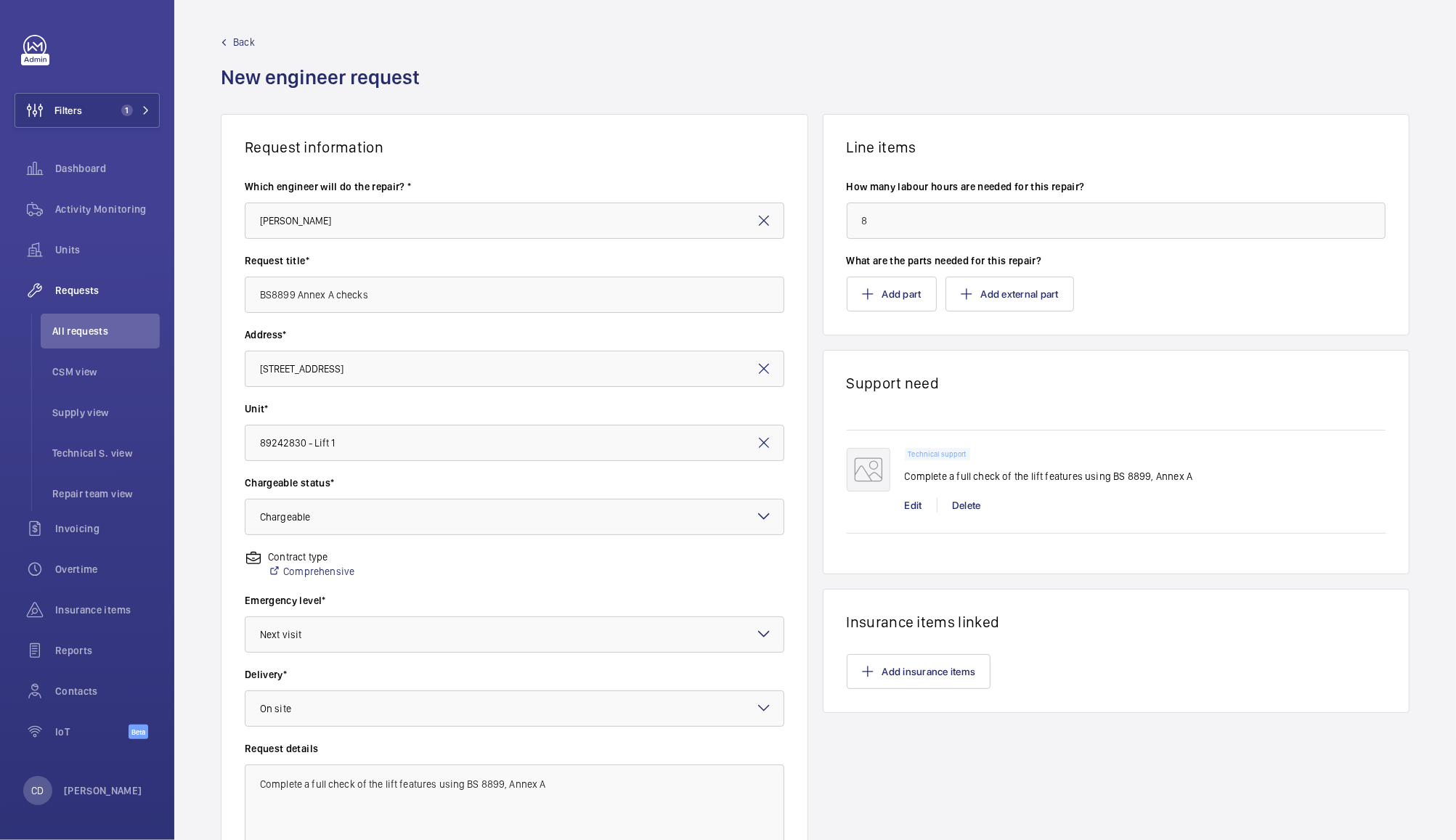
scroll to position [149, 0]
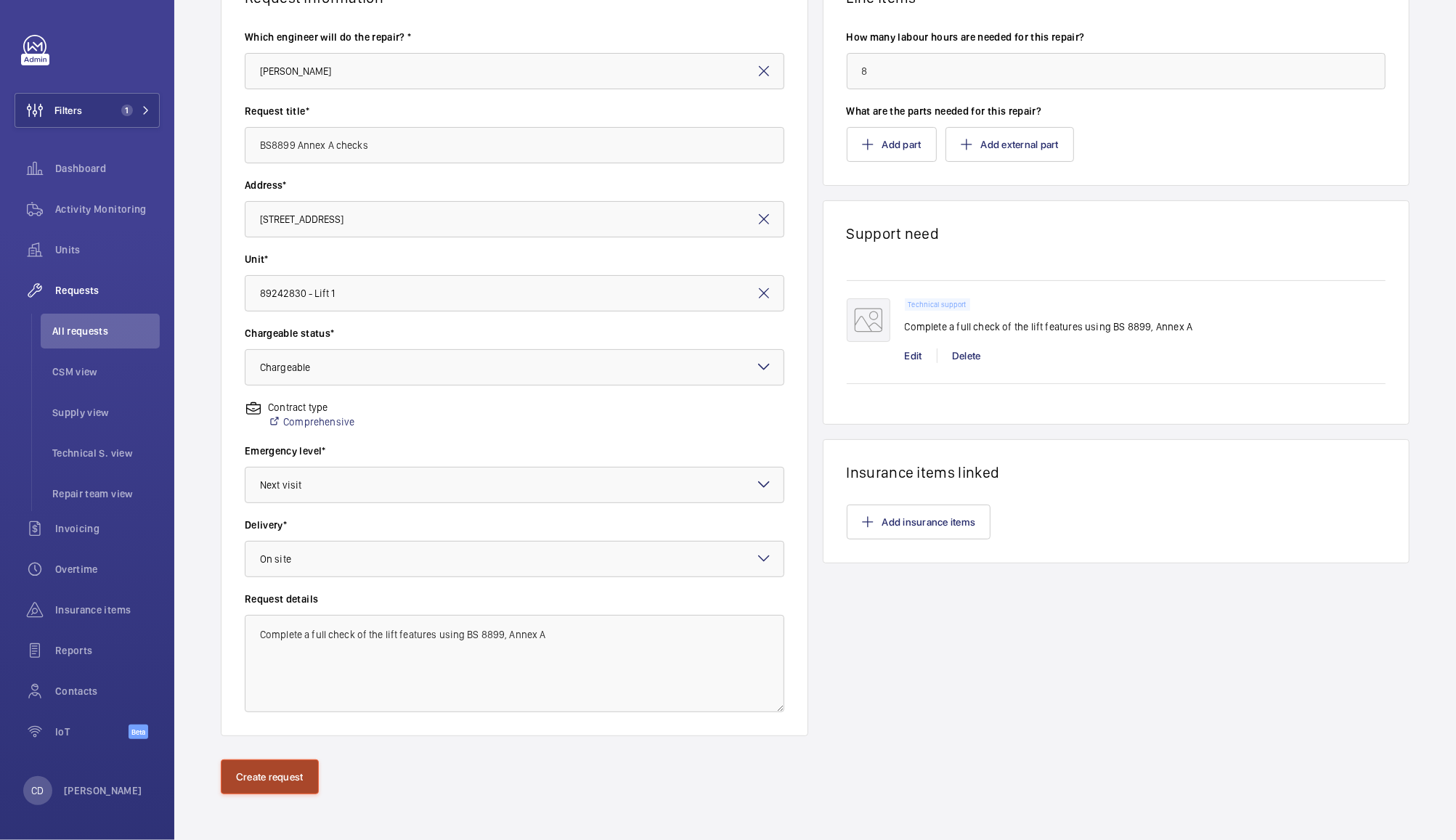
click at [293, 785] on button "Create request" at bounding box center [270, 777] width 98 height 35
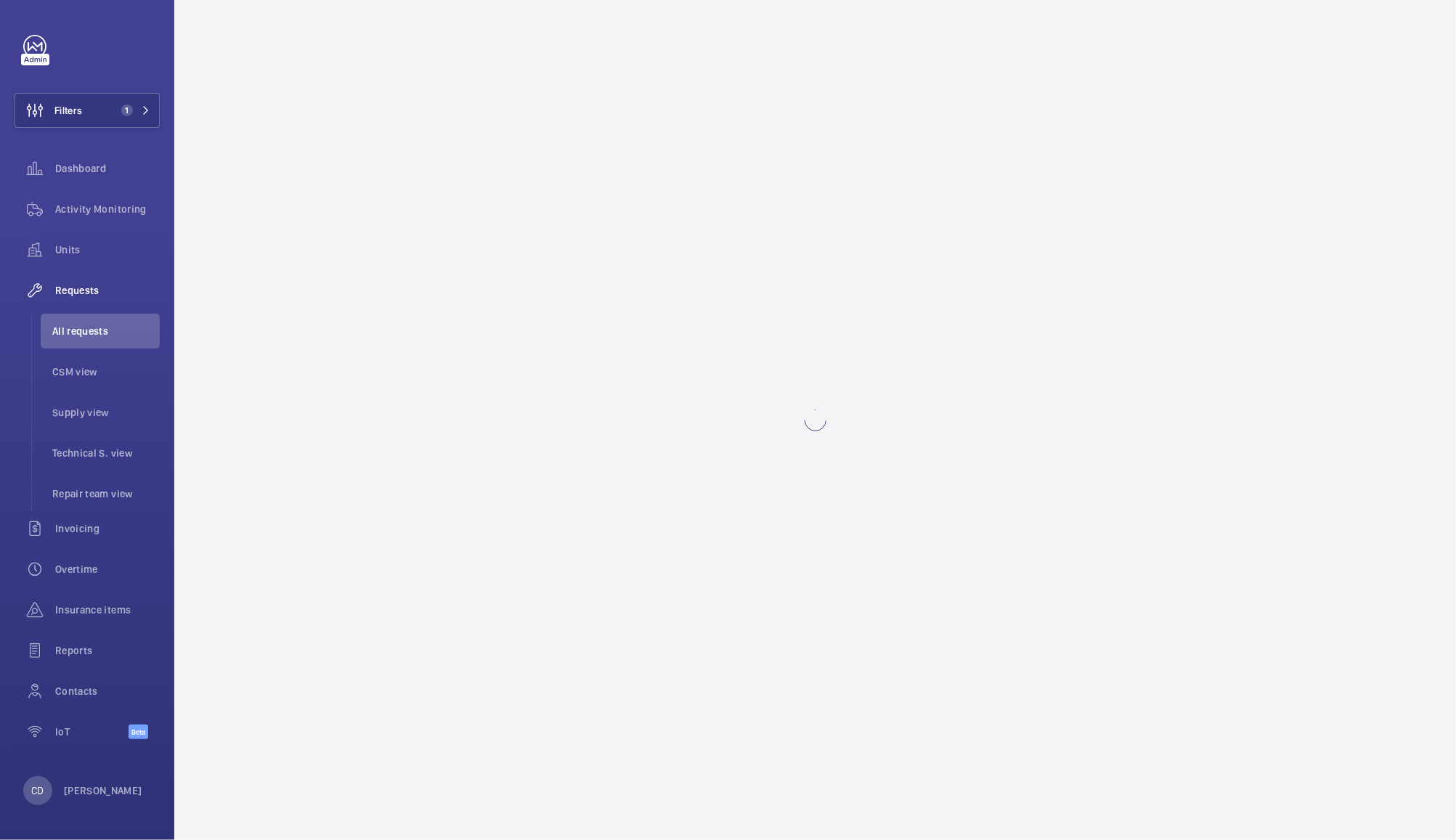
scroll to position [0, 0]
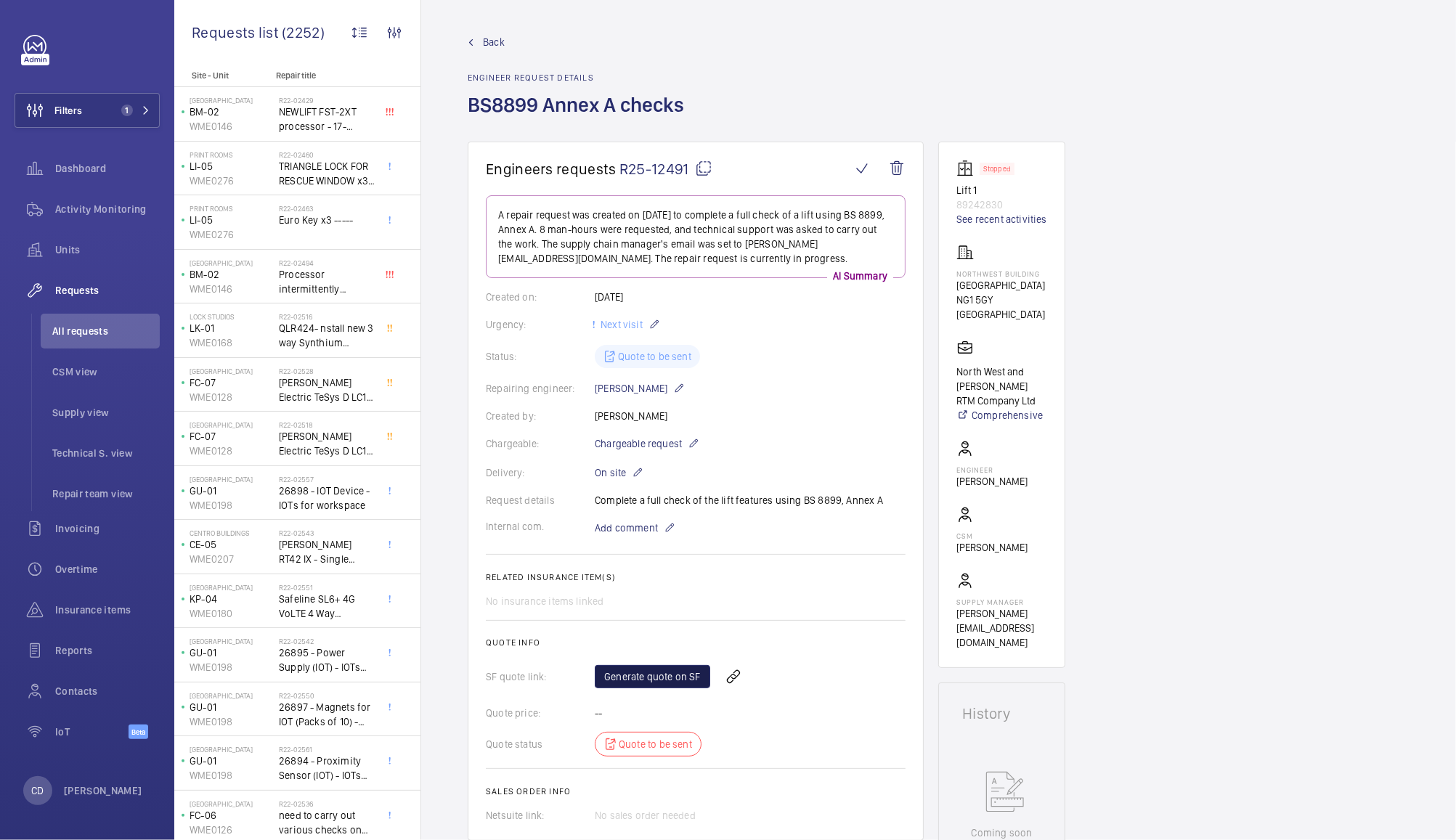
click at [650, 682] on link "Generate quote on SF" at bounding box center [652, 677] width 116 height 24
click at [90, 210] on span "Activity Monitoring" at bounding box center [107, 209] width 105 height 14
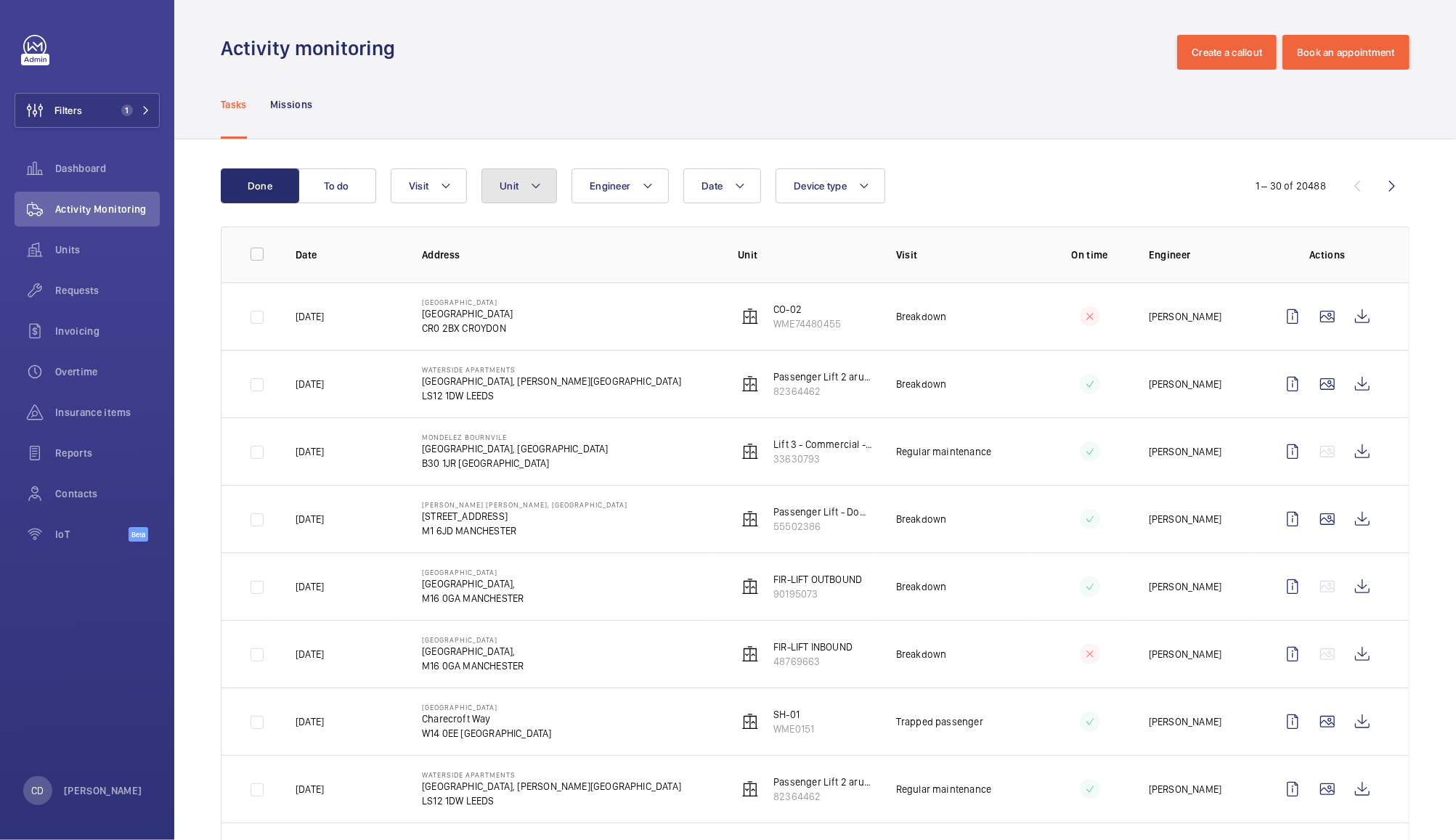
click at [535, 186] on mat-icon at bounding box center [536, 185] width 12 height 17
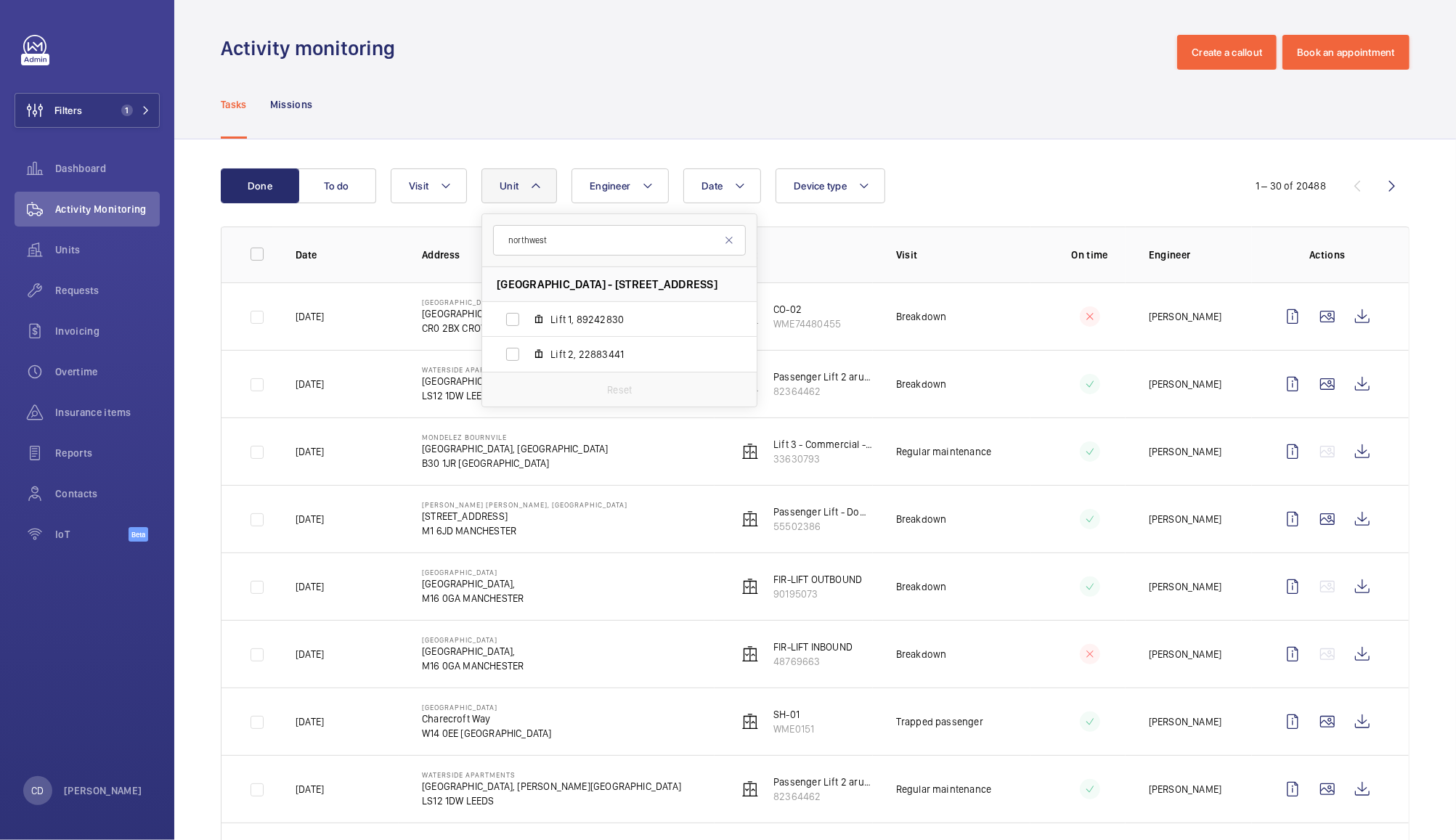
type input "northwest"
